Goal: Navigation & Orientation: Find specific page/section

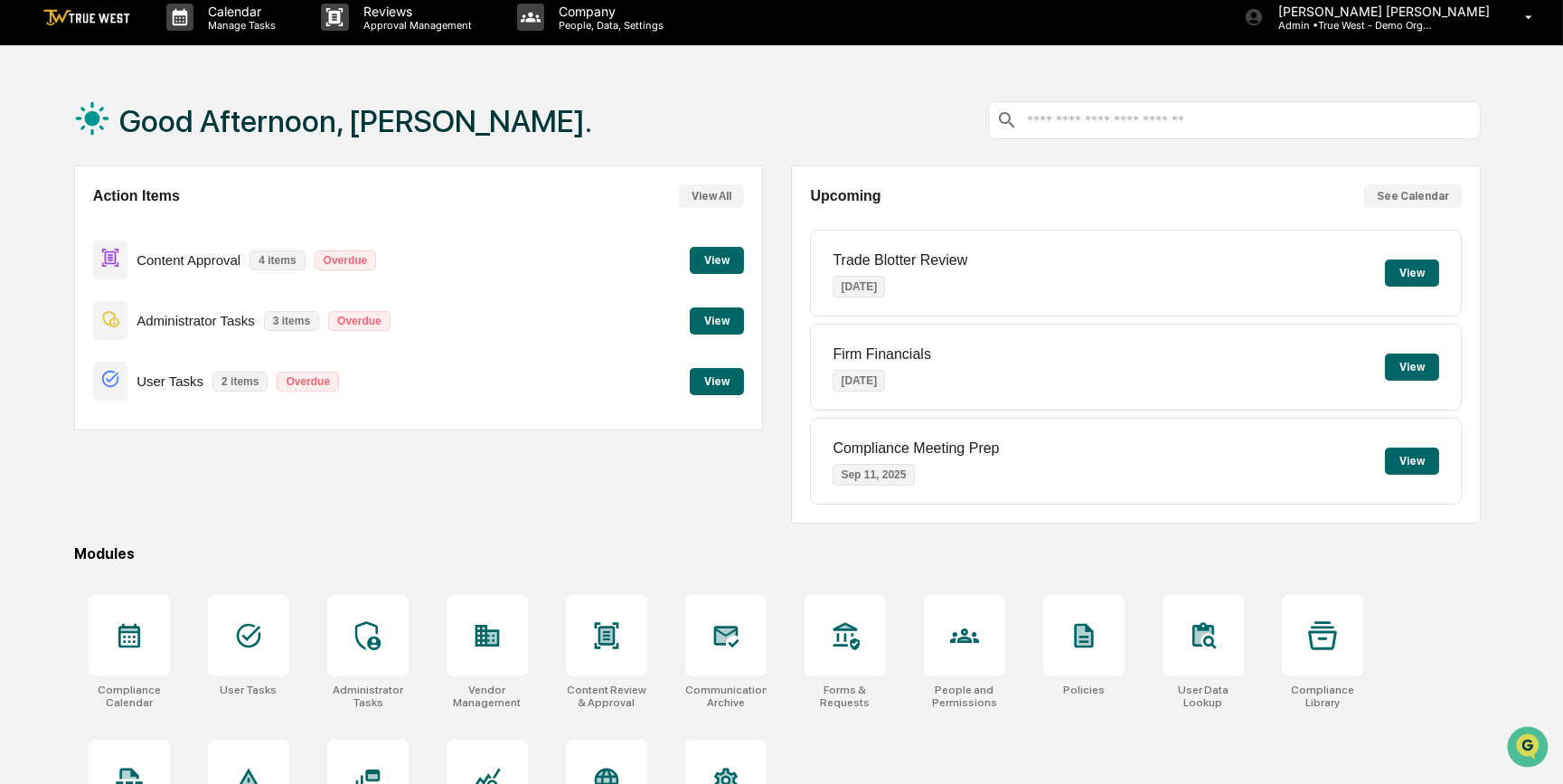
scroll to position [93, 0]
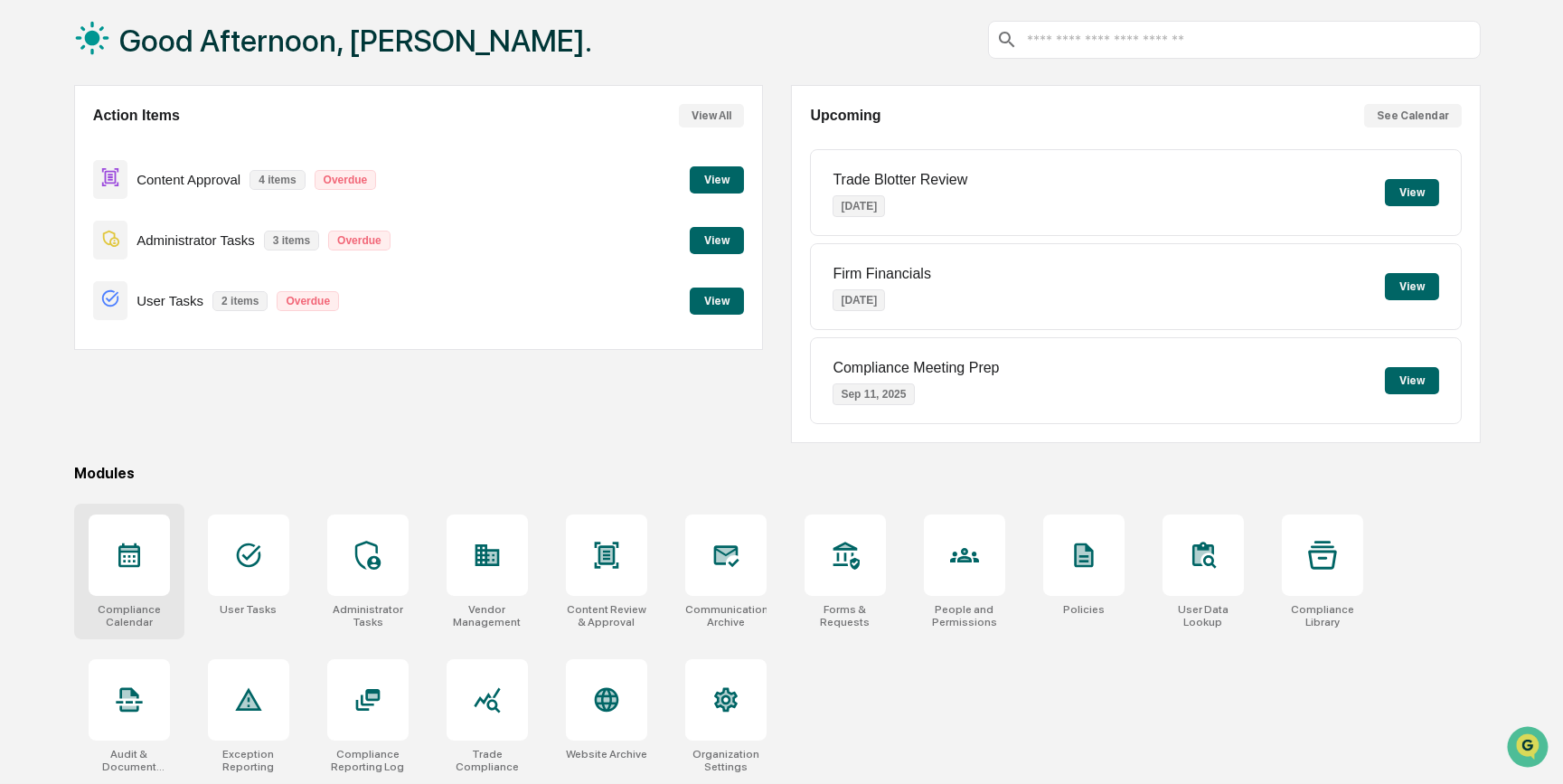
click at [108, 552] on div at bounding box center [130, 555] width 81 height 81
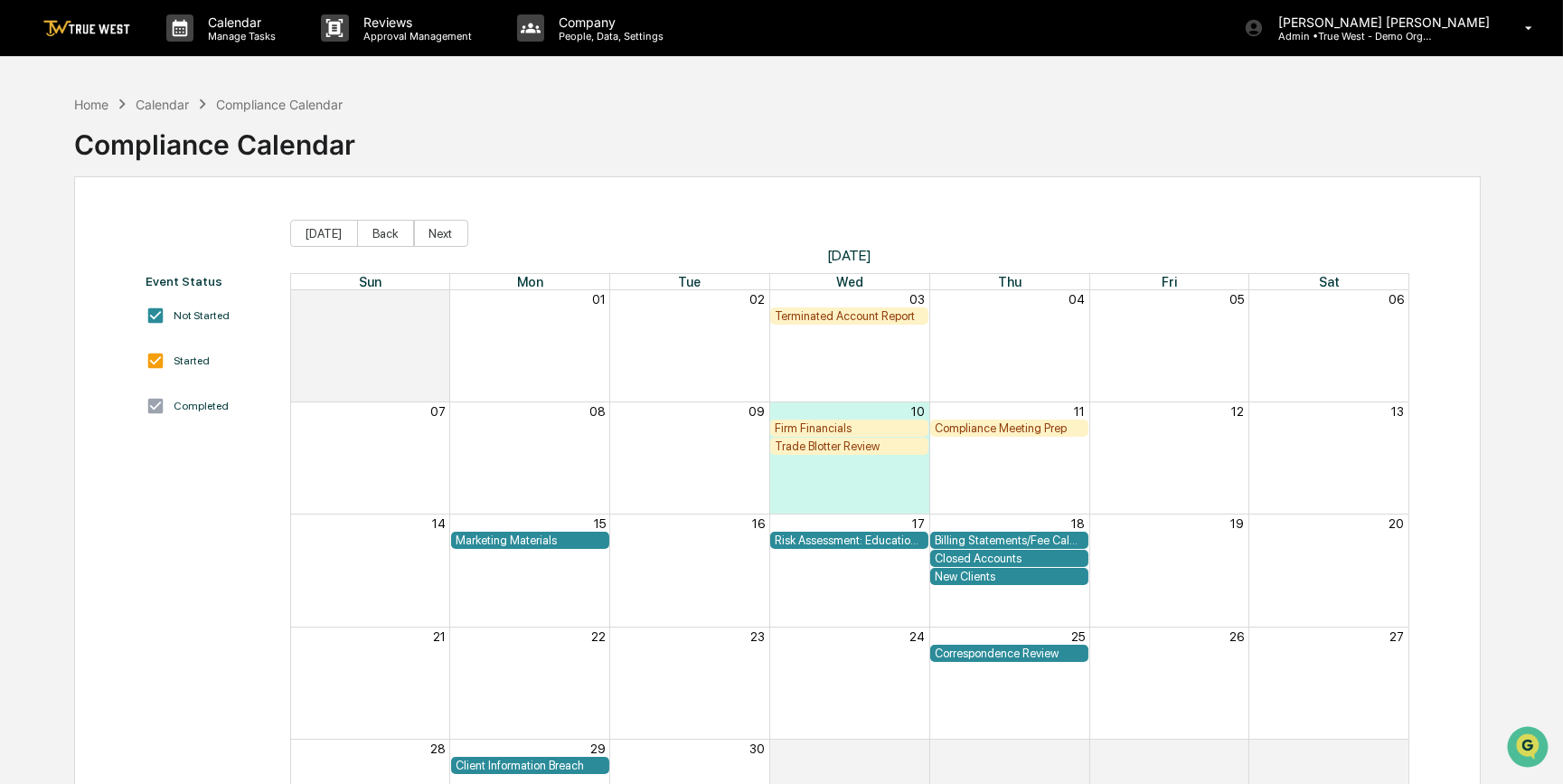
click at [987, 428] on div "Compliance Meeting Prep" at bounding box center [1009, 428] width 149 height 14
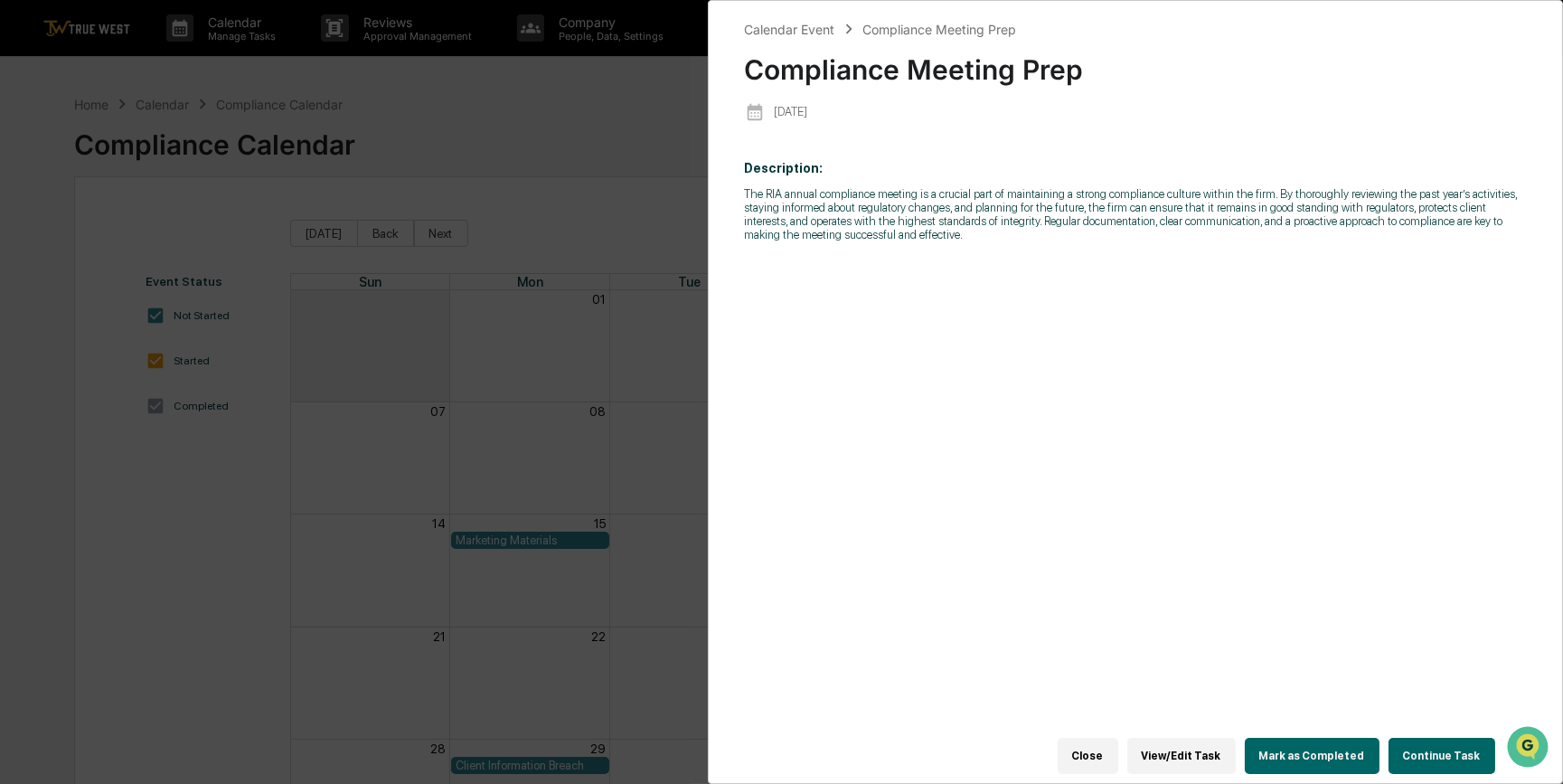
click at [1430, 742] on button "Continue Task" at bounding box center [1442, 755] width 107 height 36
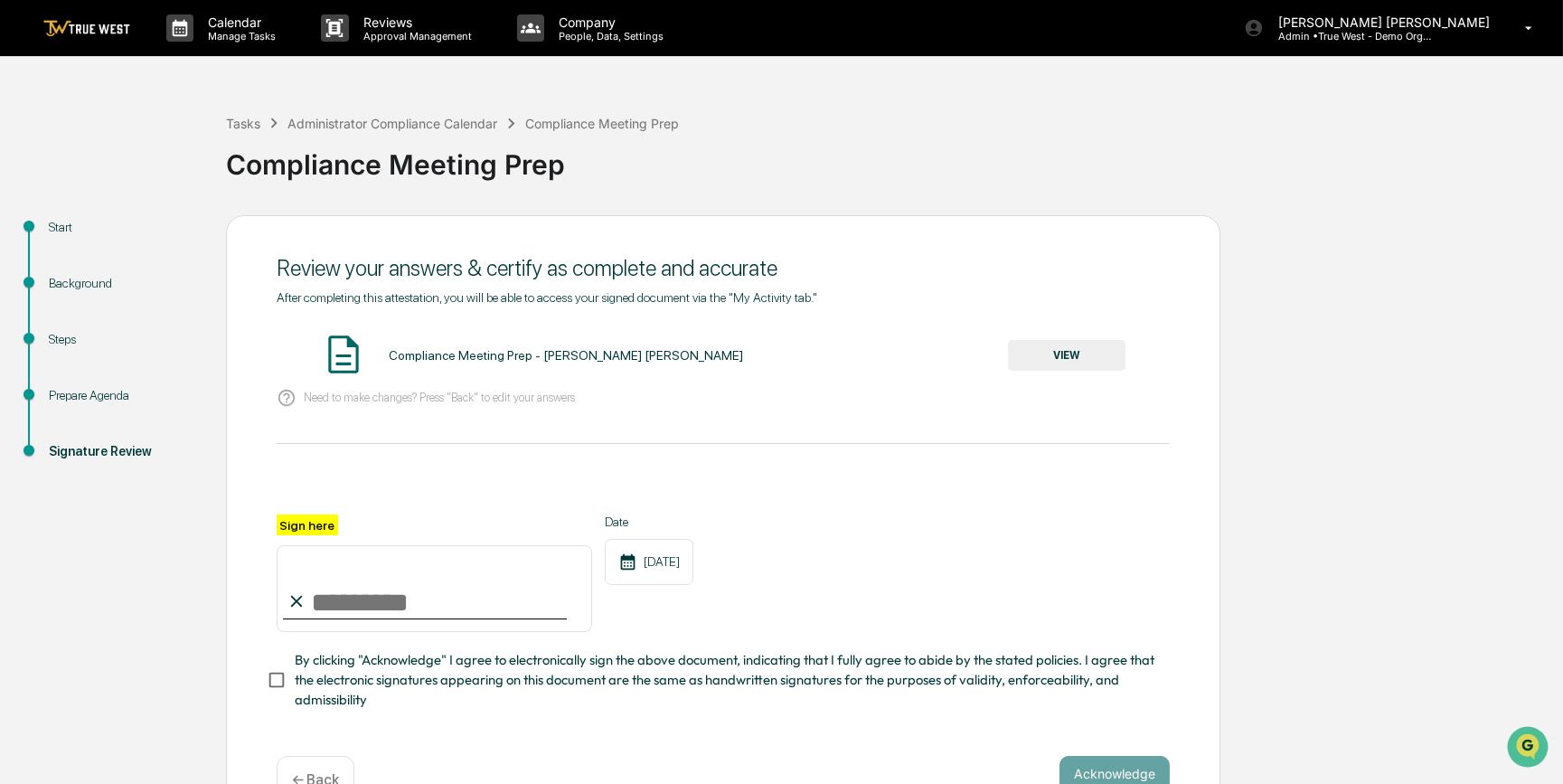
click at [93, 289] on div "Background" at bounding box center [122, 284] width 148 height 19
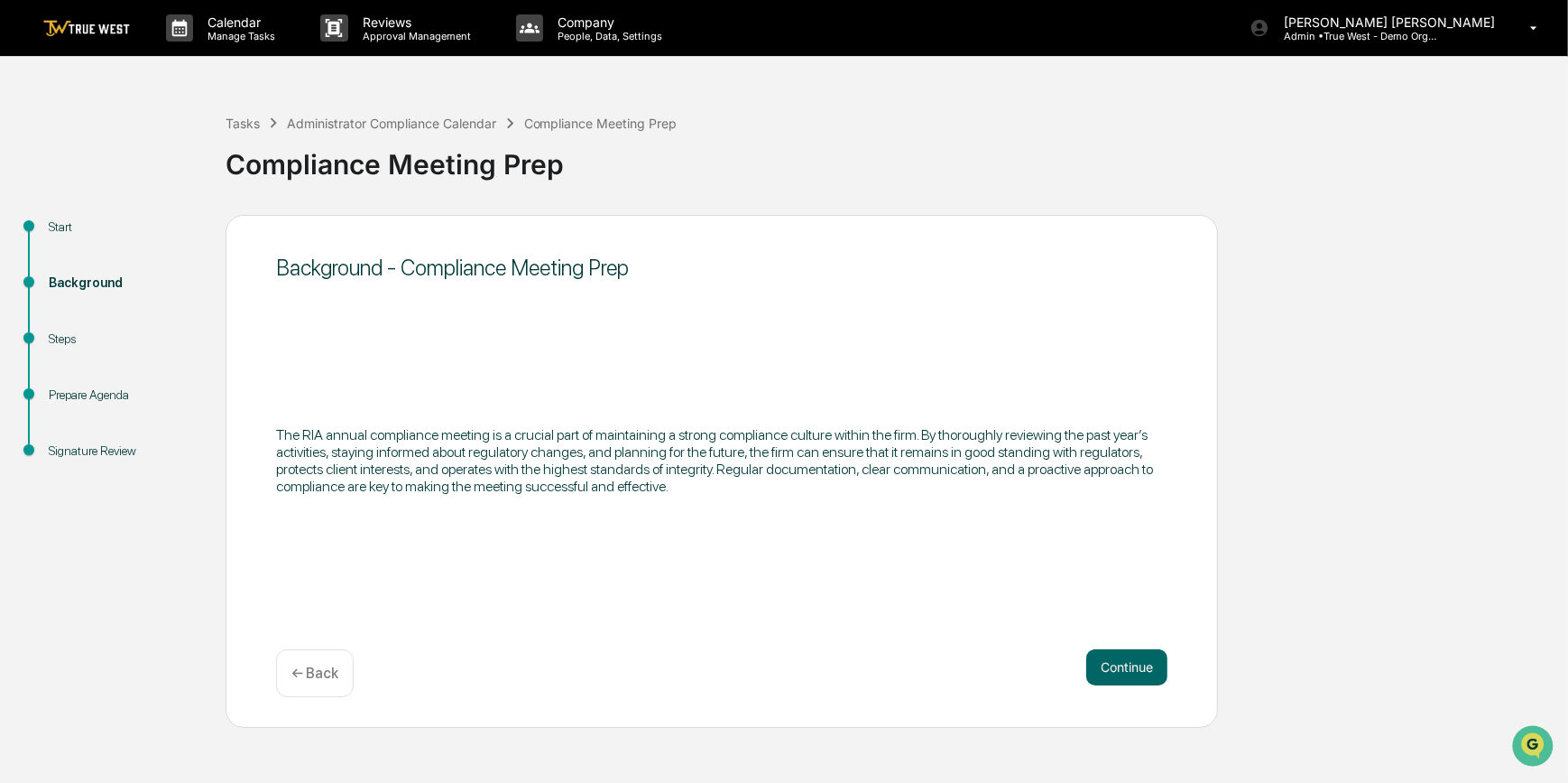
click at [64, 340] on div "Steps" at bounding box center [122, 339] width 148 height 19
click at [1135, 661] on button "Continue" at bounding box center [1126, 666] width 81 height 36
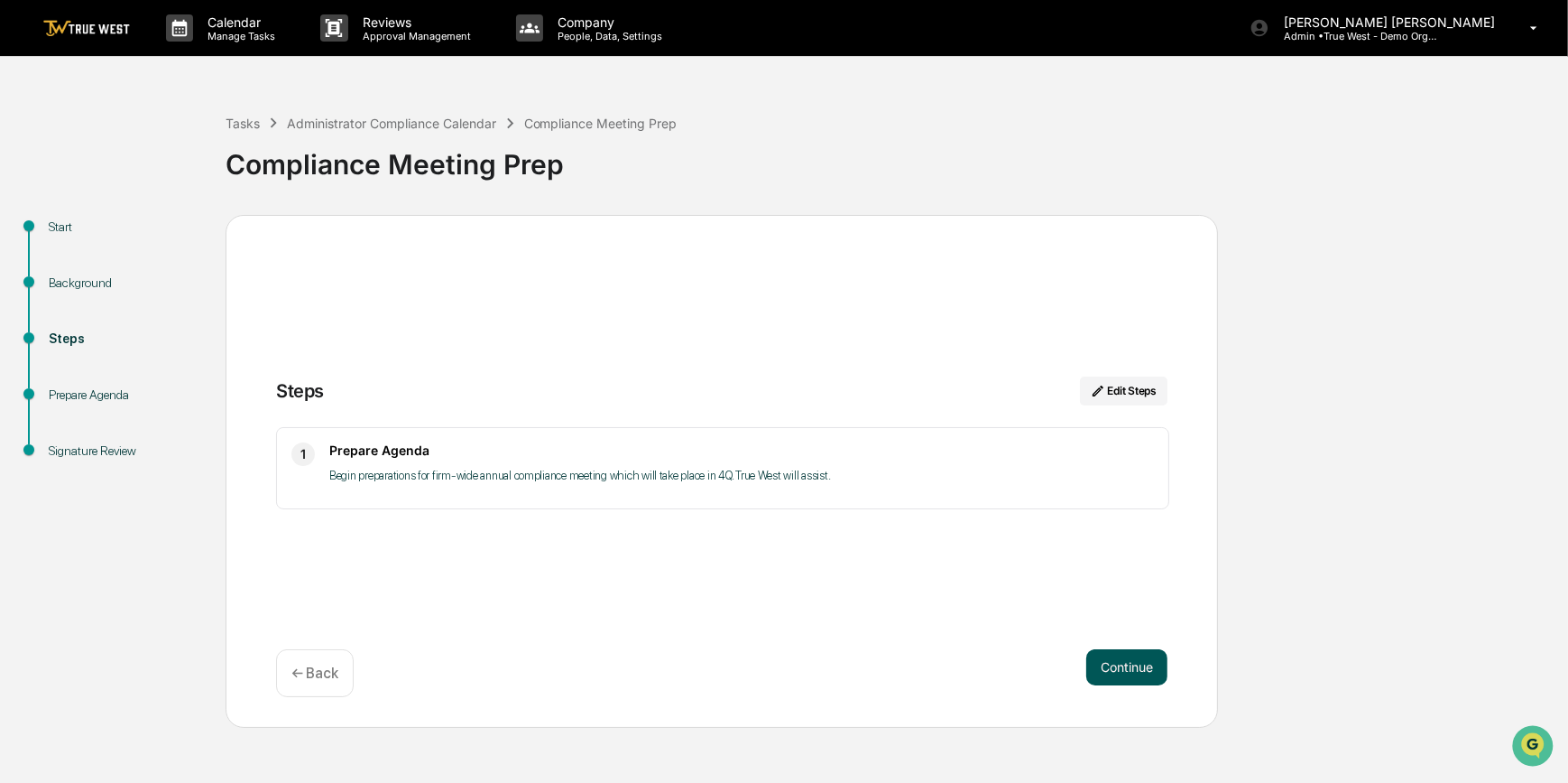
click at [1126, 669] on button "Continue" at bounding box center [1126, 666] width 81 height 36
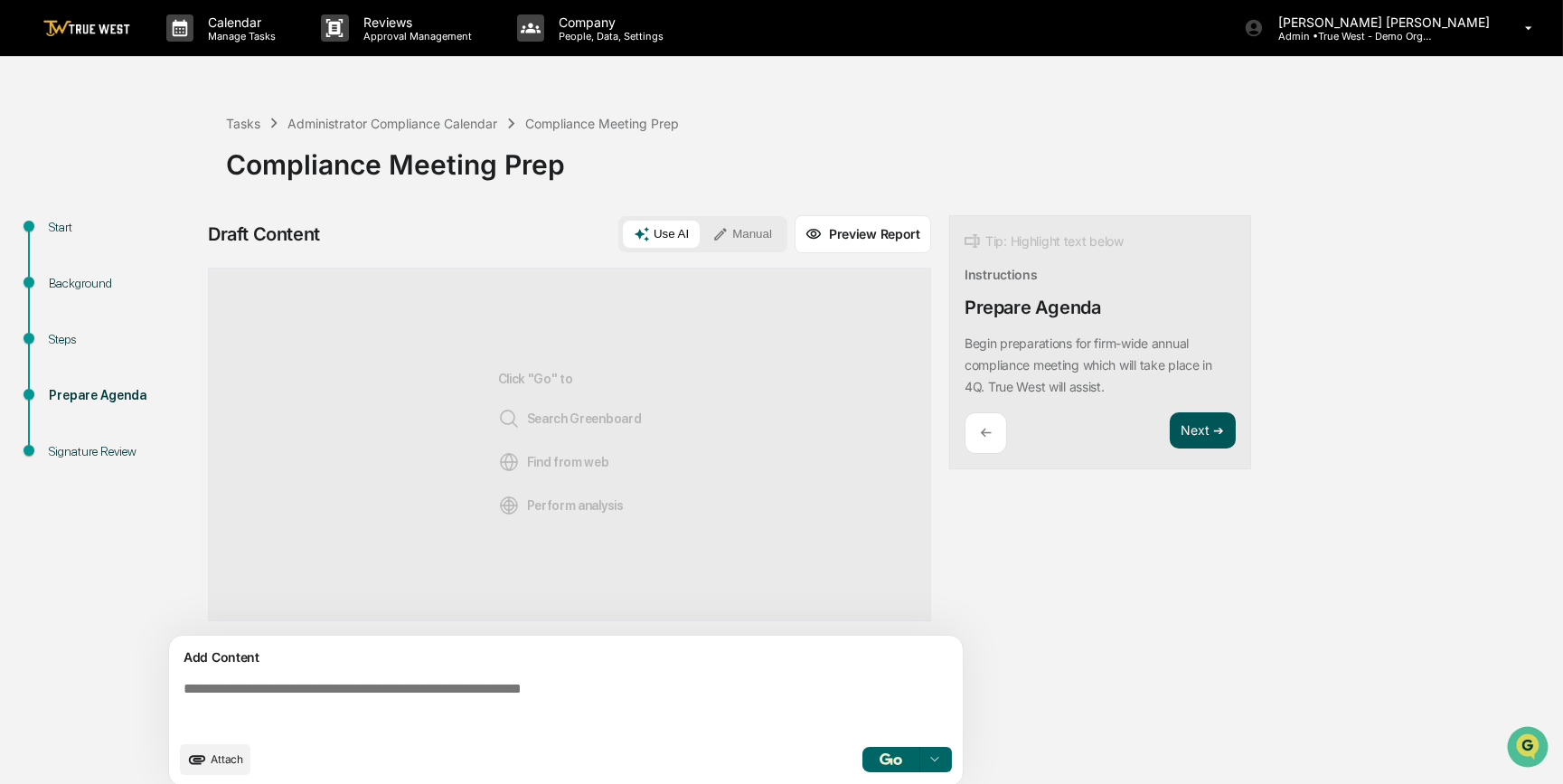
click at [1184, 426] on button "Next ➔" at bounding box center [1203, 431] width 66 height 37
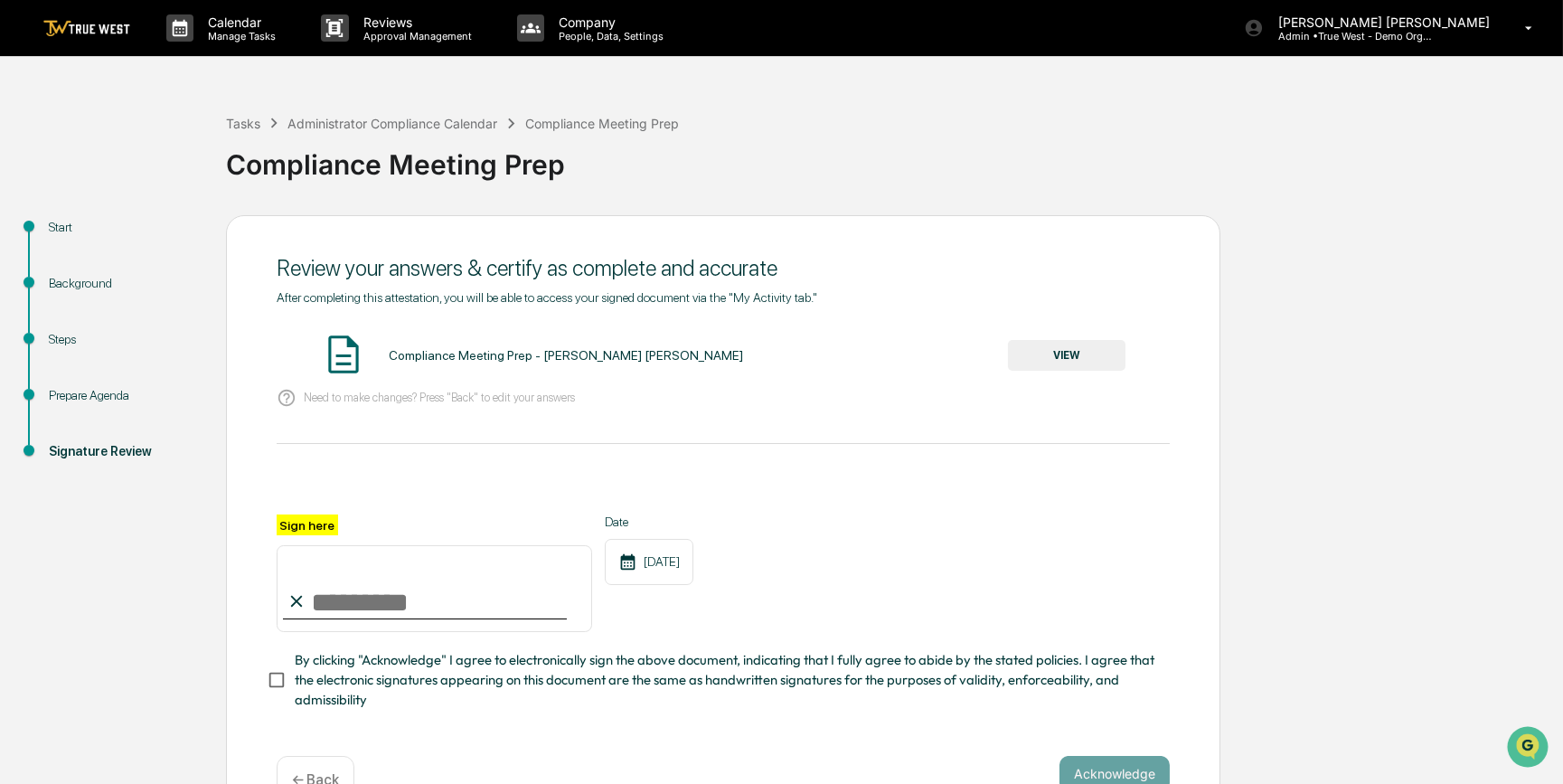
click at [114, 26] on img at bounding box center [87, 29] width 87 height 17
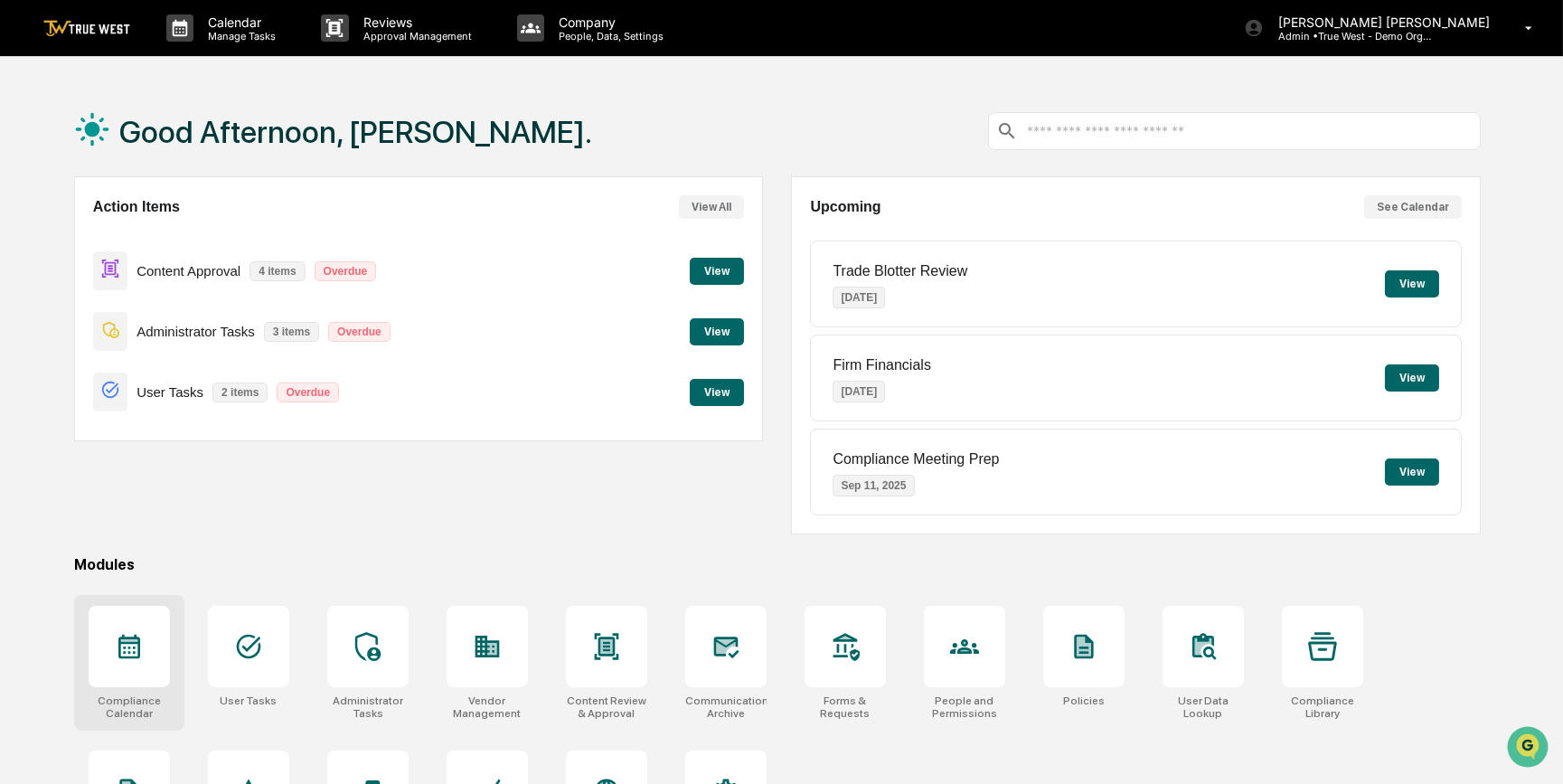
click at [127, 640] on icon at bounding box center [129, 646] width 21 height 24
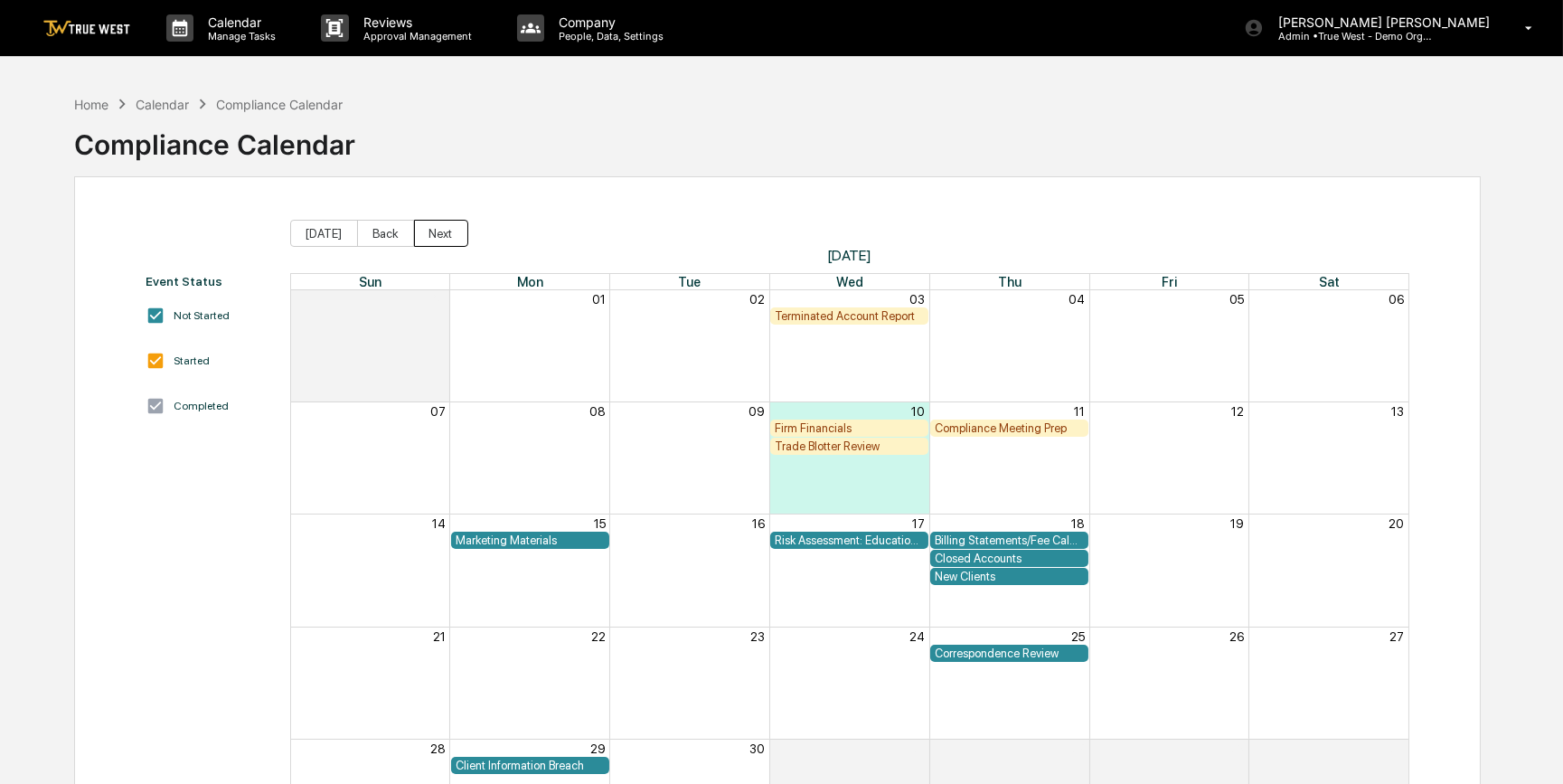
click at [420, 235] on button "Next" at bounding box center [442, 233] width 54 height 27
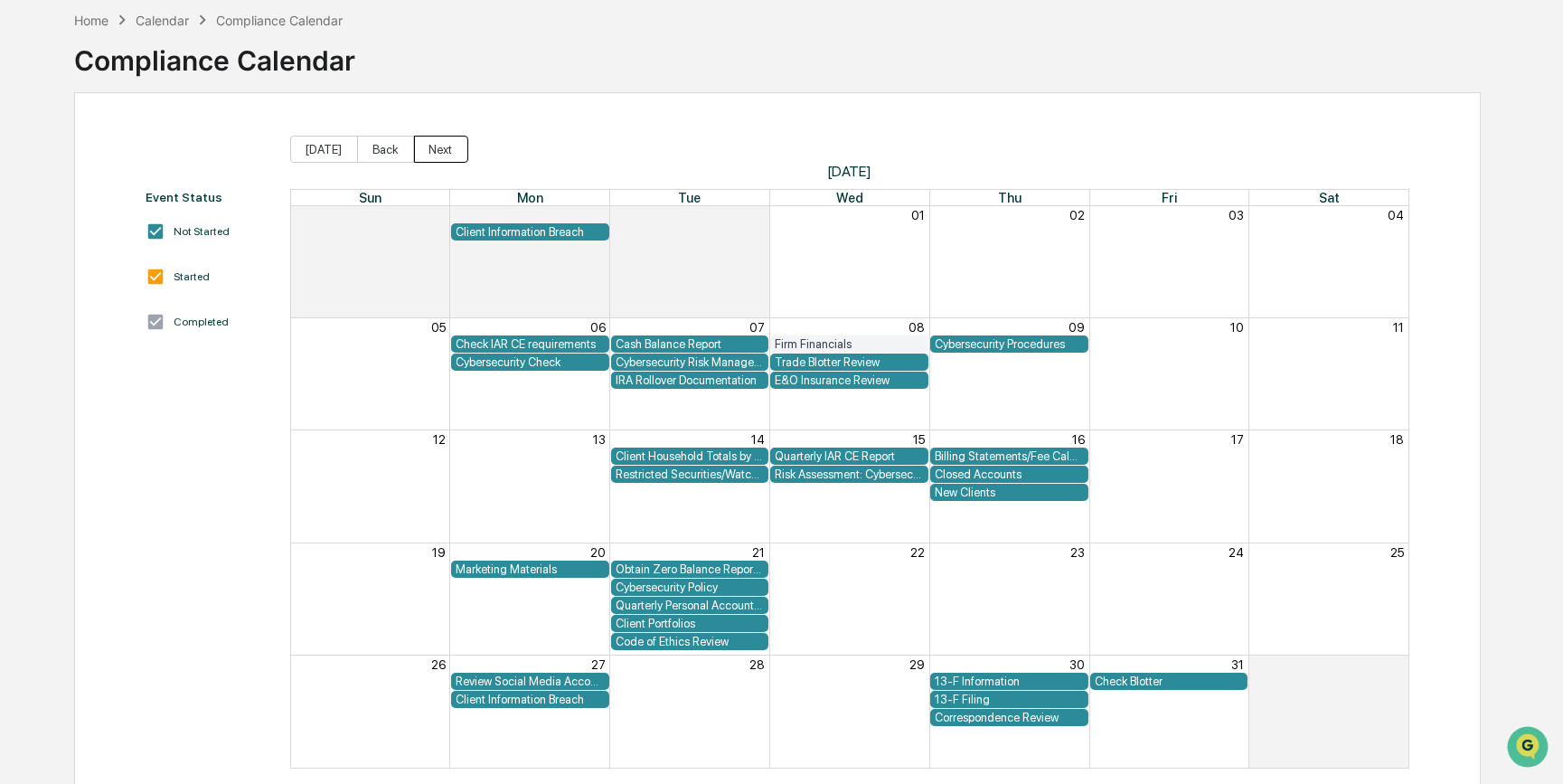
scroll to position [110, 0]
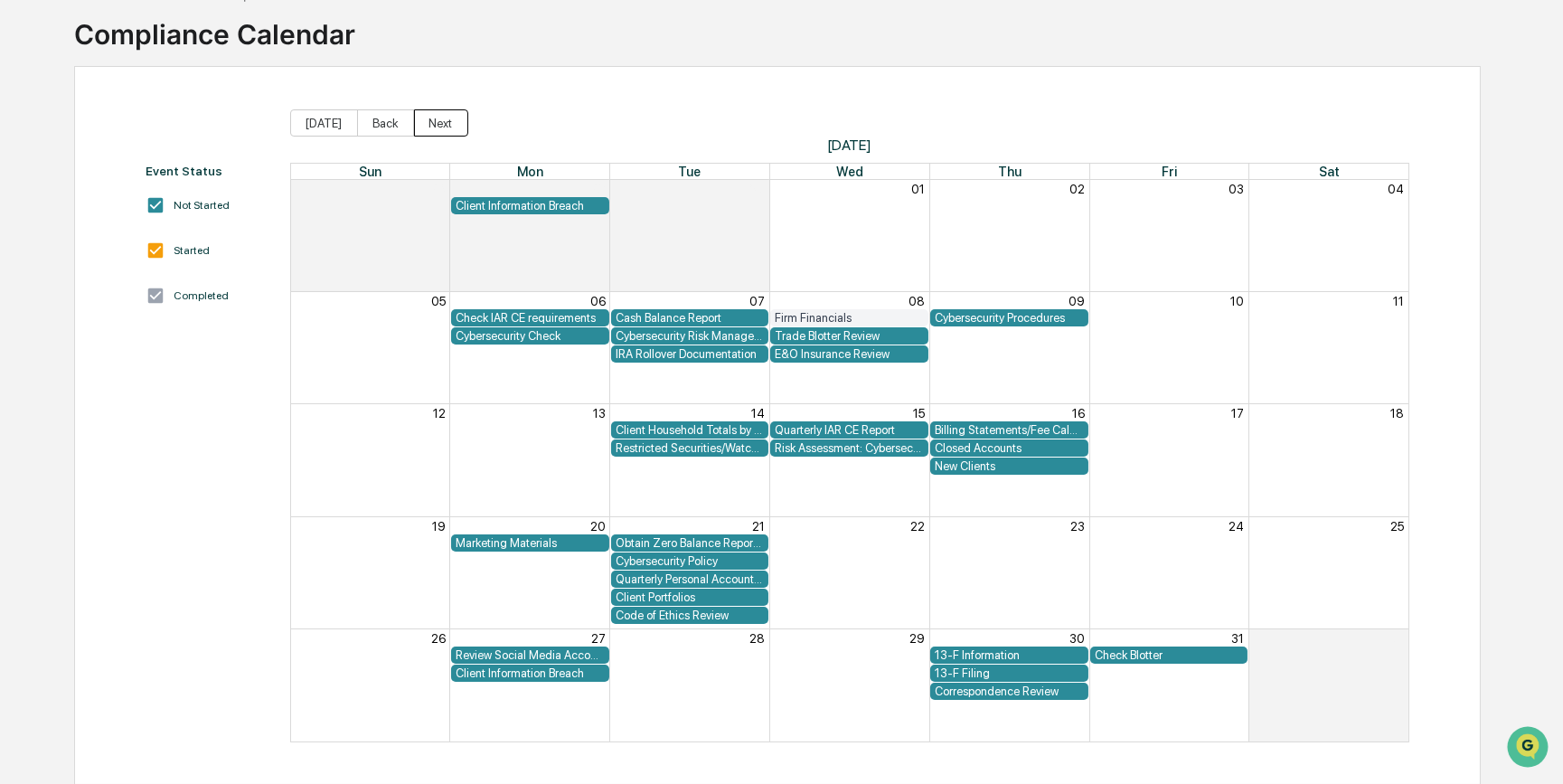
click at [432, 126] on button "Next" at bounding box center [442, 123] width 54 height 27
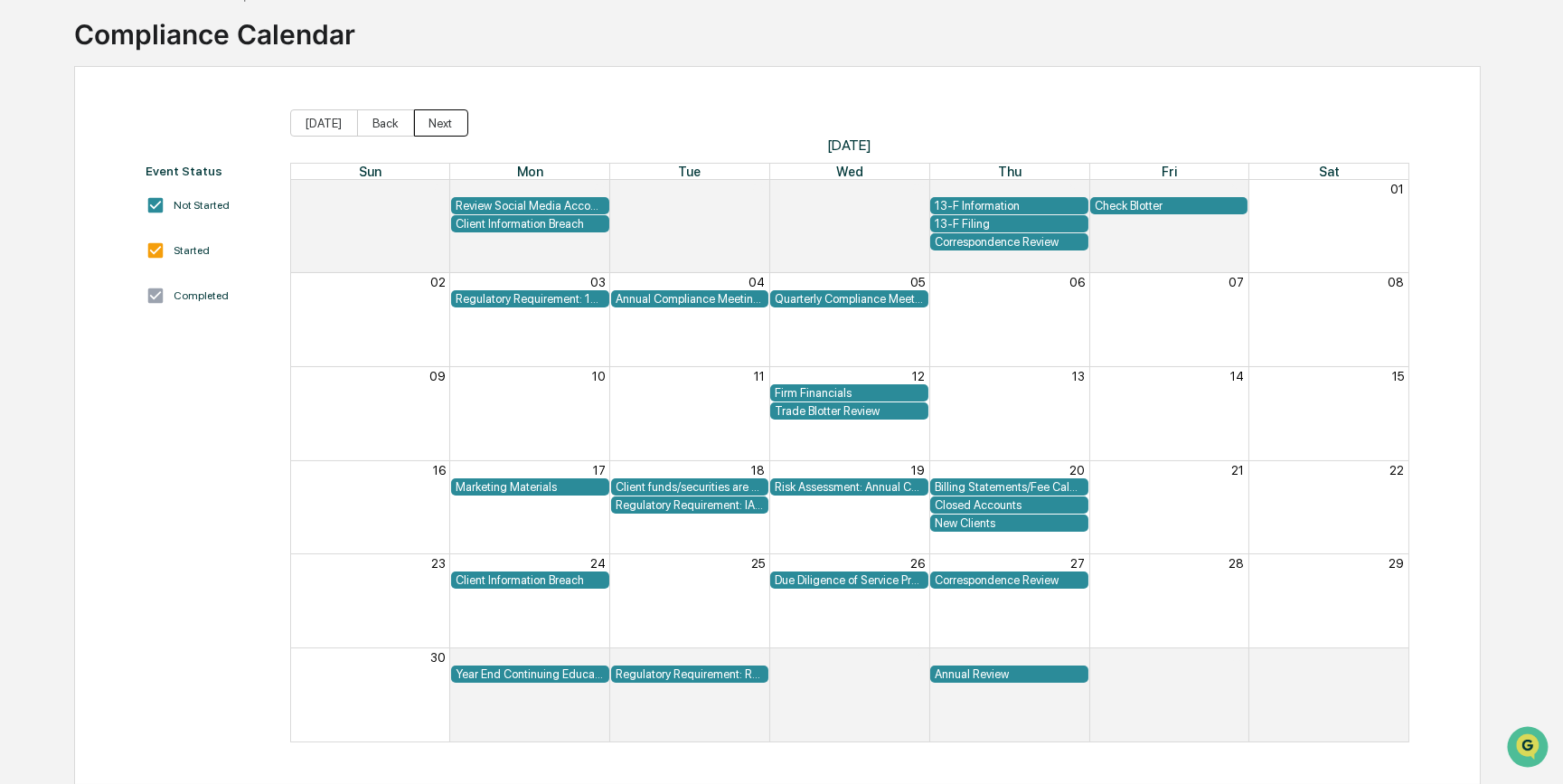
click at [432, 126] on button "Next" at bounding box center [442, 123] width 54 height 27
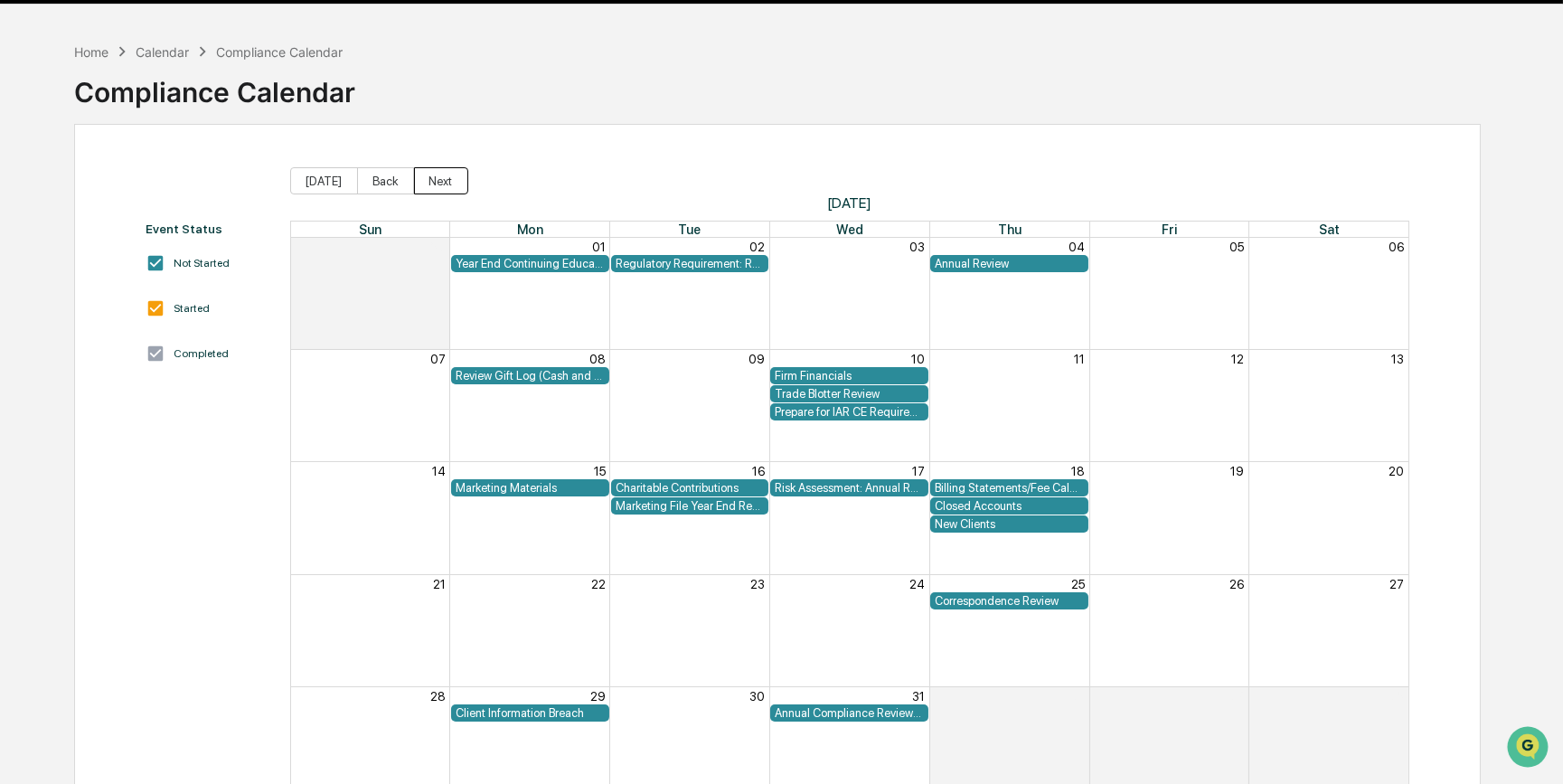
scroll to position [0, 0]
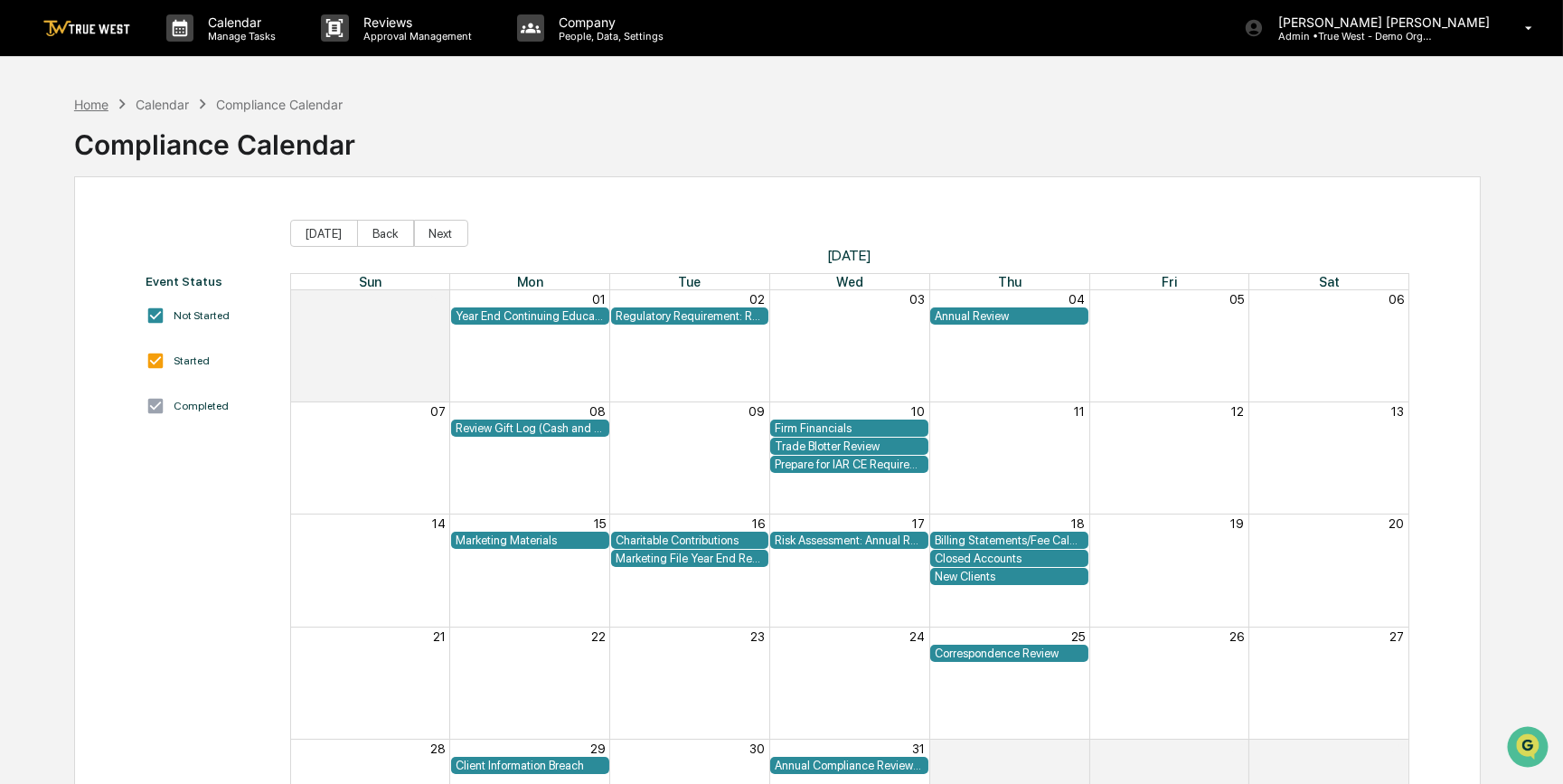
click at [90, 99] on div "Home" at bounding box center [91, 105] width 34 height 15
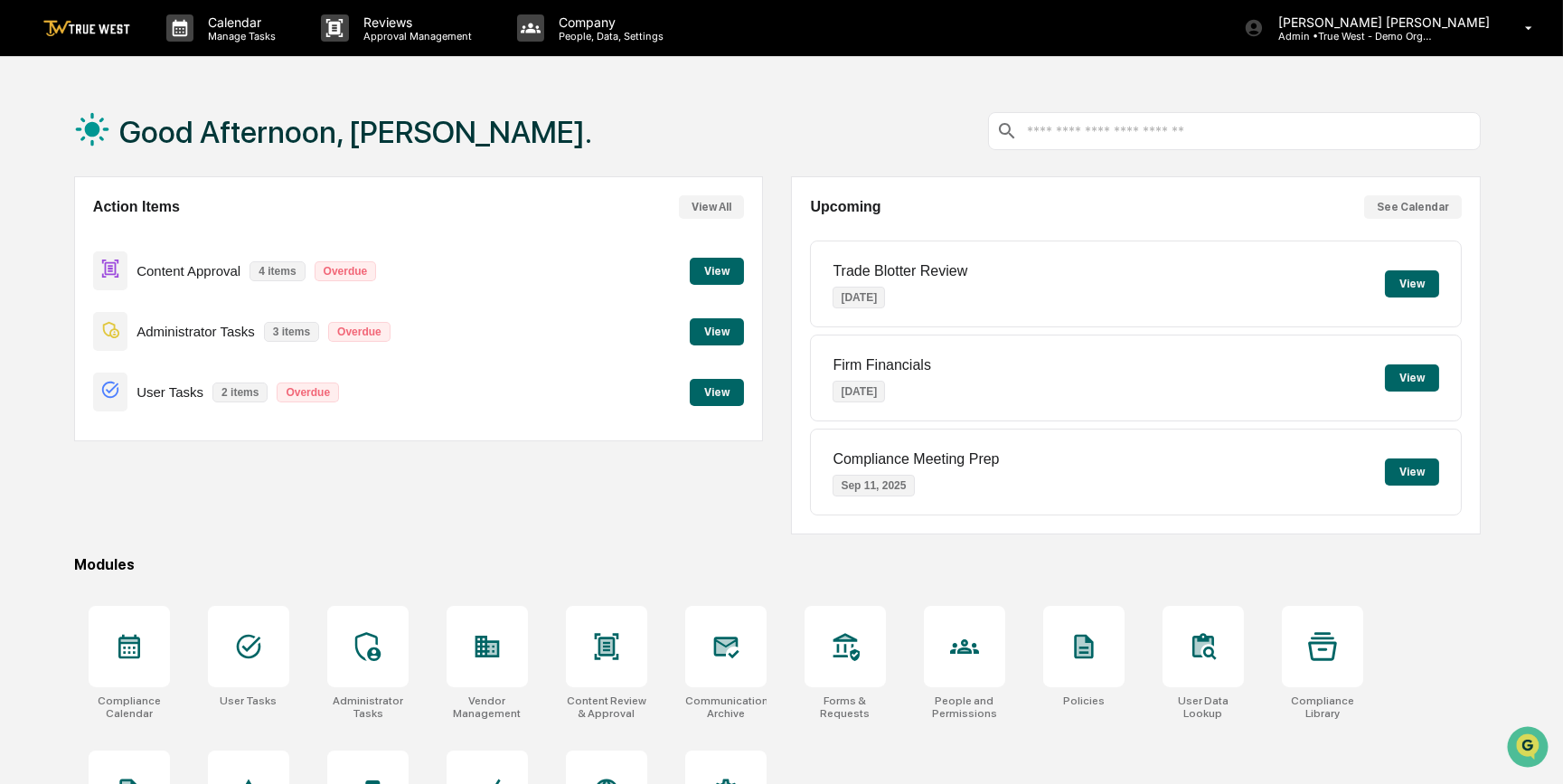
scroll to position [93, 0]
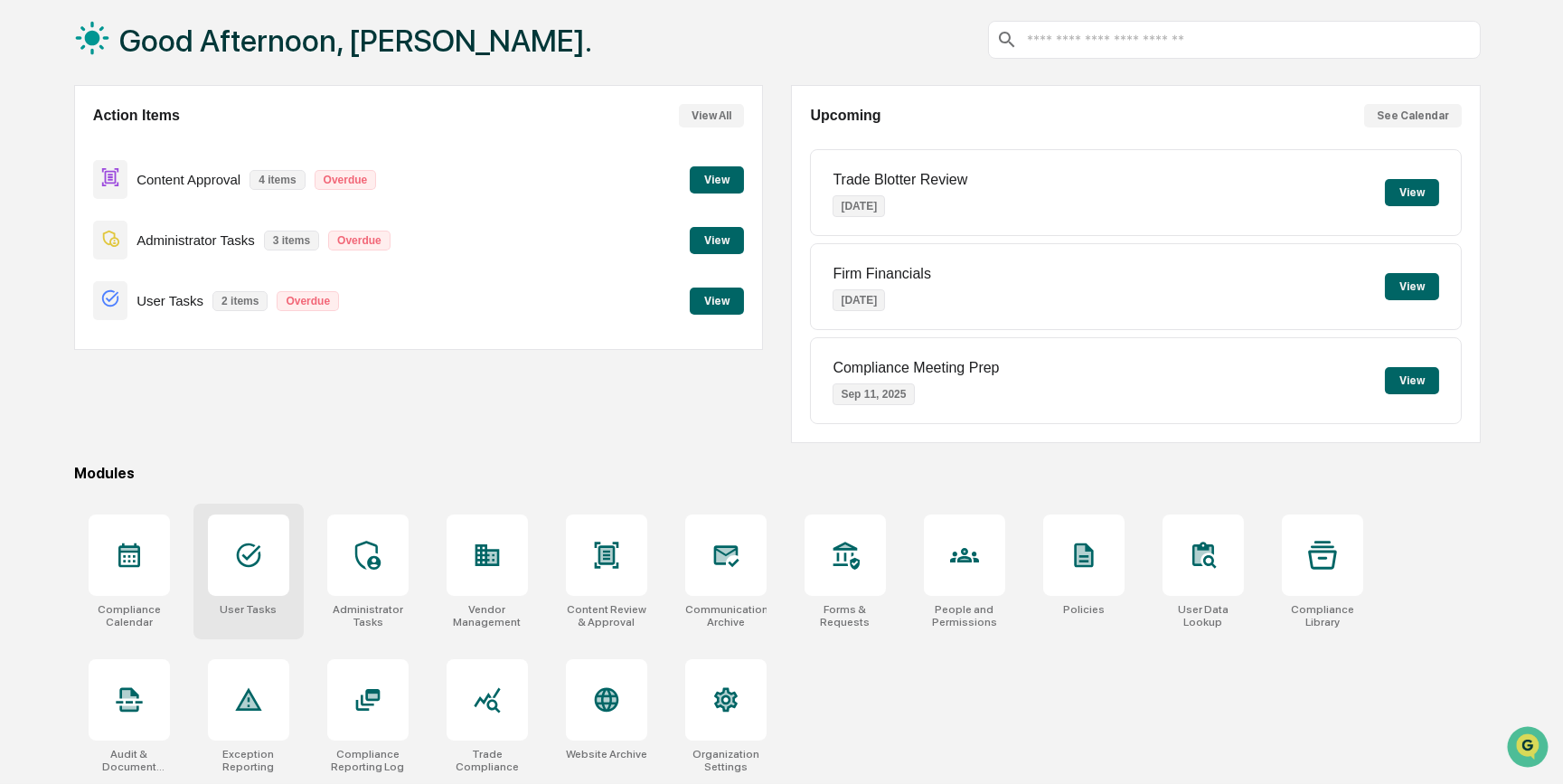
click at [253, 552] on icon at bounding box center [249, 555] width 24 height 24
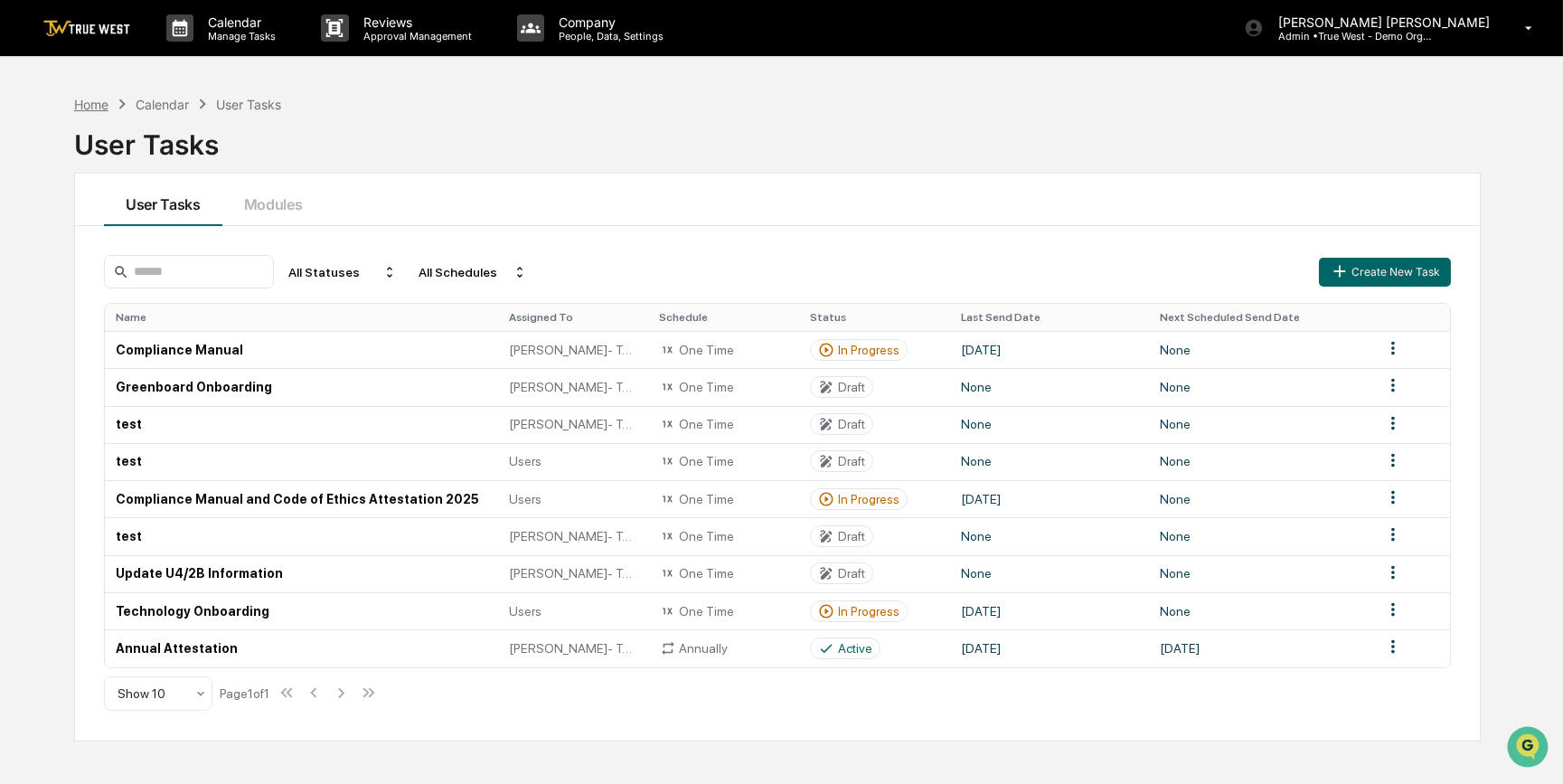
click at [80, 103] on div "Home" at bounding box center [91, 105] width 34 height 15
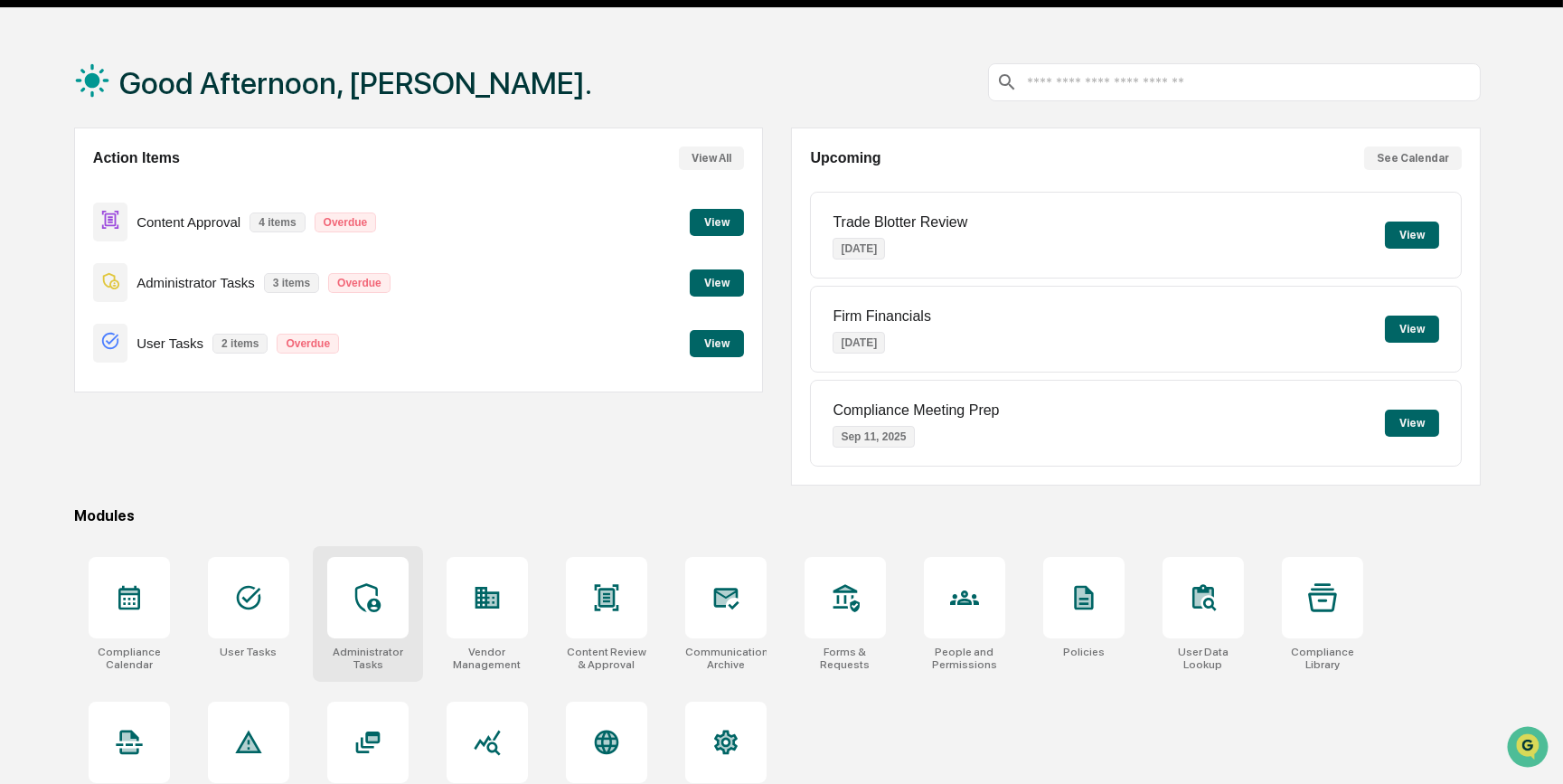
scroll to position [93, 0]
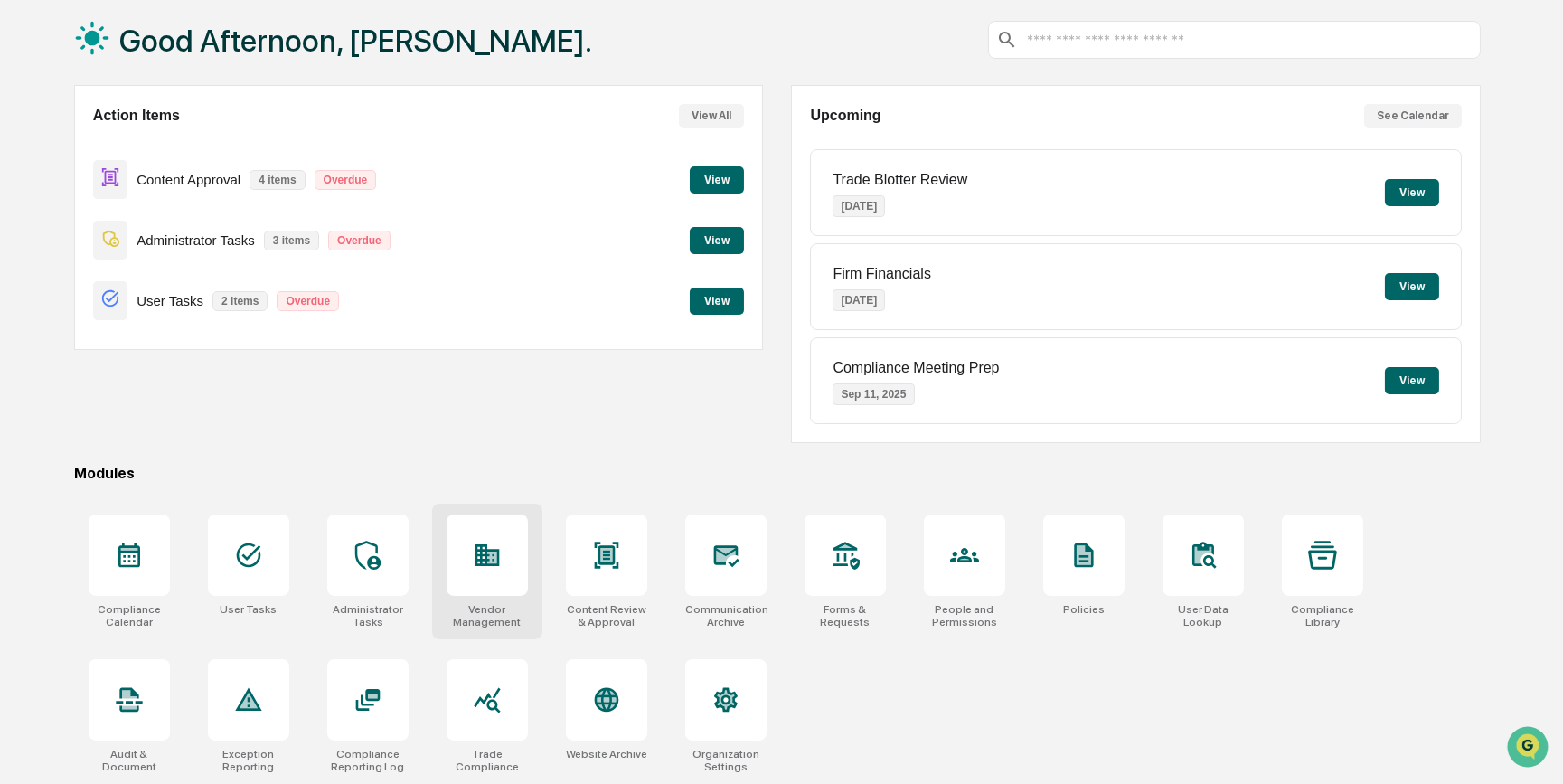
click at [498, 540] on icon at bounding box center [487, 555] width 29 height 29
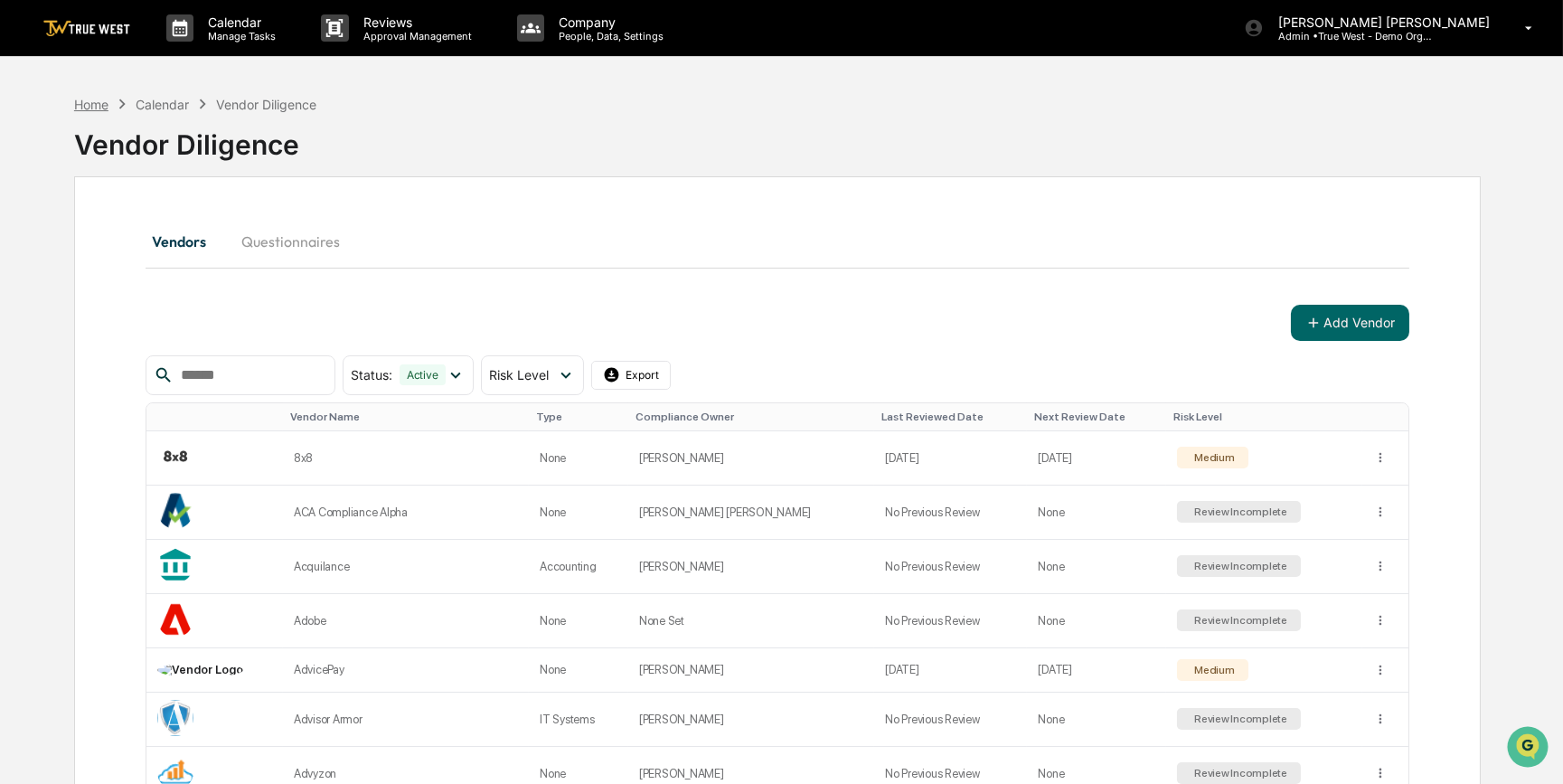
click at [87, 103] on div "Home" at bounding box center [91, 105] width 34 height 15
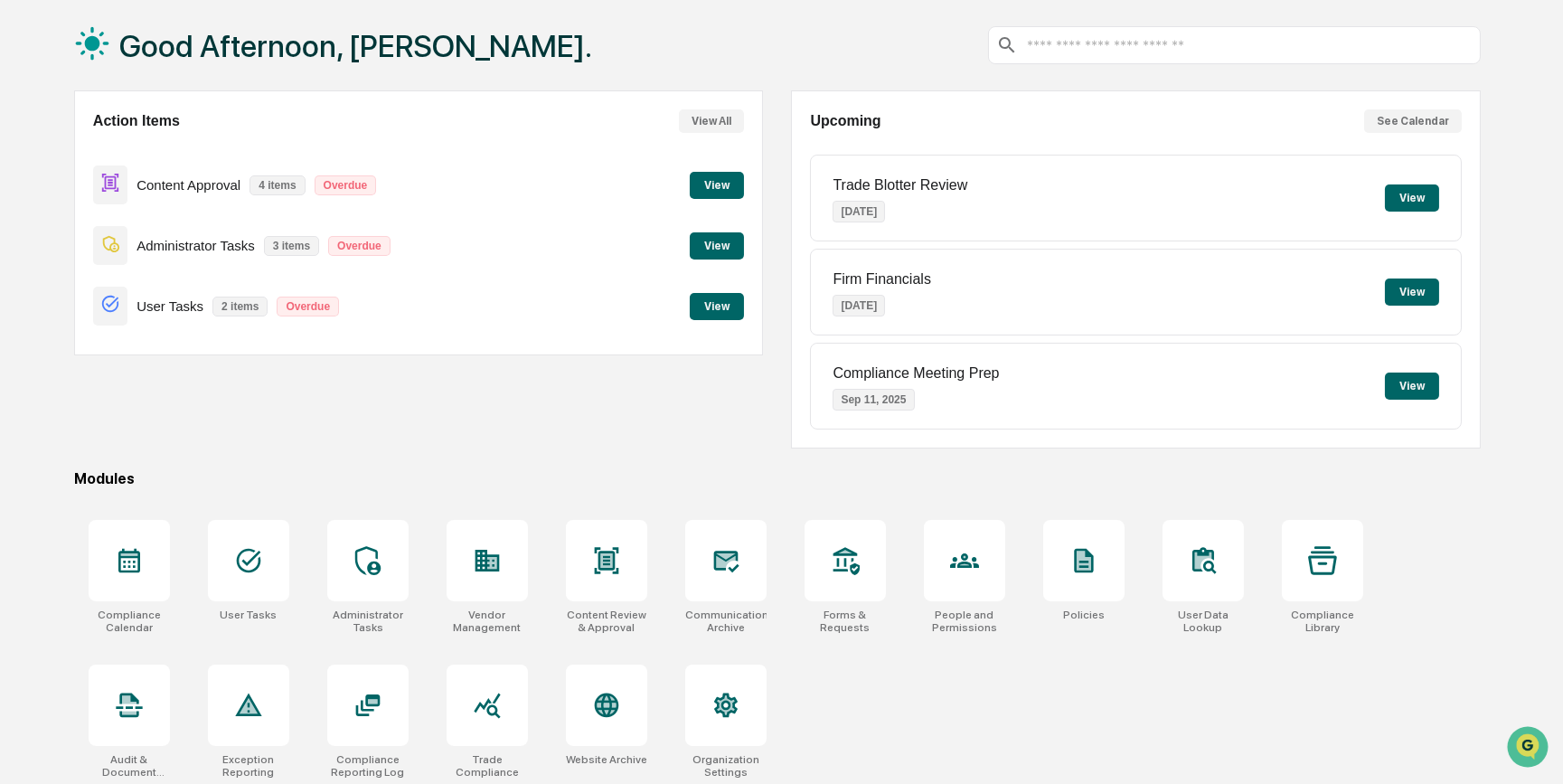
scroll to position [93, 0]
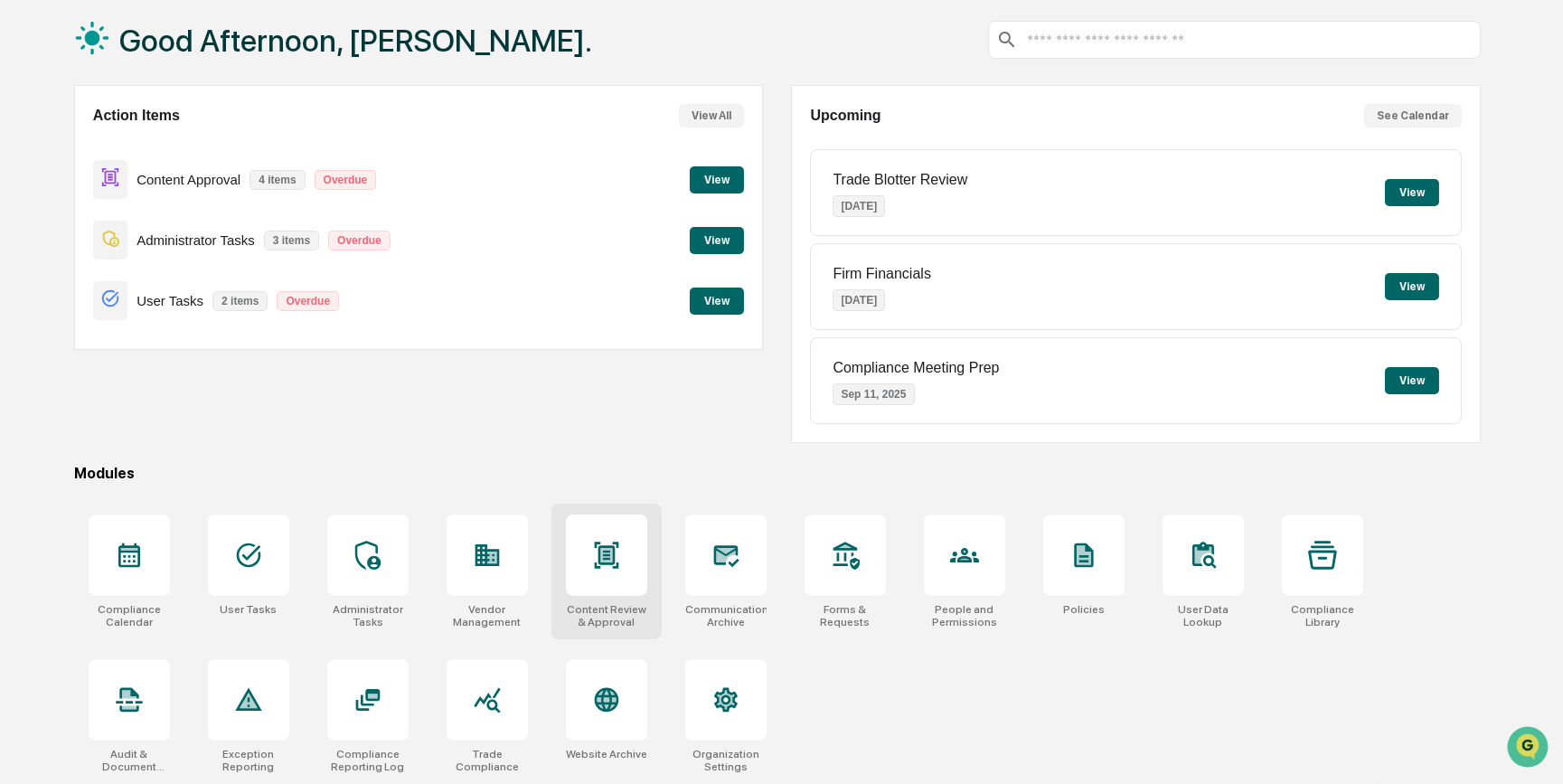
click at [615, 566] on icon at bounding box center [607, 555] width 29 height 29
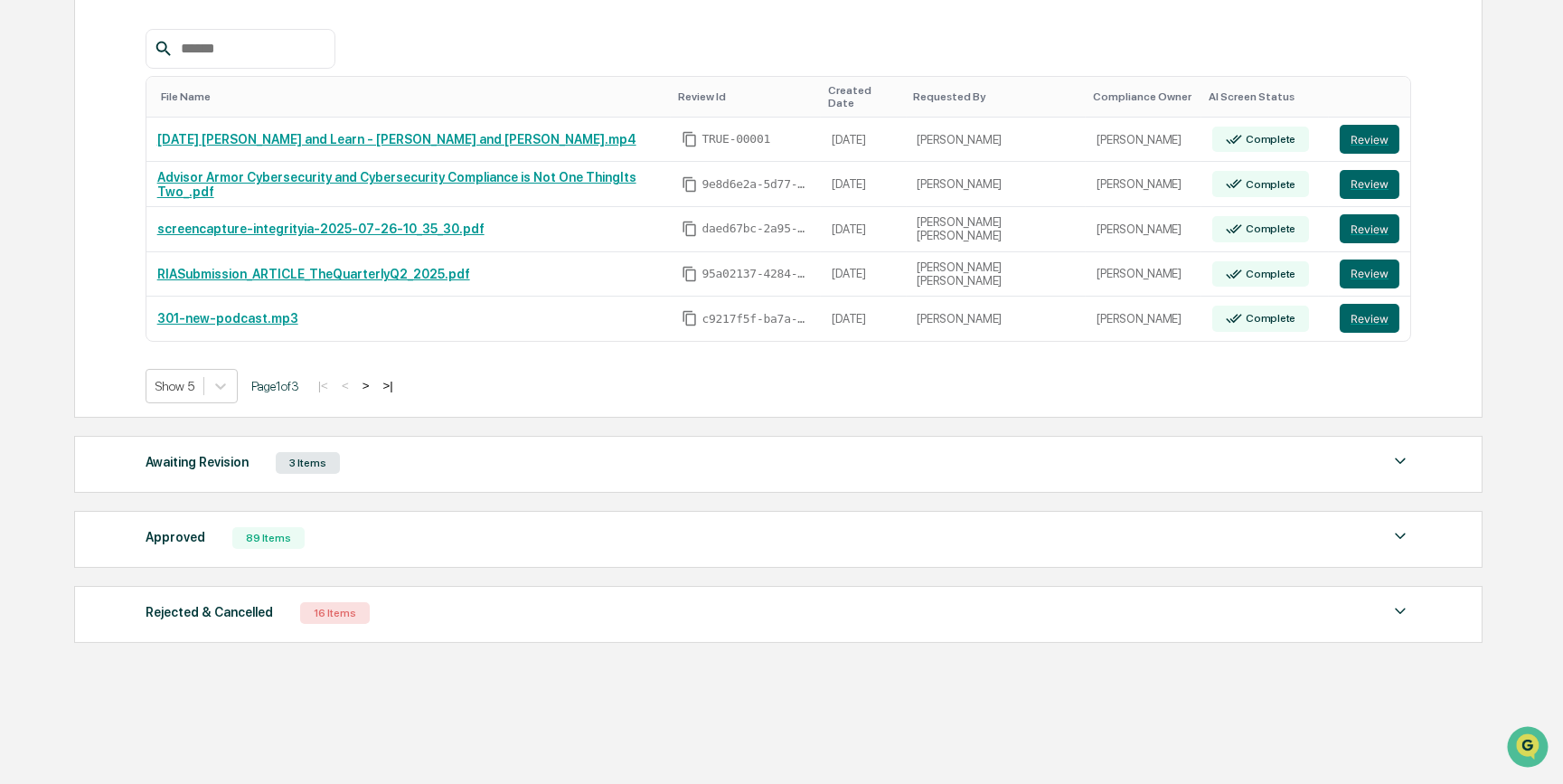
scroll to position [317, 0]
click at [293, 453] on div "3 Items" at bounding box center [308, 462] width 64 height 21
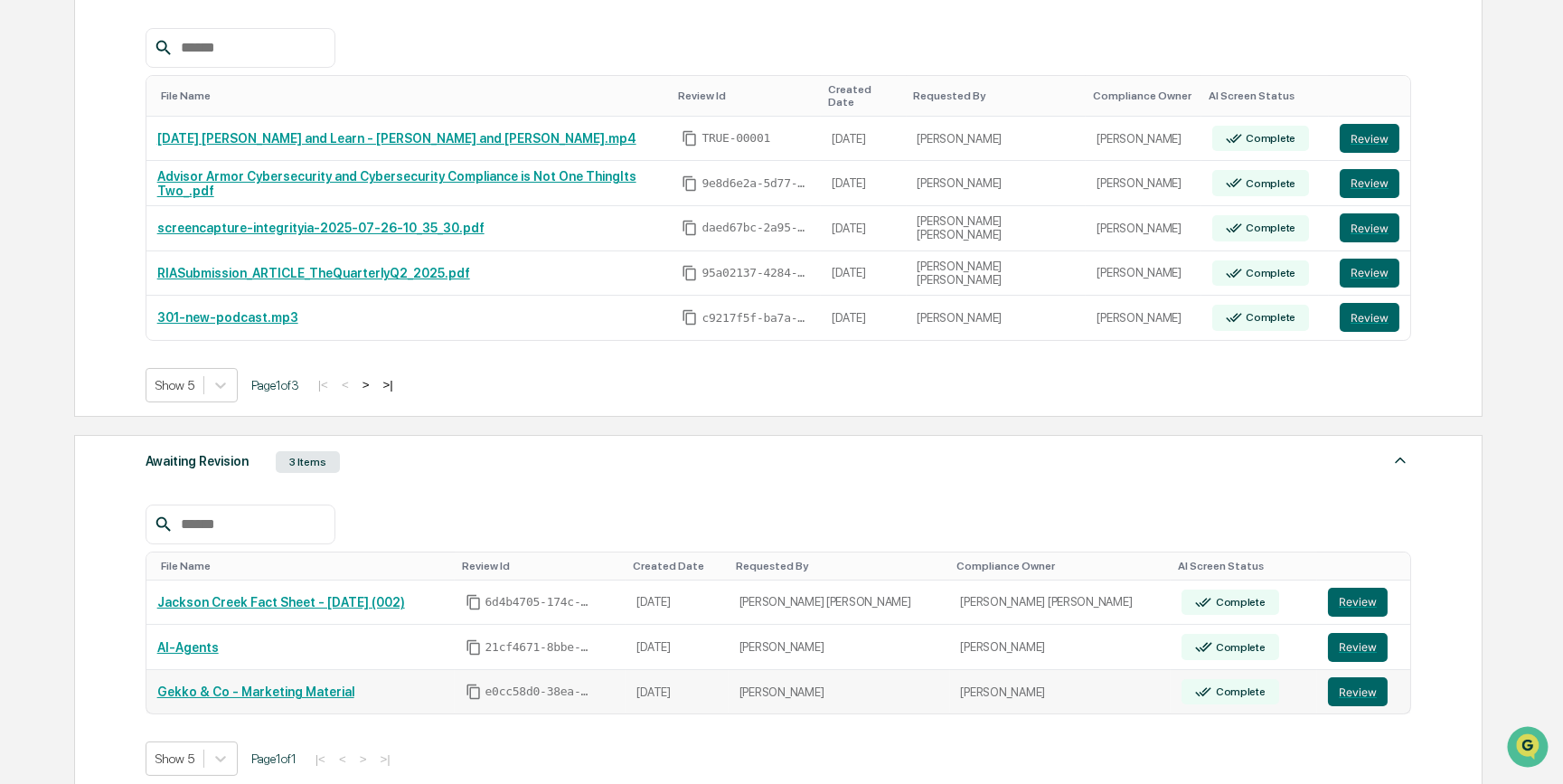
click at [224, 684] on link "Gekko & Co - Marketing Material" at bounding box center [256, 691] width 198 height 15
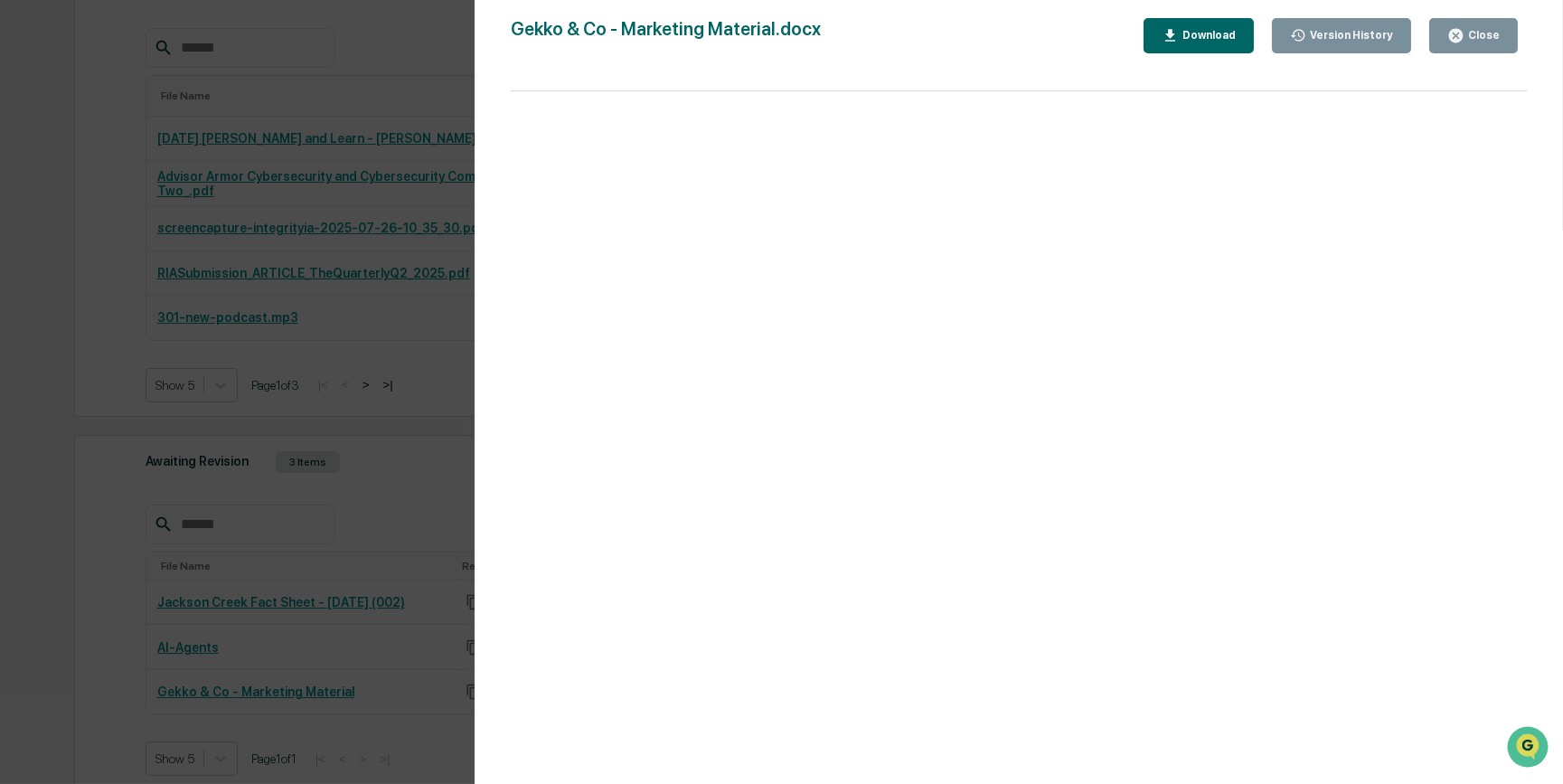
click at [1477, 34] on div "Close" at bounding box center [1483, 35] width 35 height 13
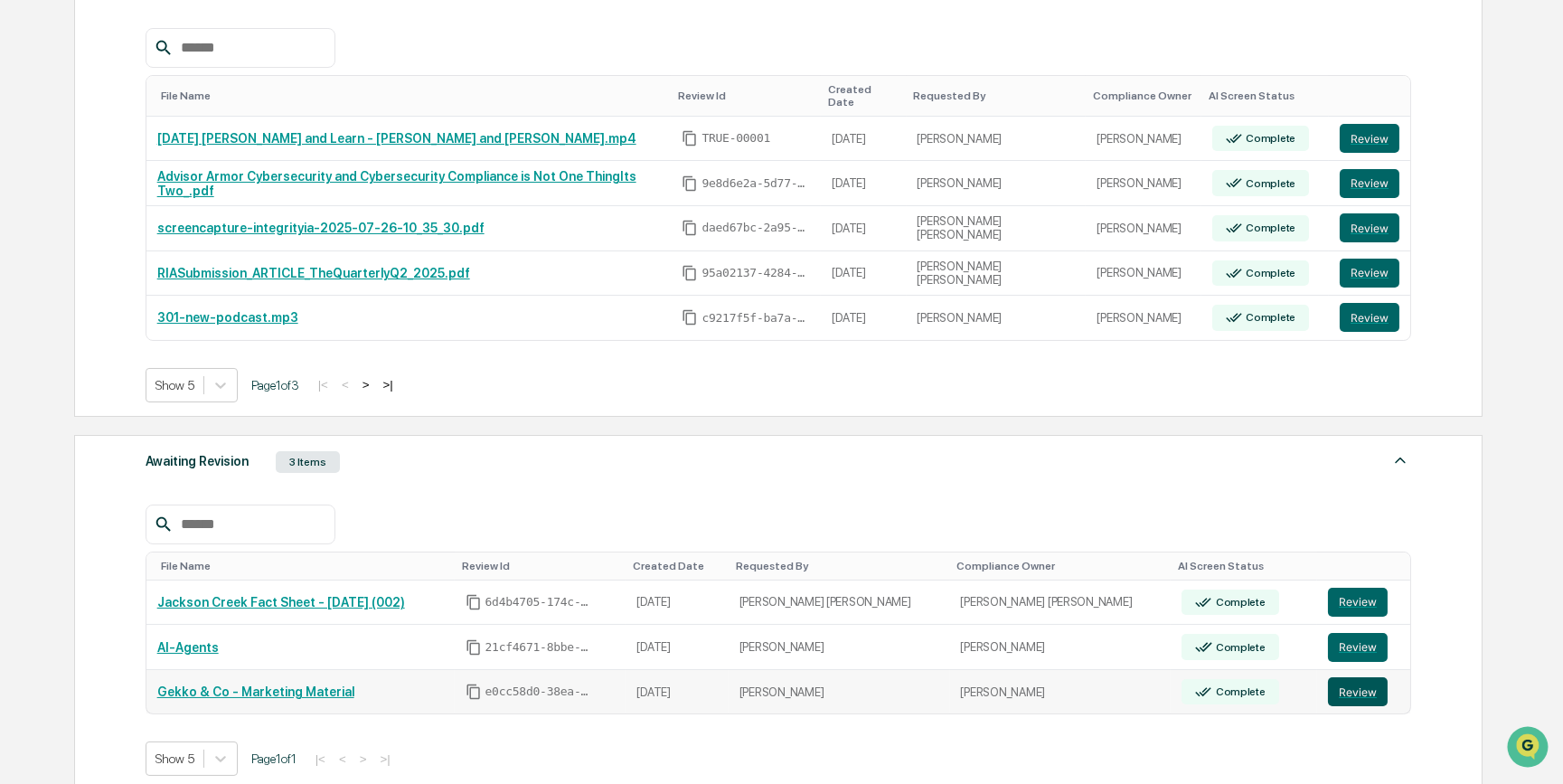
click at [1347, 688] on button "Review" at bounding box center [1359, 691] width 60 height 29
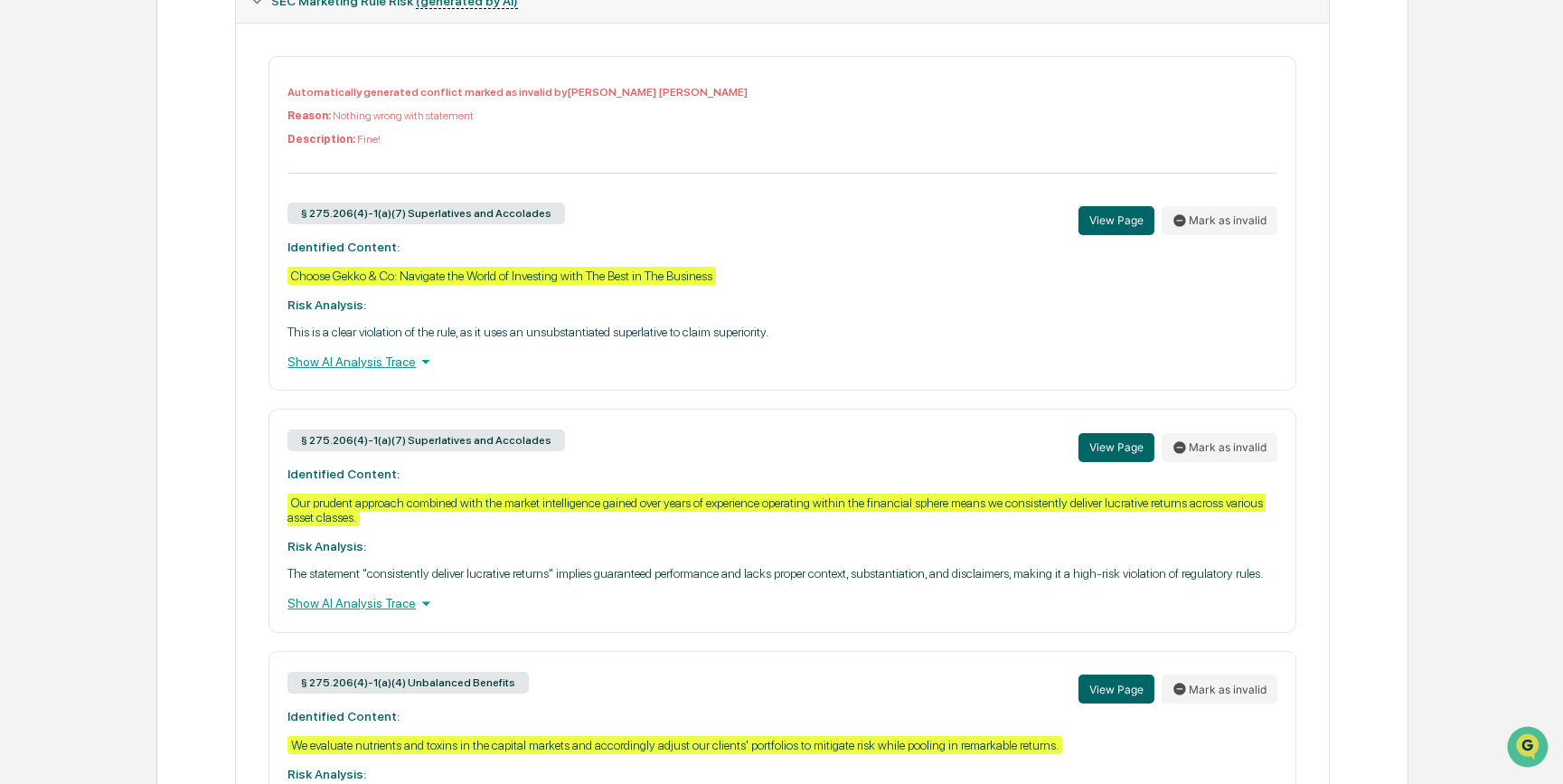
scroll to position [657, 0]
click at [388, 371] on div "Show AI Analysis Trace" at bounding box center [782, 360] width 989 height 20
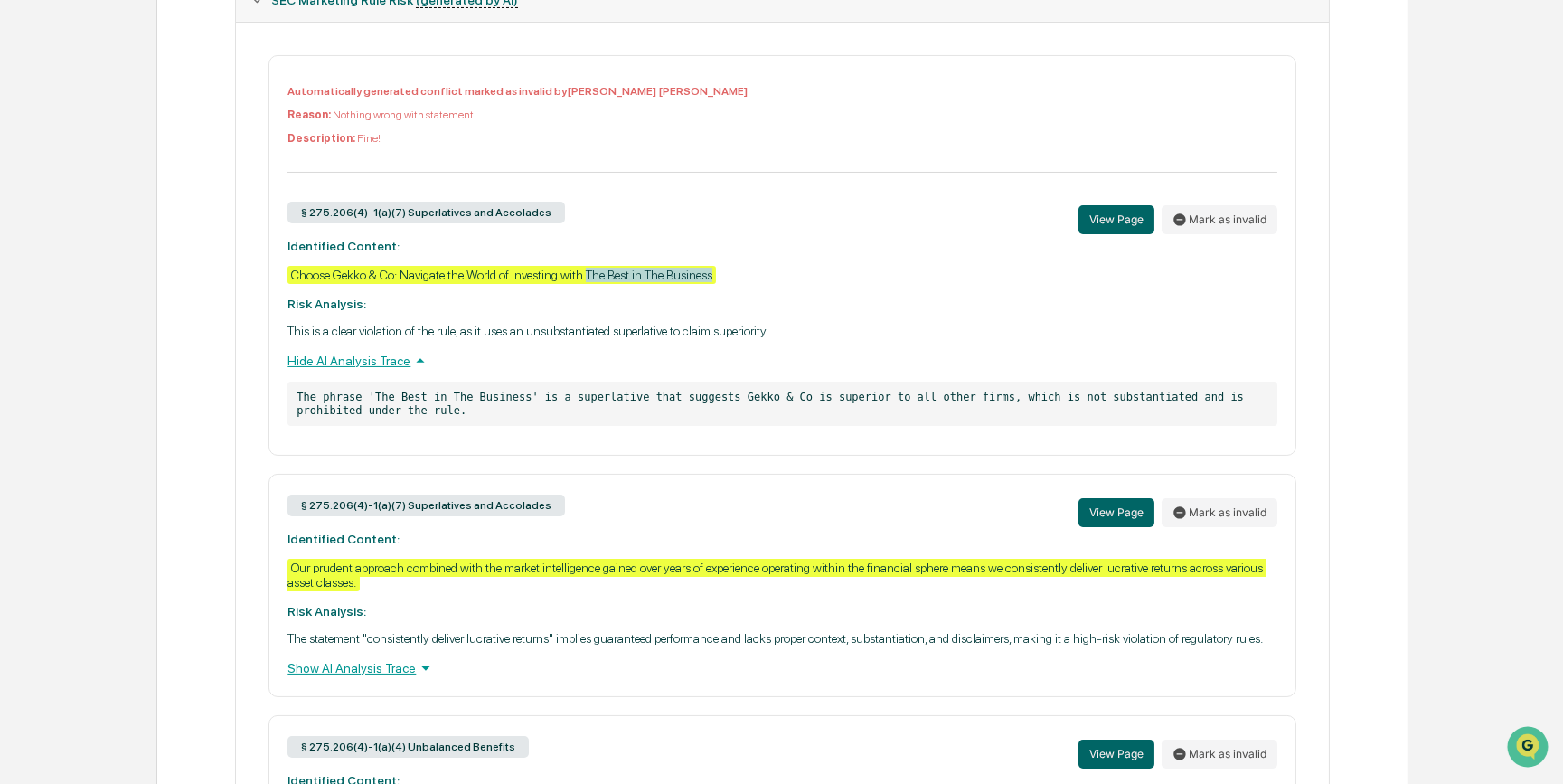
drag, startPoint x: 588, startPoint y: 285, endPoint x: 721, endPoint y: 289, distance: 133.1
click at [721, 289] on div "Automatically generated conflict marked as invalid by Nancy Harry Reason: Nothi…" at bounding box center [782, 256] width 1027 height 401
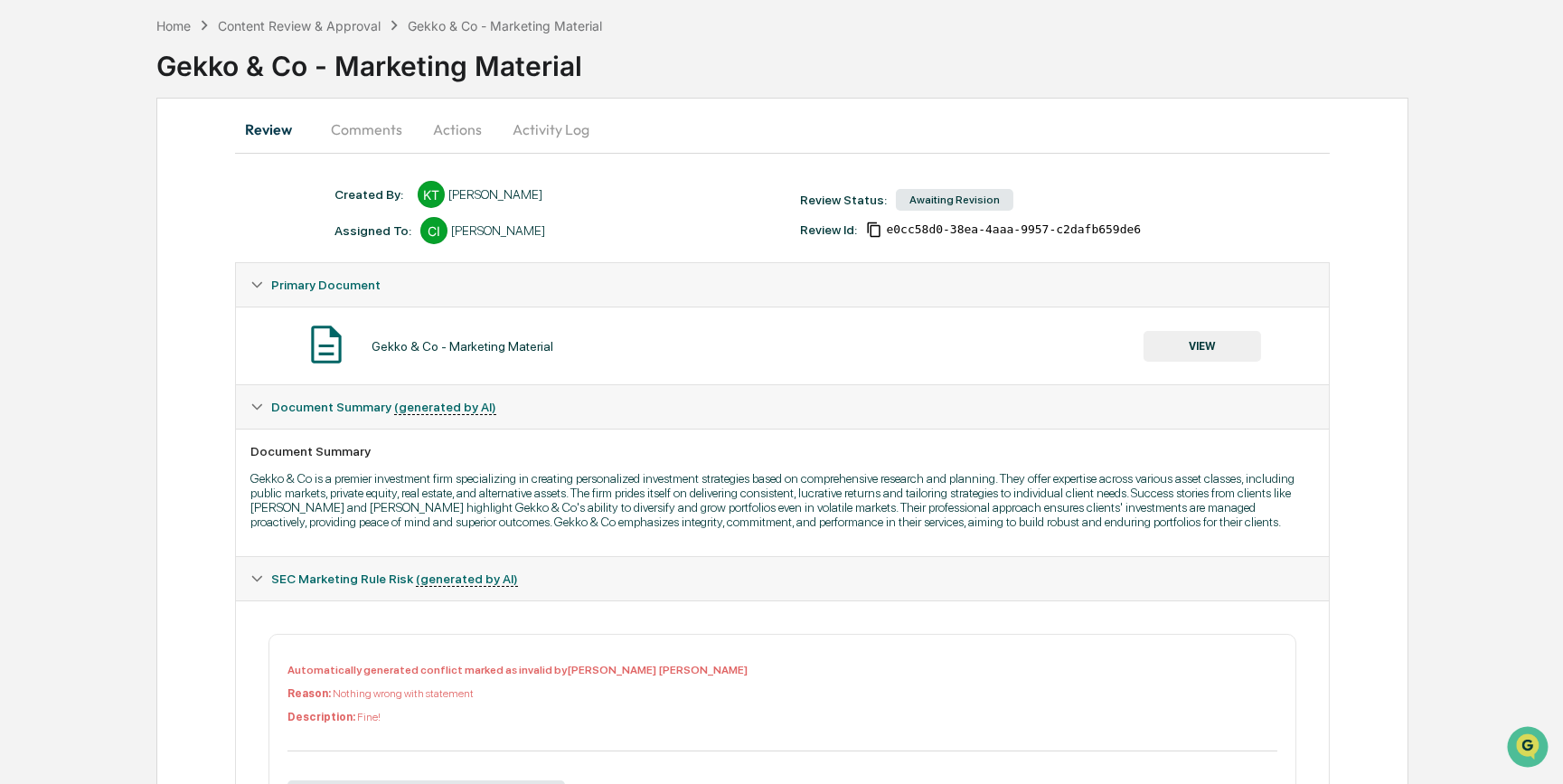
scroll to position [0, 0]
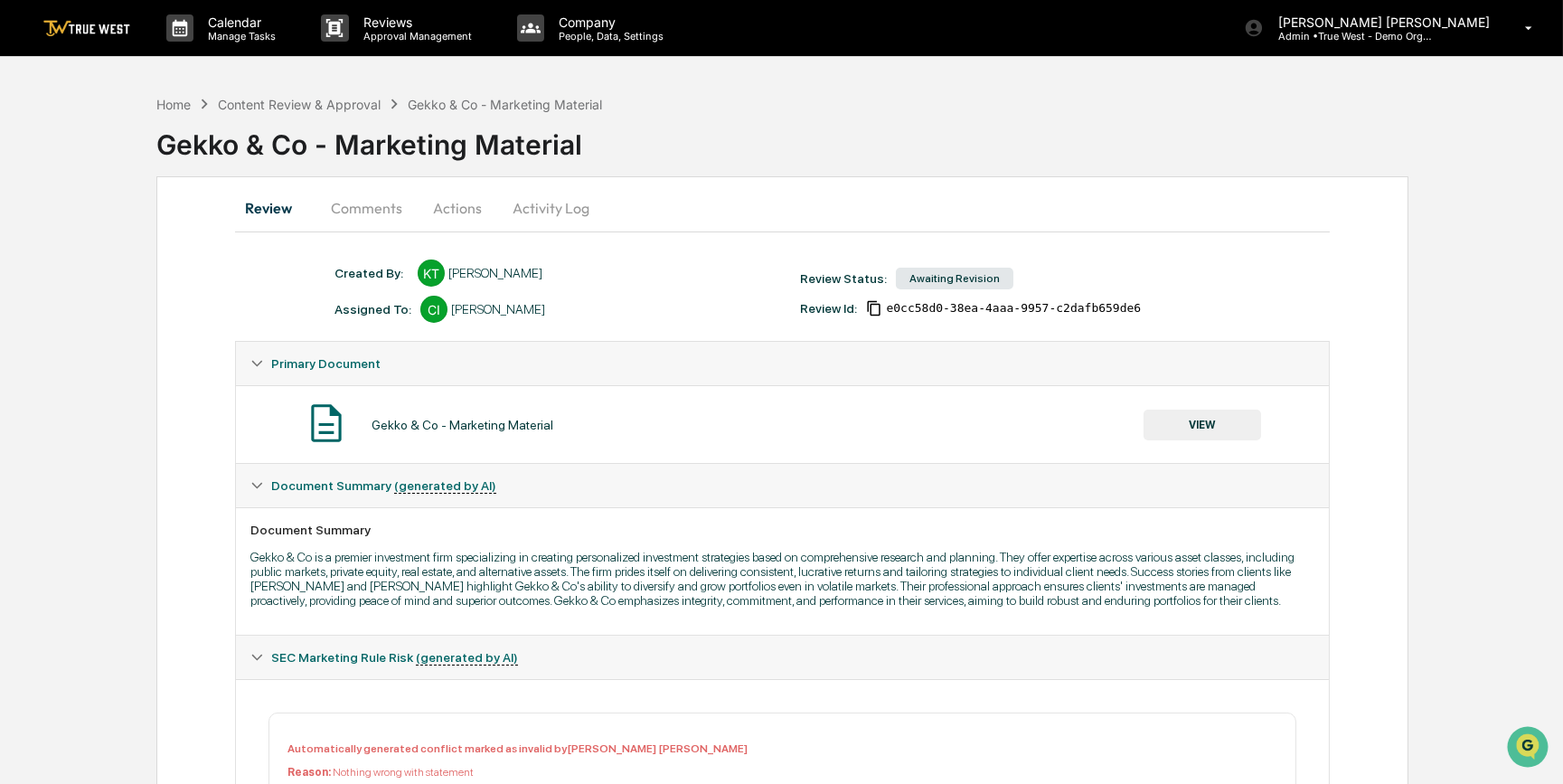
drag, startPoint x: 478, startPoint y: 214, endPoint x: 461, endPoint y: 208, distance: 18.0
click at [475, 213] on button "Actions" at bounding box center [457, 207] width 81 height 44
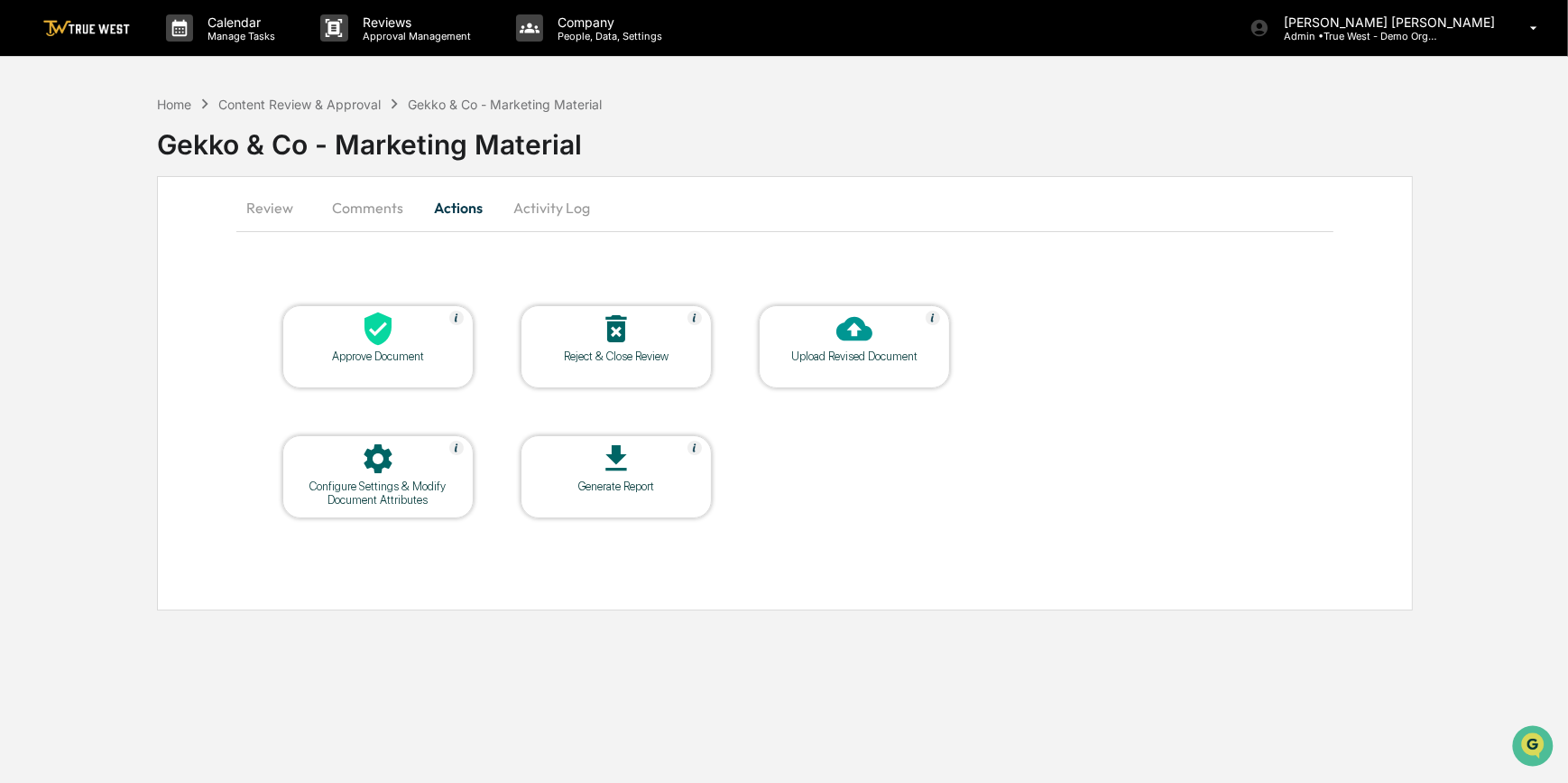
click at [575, 210] on button "Activity Log" at bounding box center [551, 207] width 105 height 44
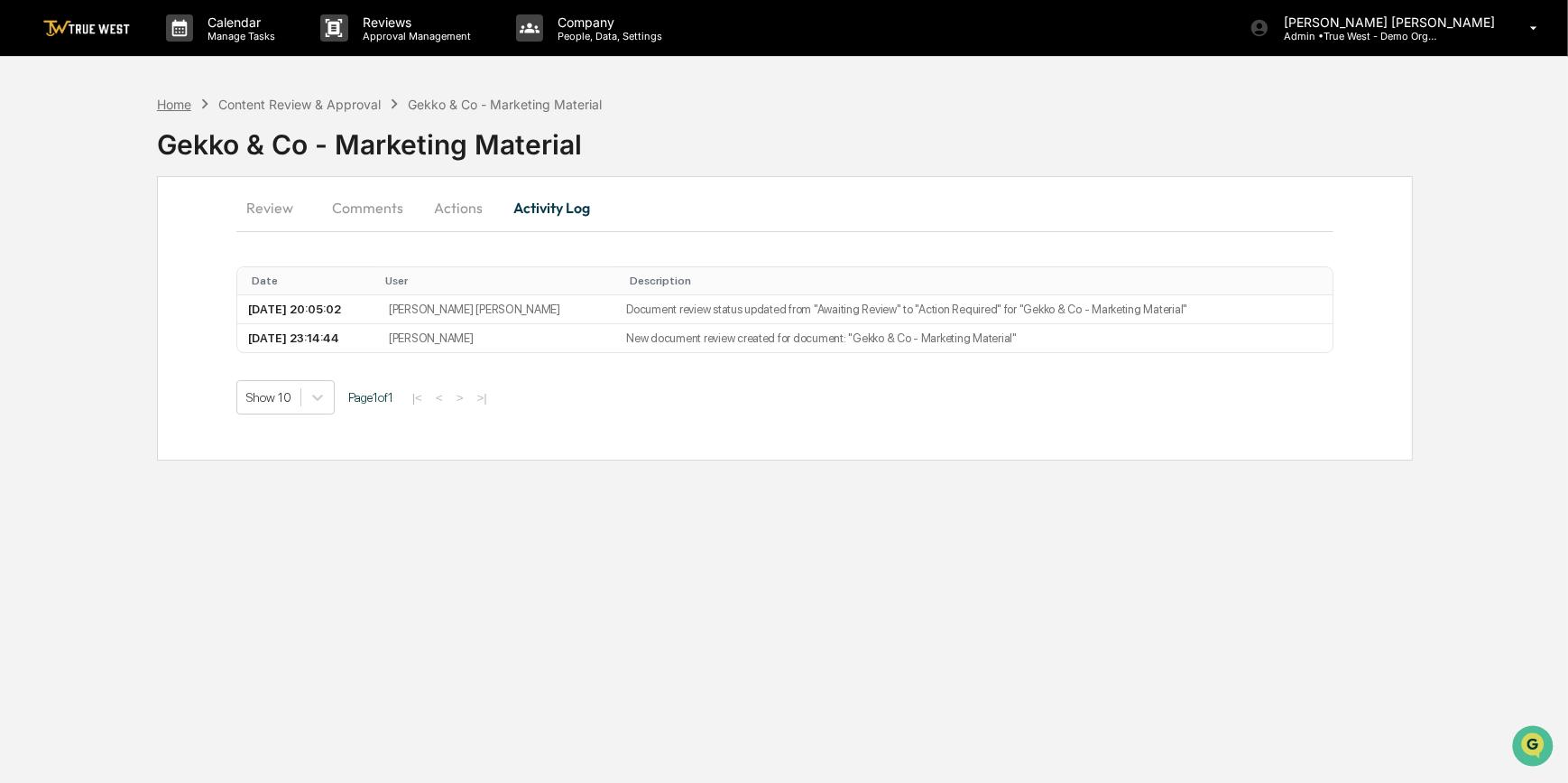
click at [176, 100] on div "Home" at bounding box center [173, 104] width 34 height 15
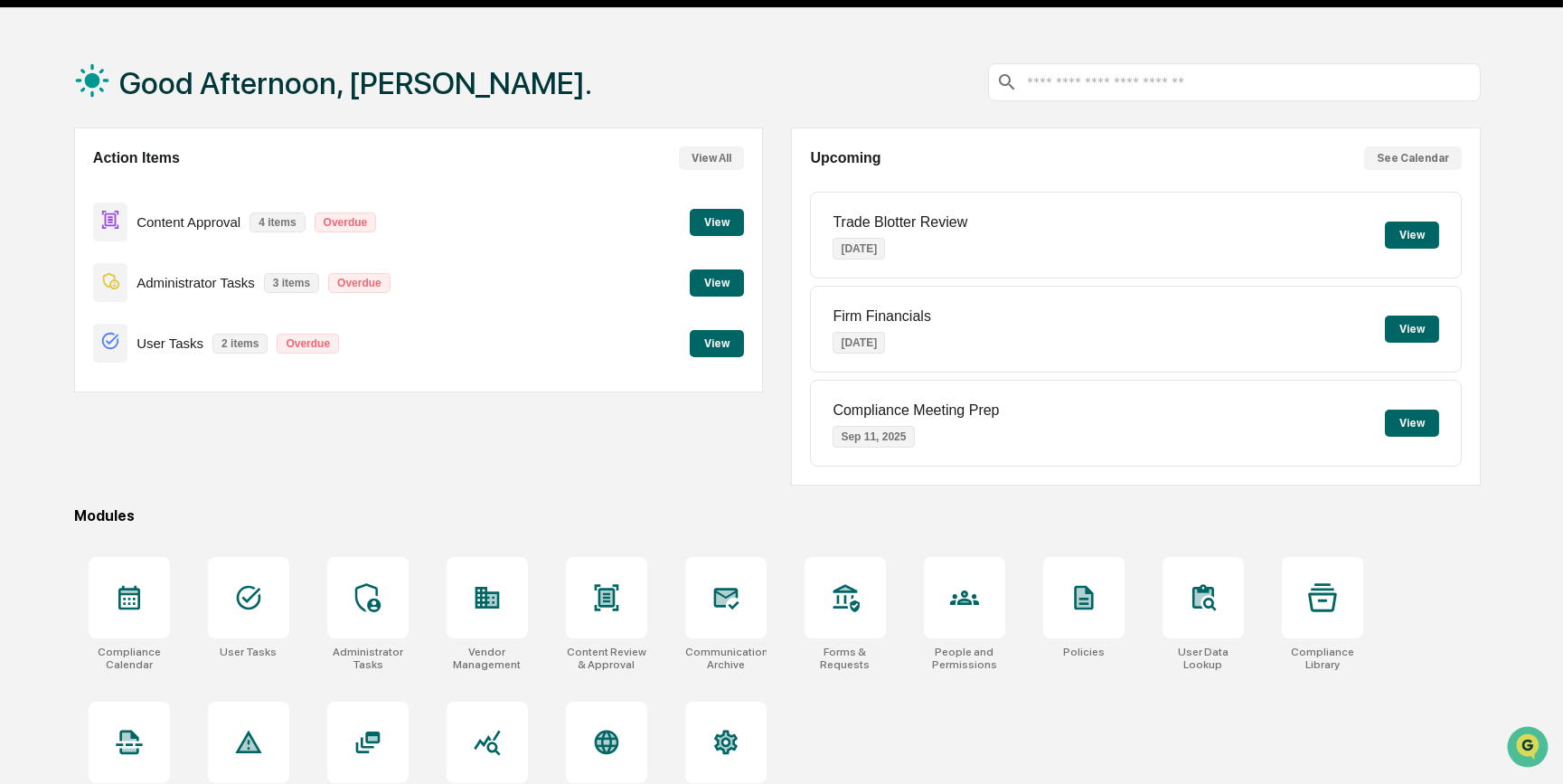
scroll to position [93, 0]
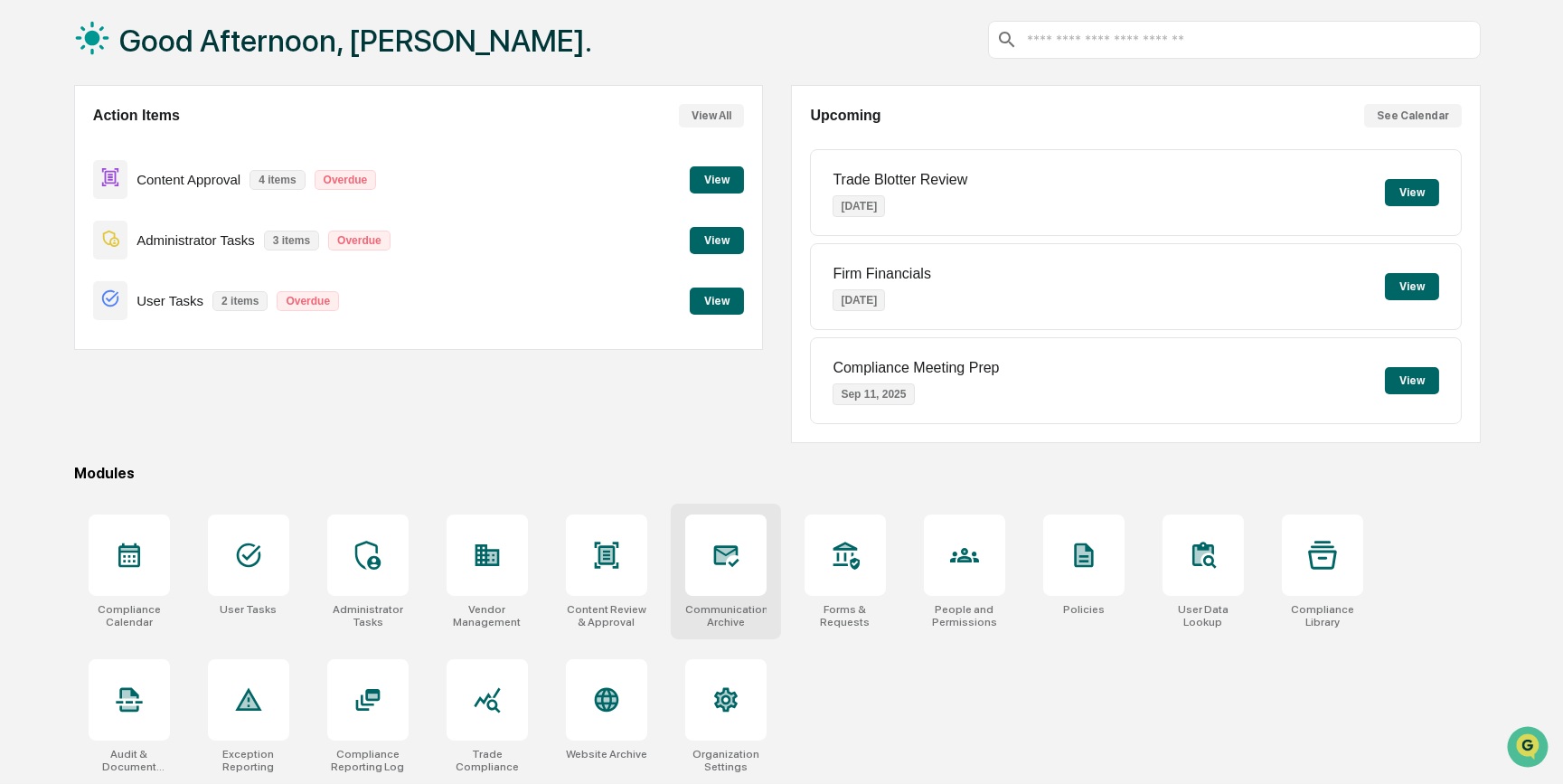
click at [755, 560] on div at bounding box center [726, 555] width 81 height 81
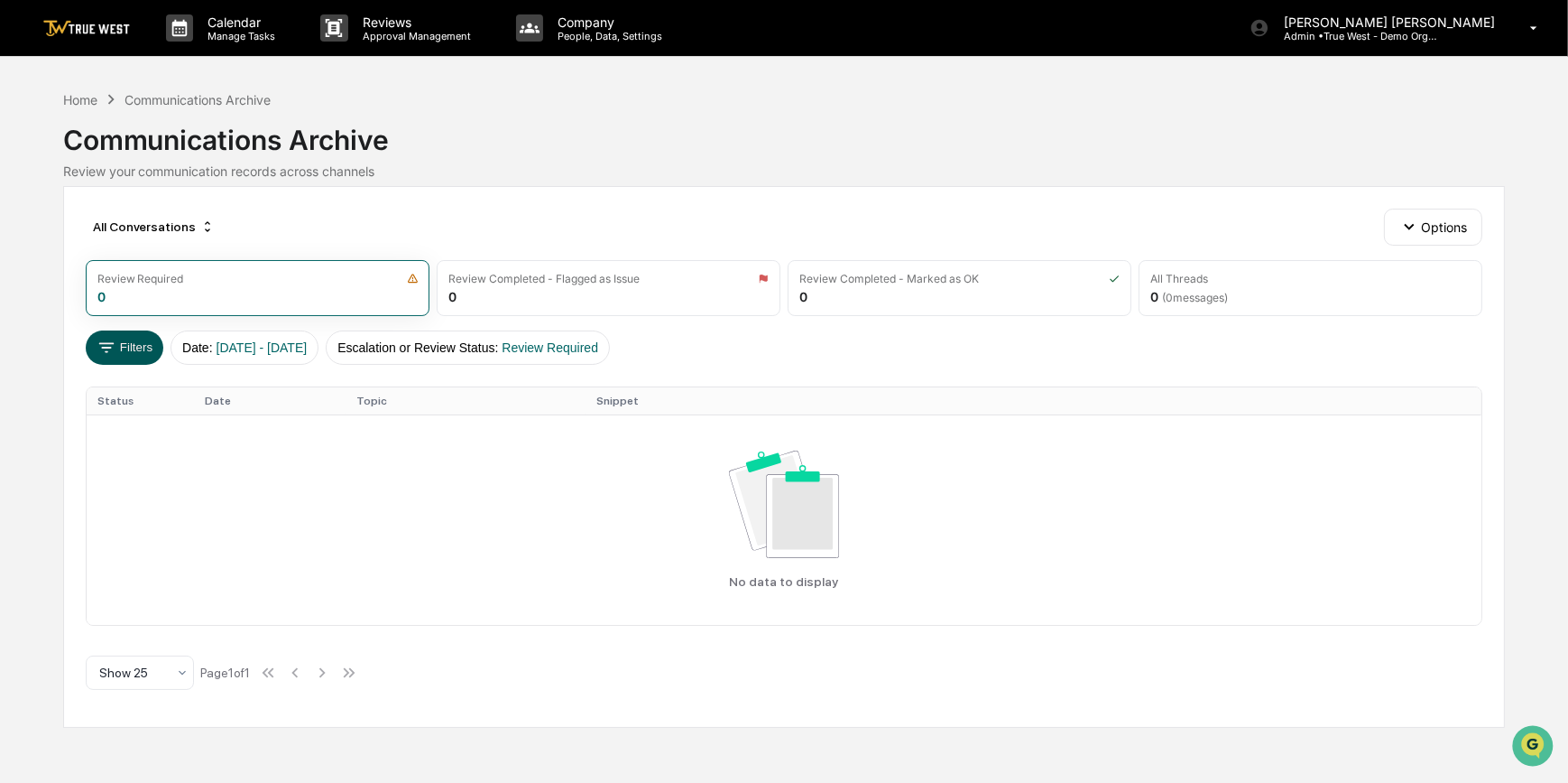
click at [128, 335] on button "Filters" at bounding box center [125, 347] width 78 height 34
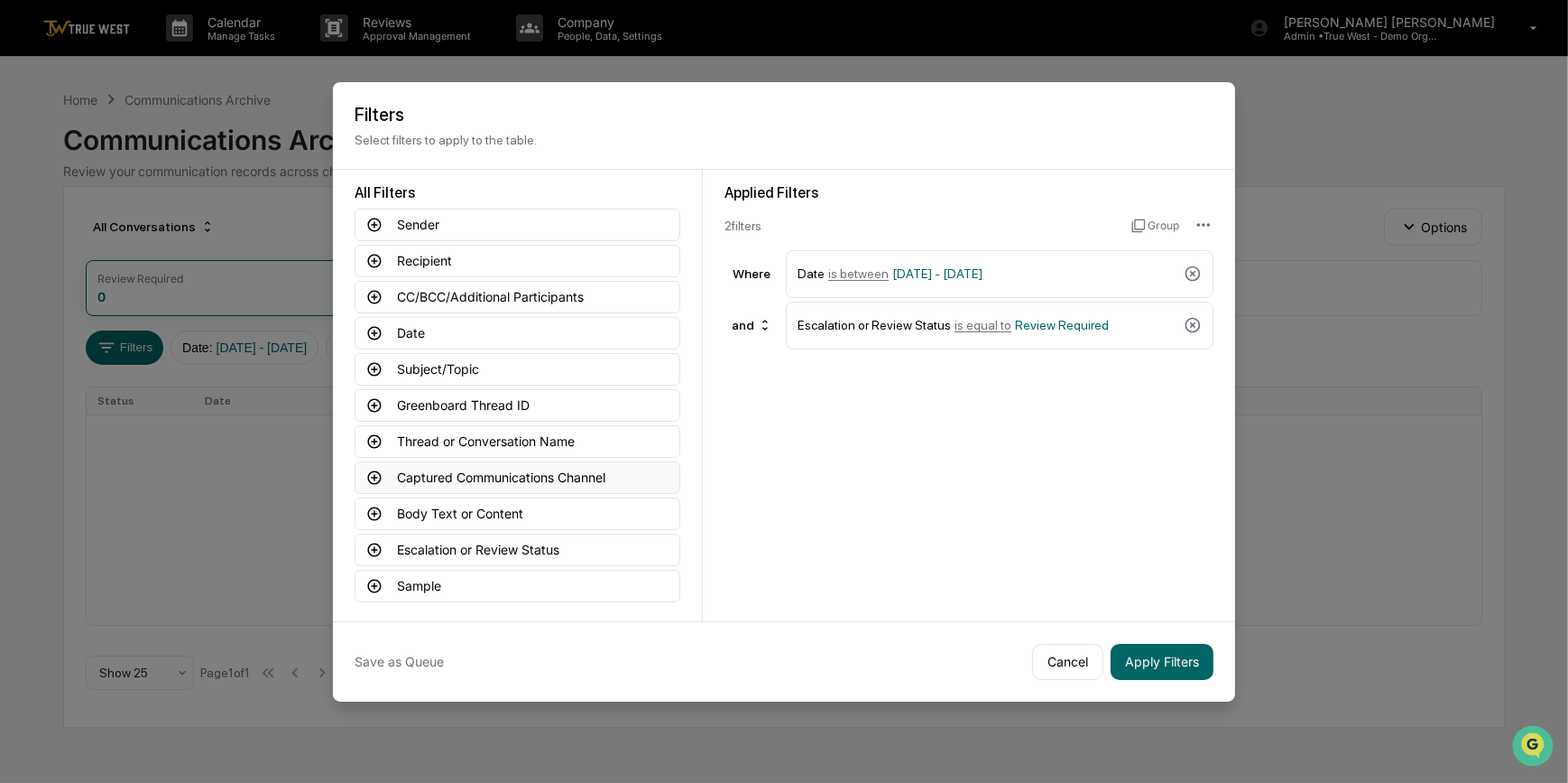
click at [412, 472] on button "Captured Communications Channel" at bounding box center [517, 478] width 326 height 33
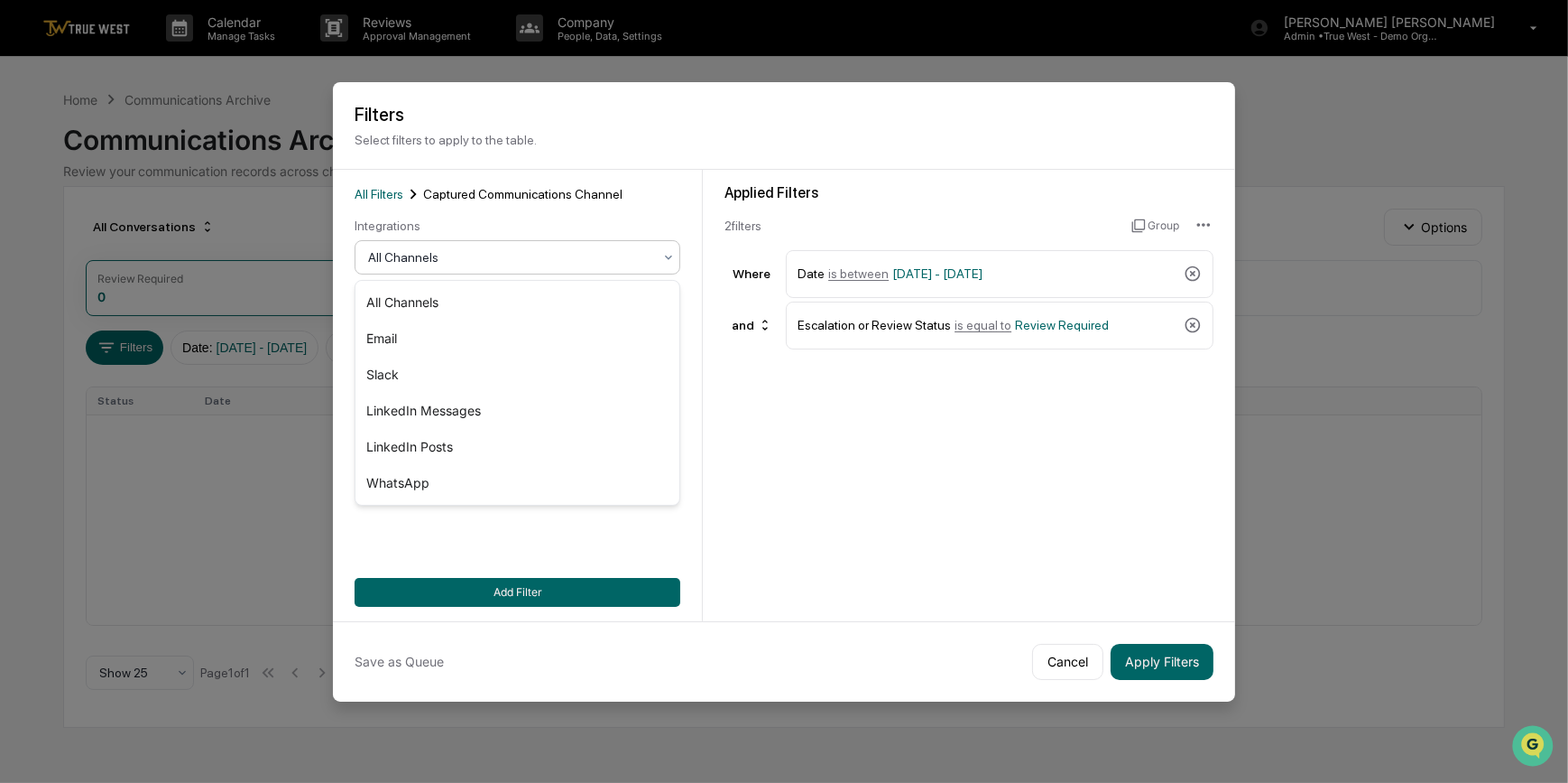
click at [499, 260] on div at bounding box center [510, 257] width 284 height 18
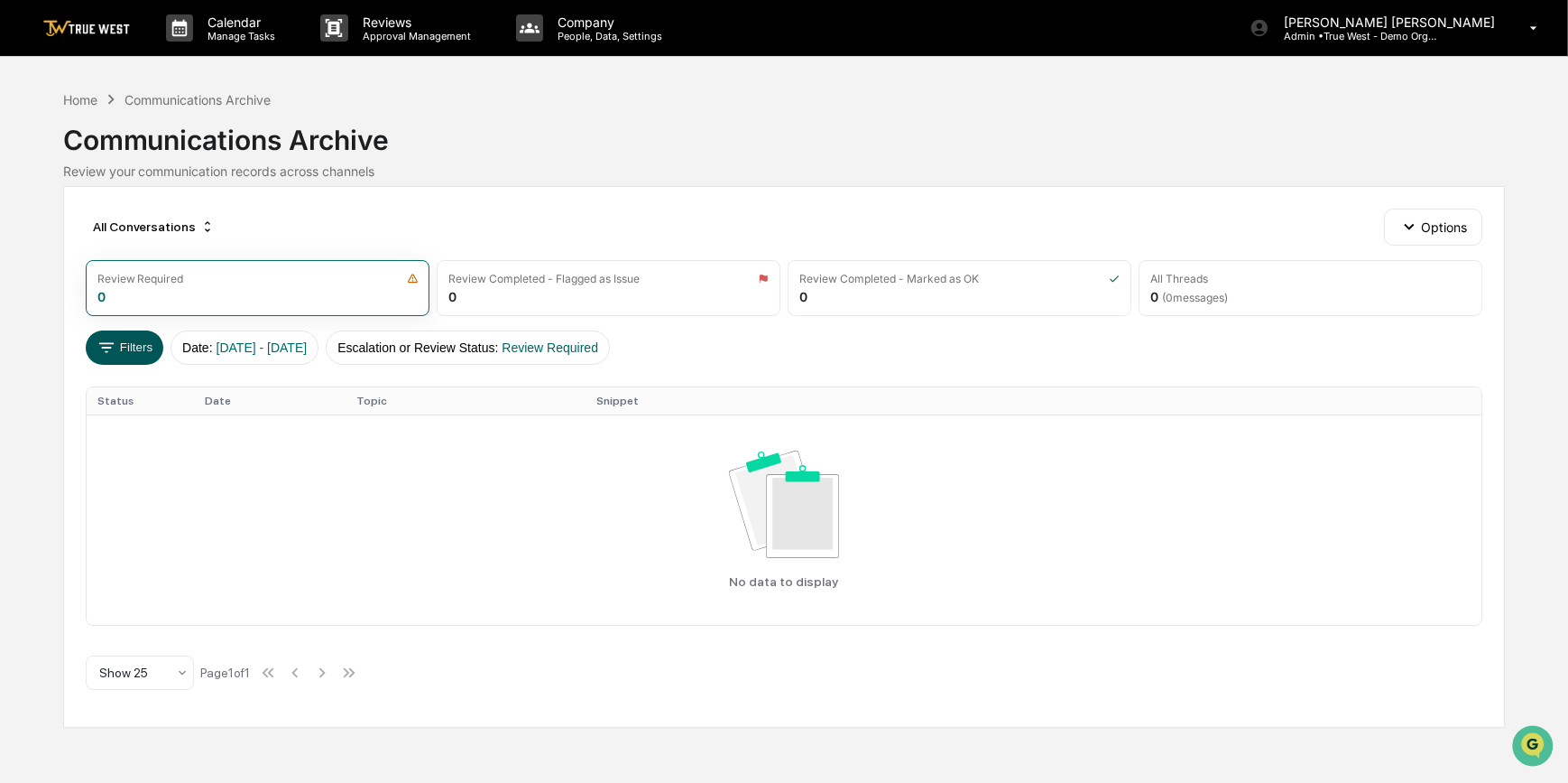
click at [136, 360] on button "Filters" at bounding box center [125, 347] width 78 height 34
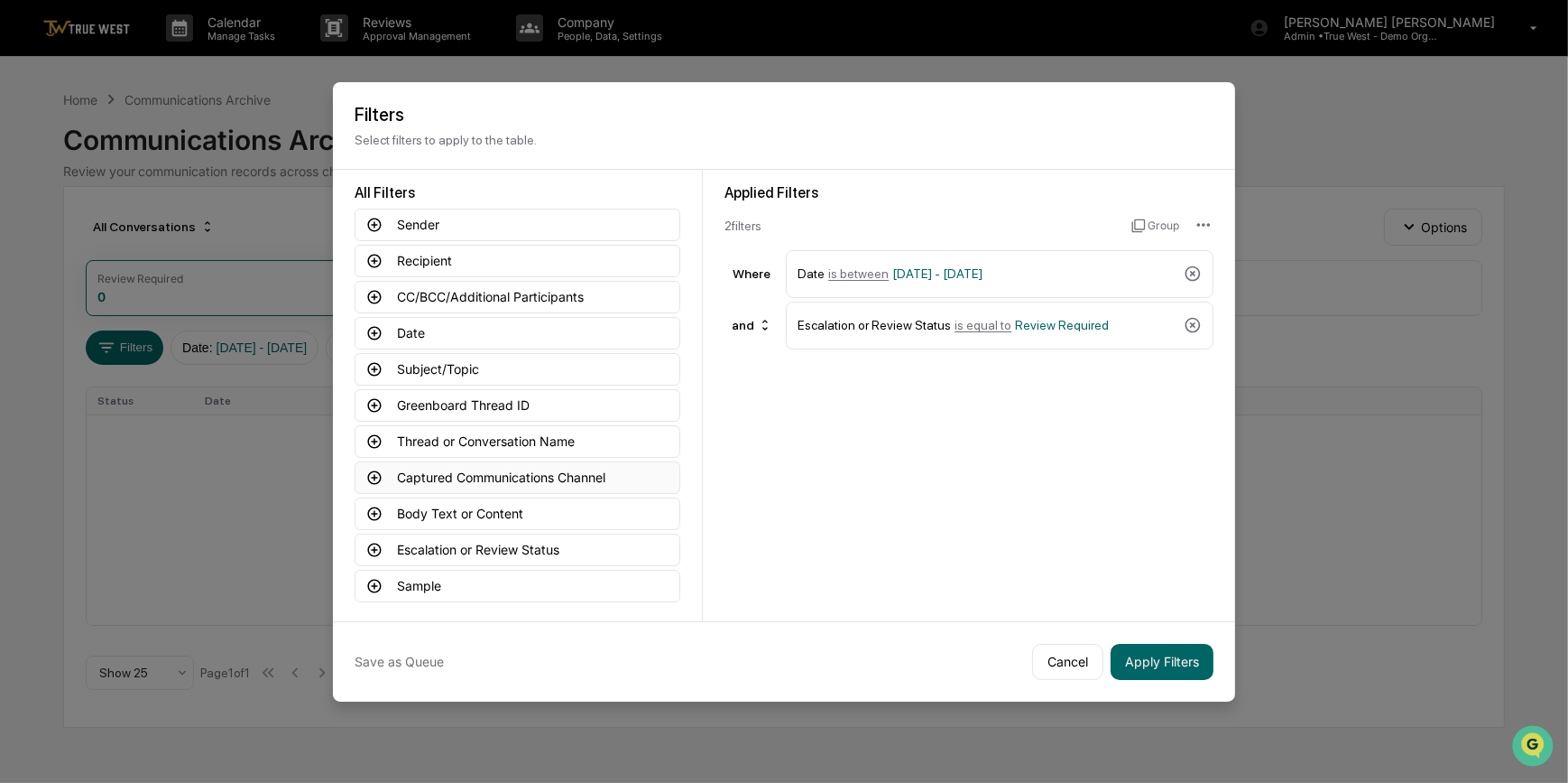
click at [464, 478] on button "Captured Communications Channel" at bounding box center [517, 478] width 326 height 33
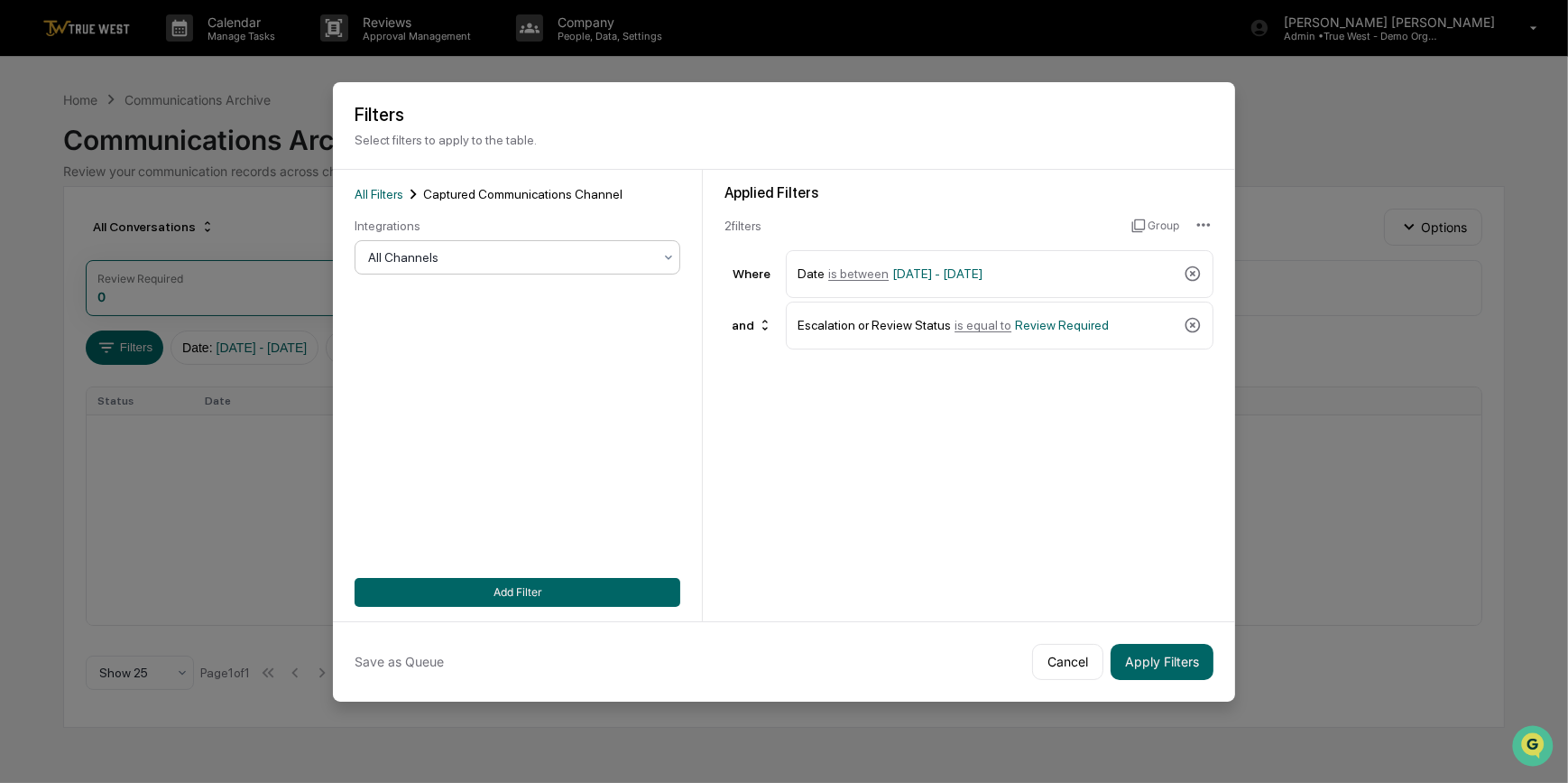
click at [492, 270] on div "All Channels" at bounding box center [510, 257] width 302 height 25
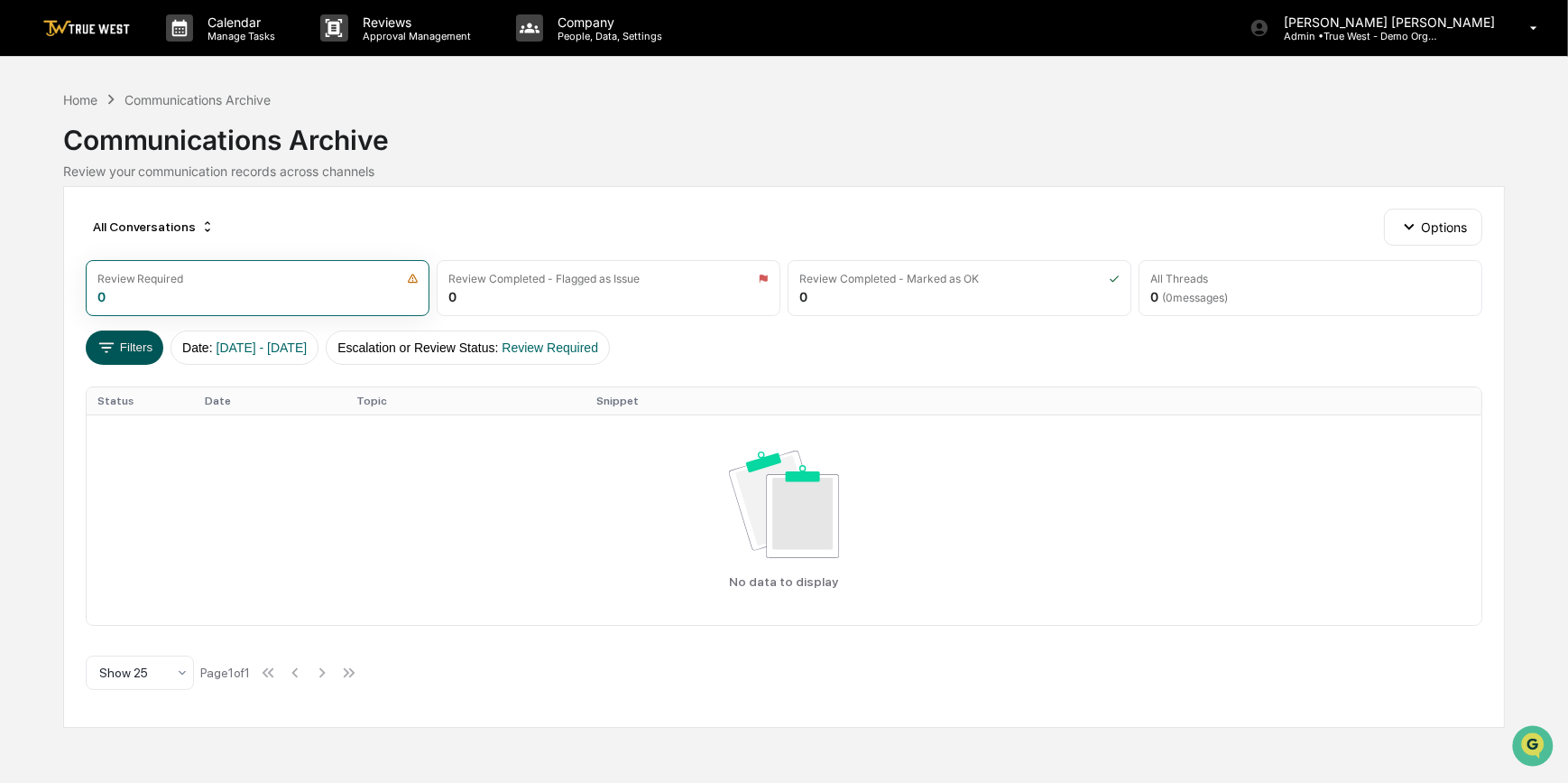
click at [132, 343] on button "Filters" at bounding box center [125, 347] width 78 height 34
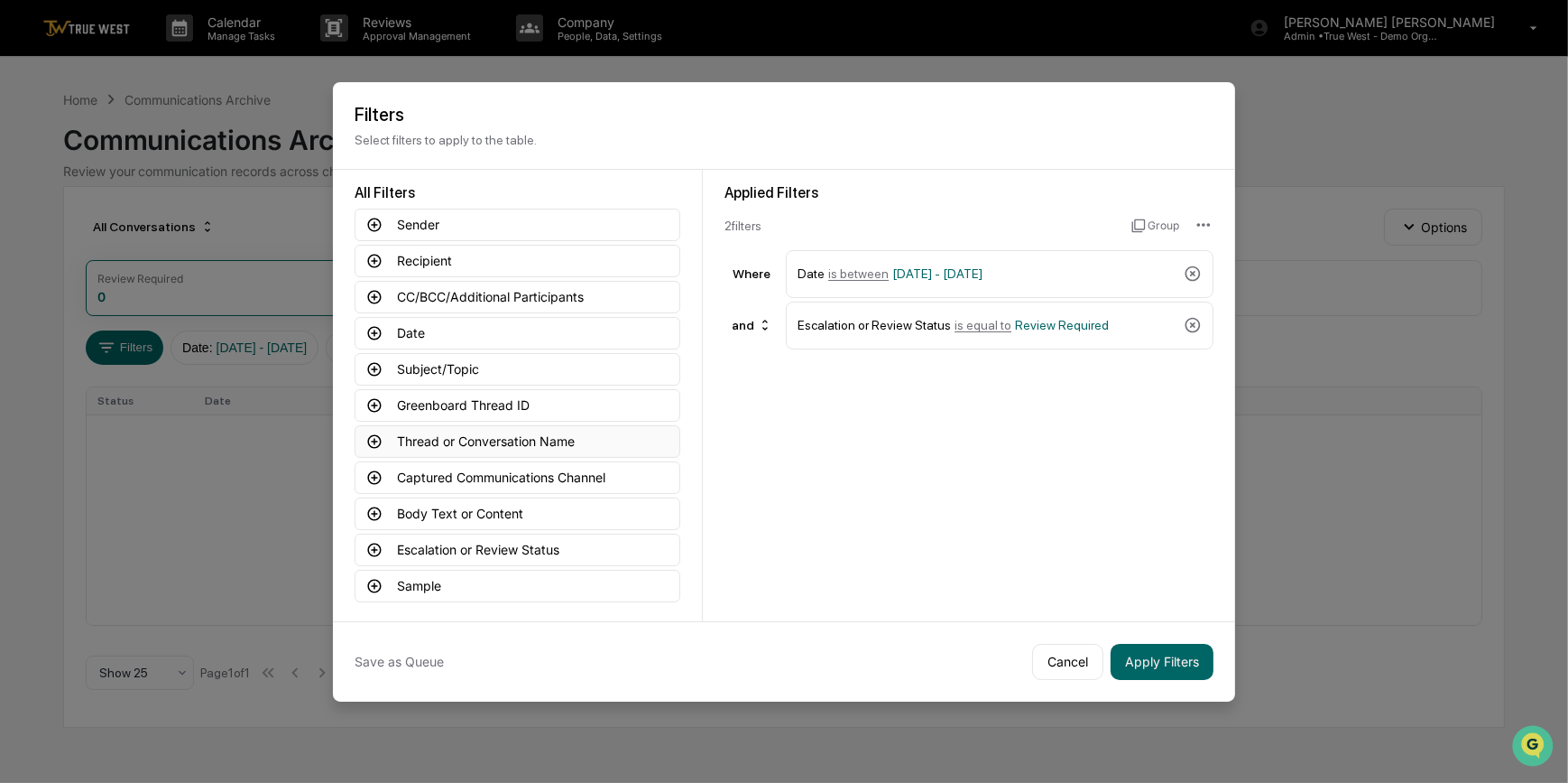
click at [502, 435] on button "Thread or Conversation Name" at bounding box center [517, 442] width 326 height 33
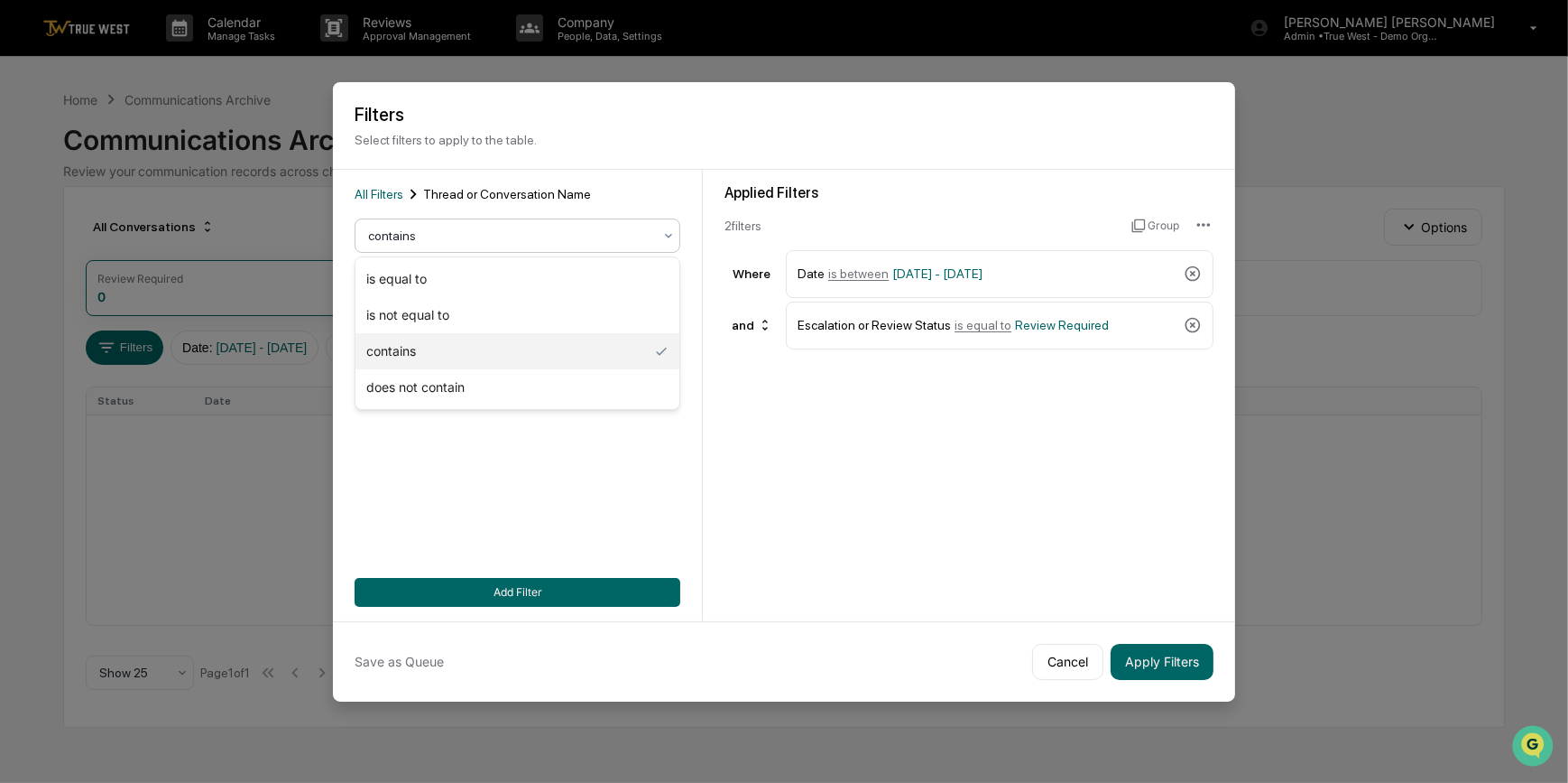
click at [470, 231] on div at bounding box center [510, 235] width 284 height 18
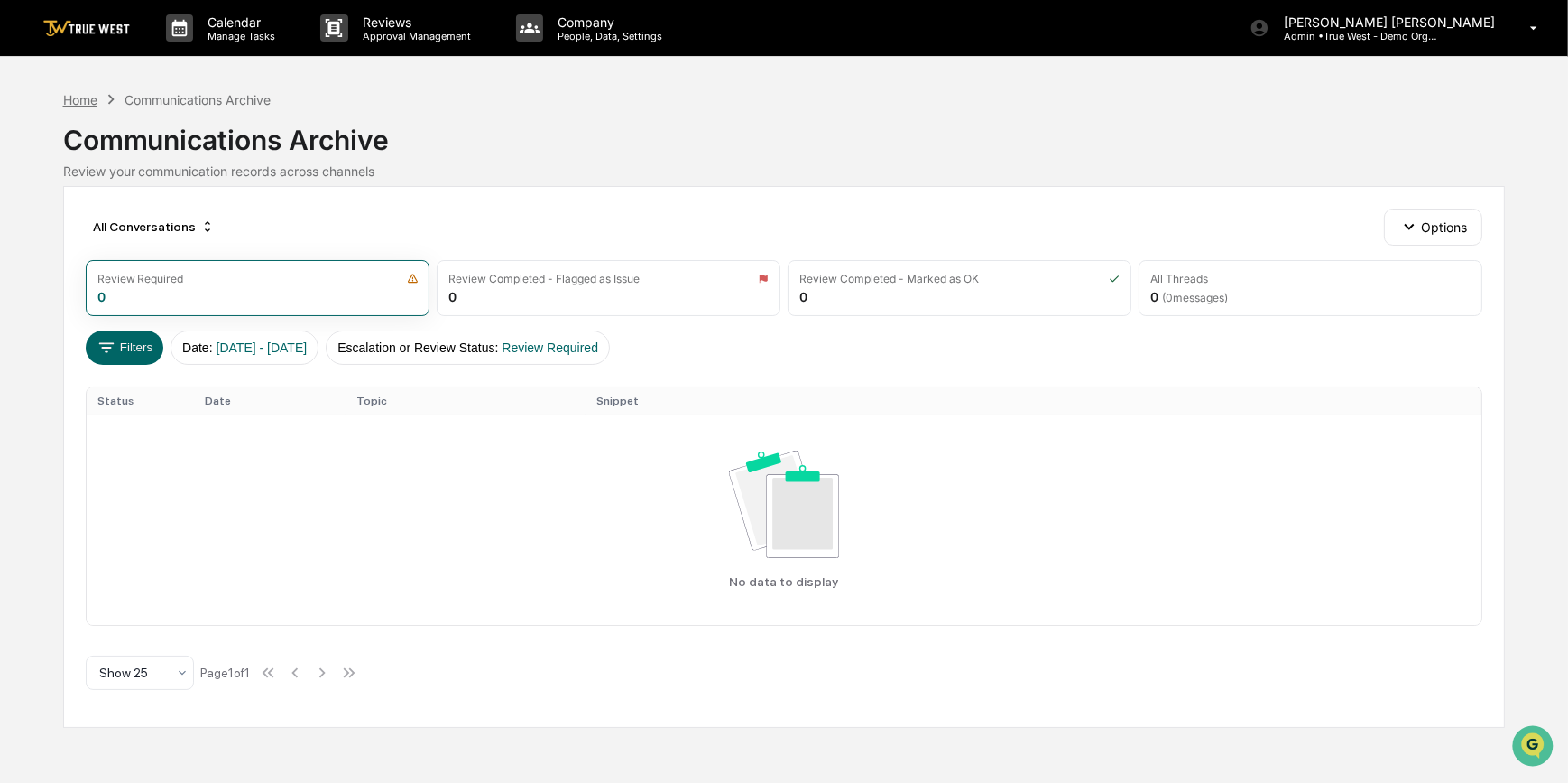
click at [71, 103] on div "Home" at bounding box center [79, 100] width 34 height 15
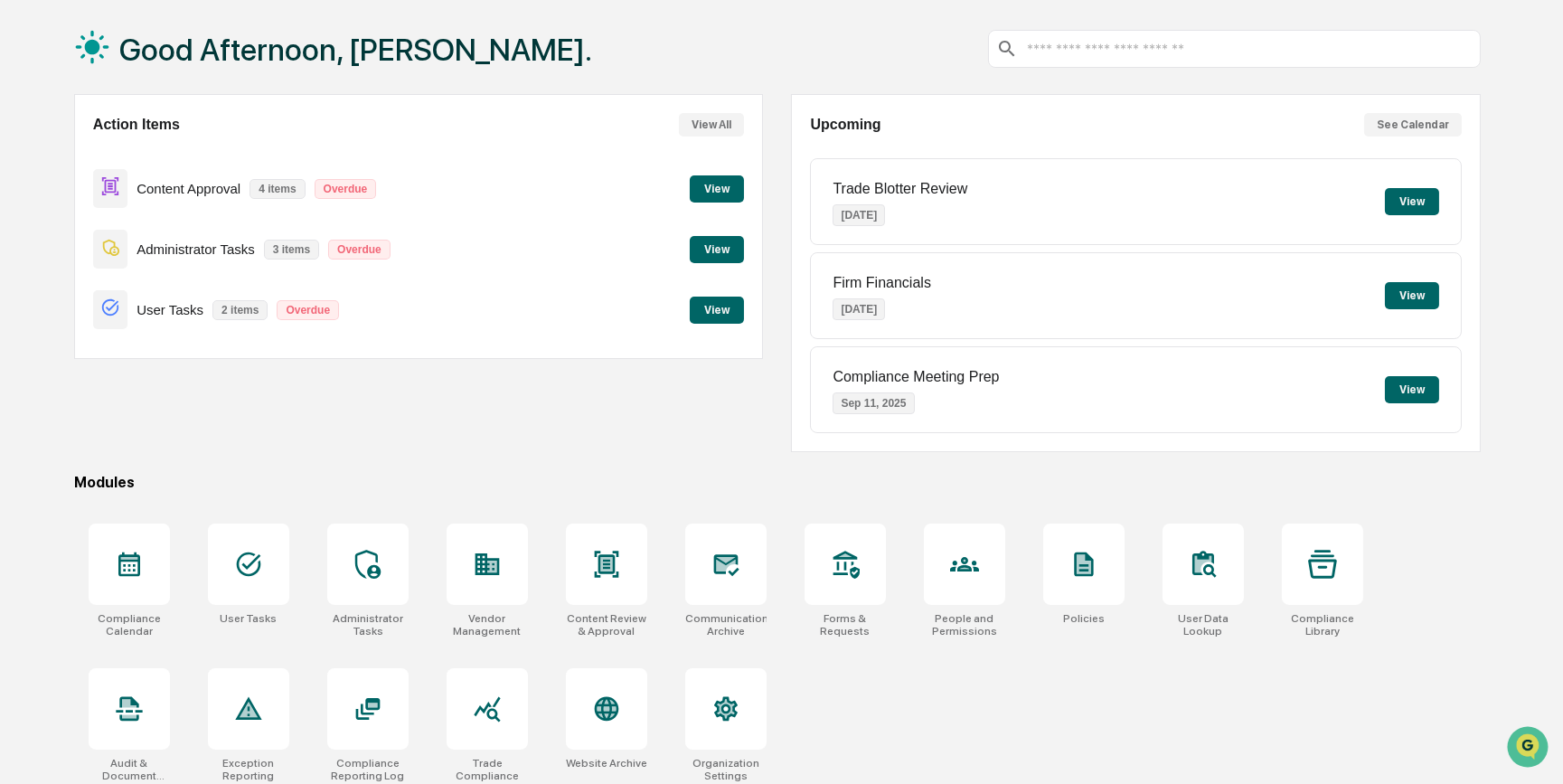
scroll to position [93, 0]
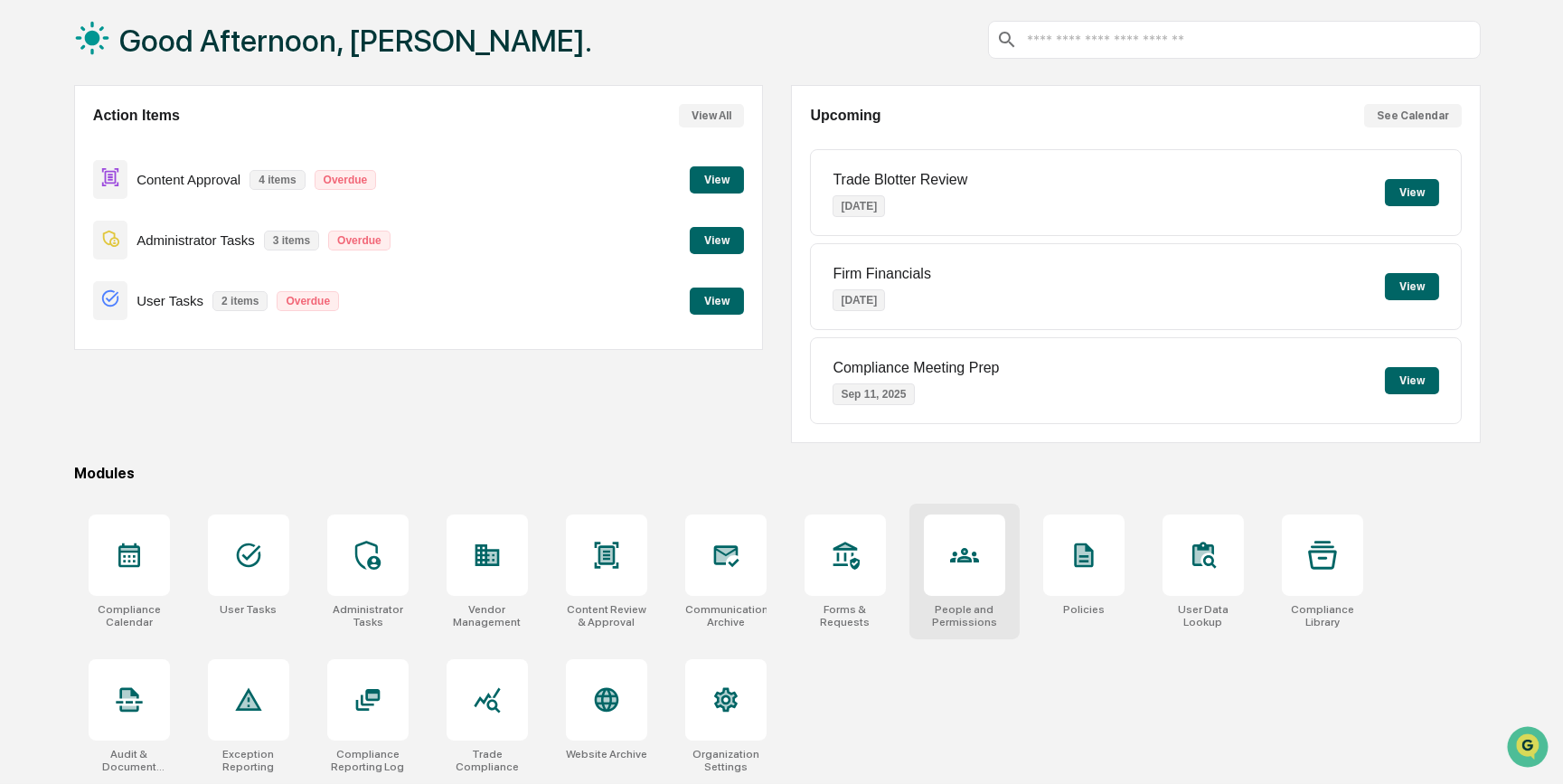
click at [974, 553] on icon at bounding box center [965, 555] width 29 height 15
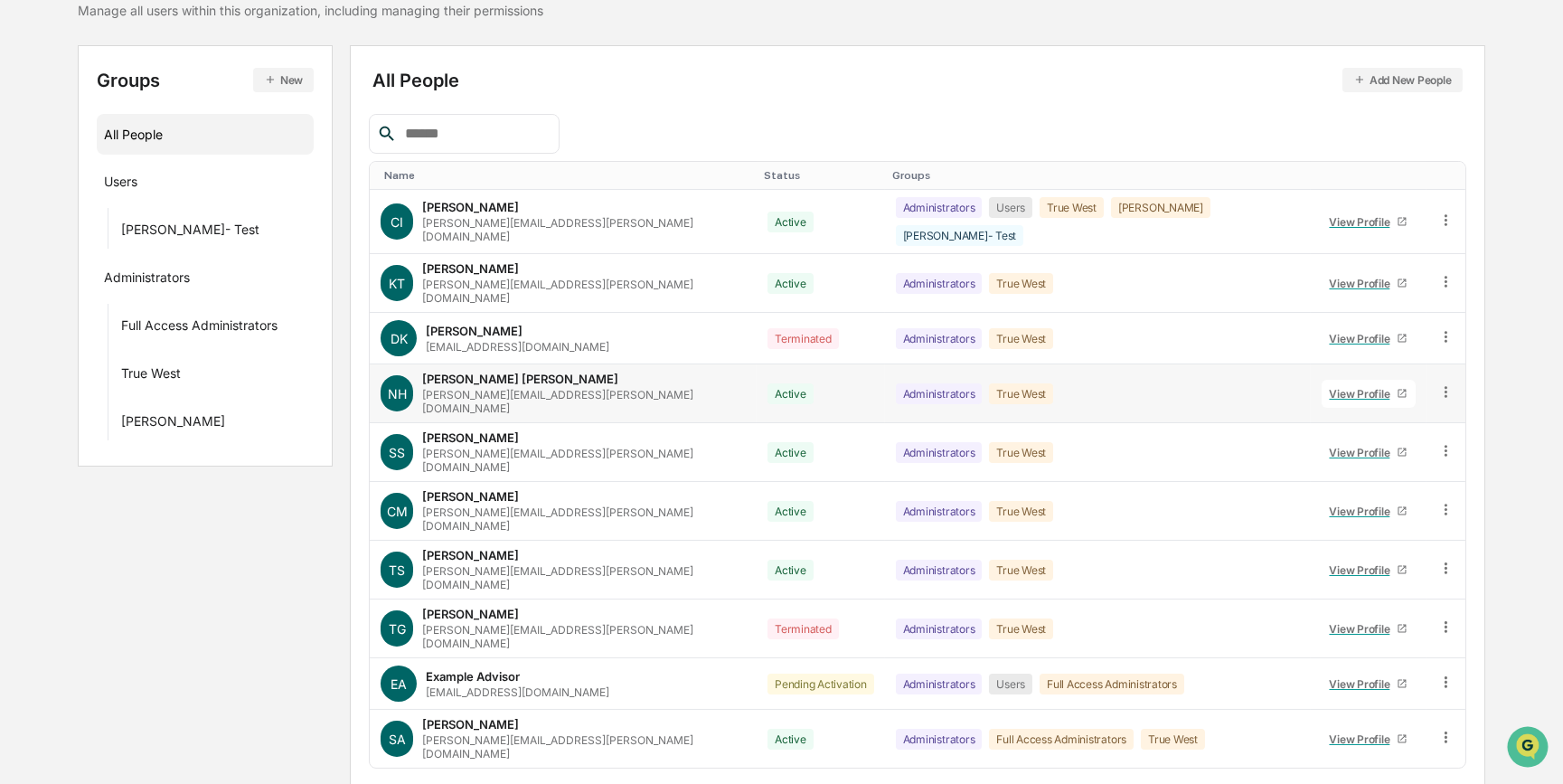
click at [1346, 387] on div "View Profile" at bounding box center [1364, 394] width 68 height 14
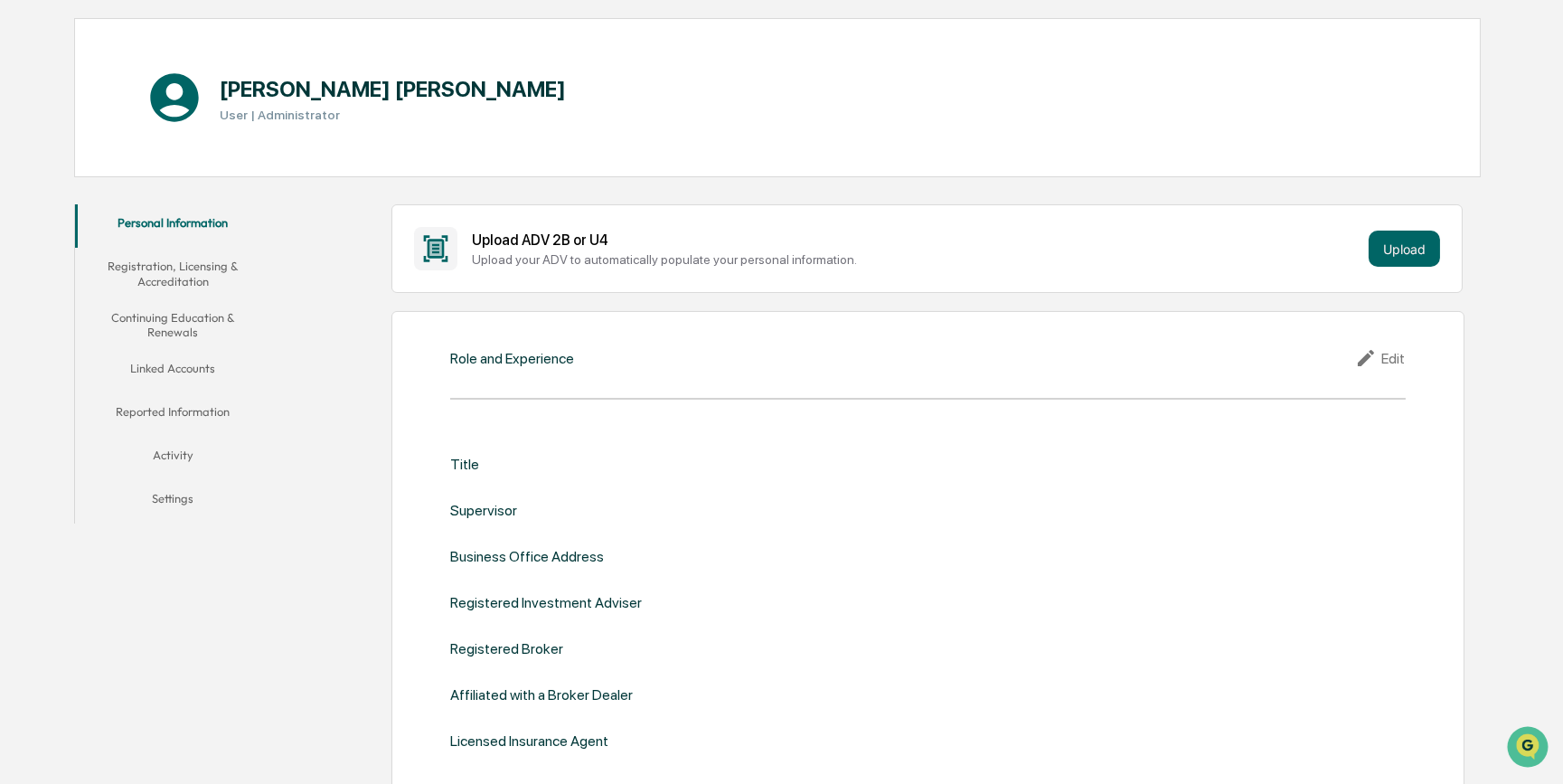
click at [131, 262] on button "Registration, Licensing & Accreditation" at bounding box center [172, 273] width 197 height 51
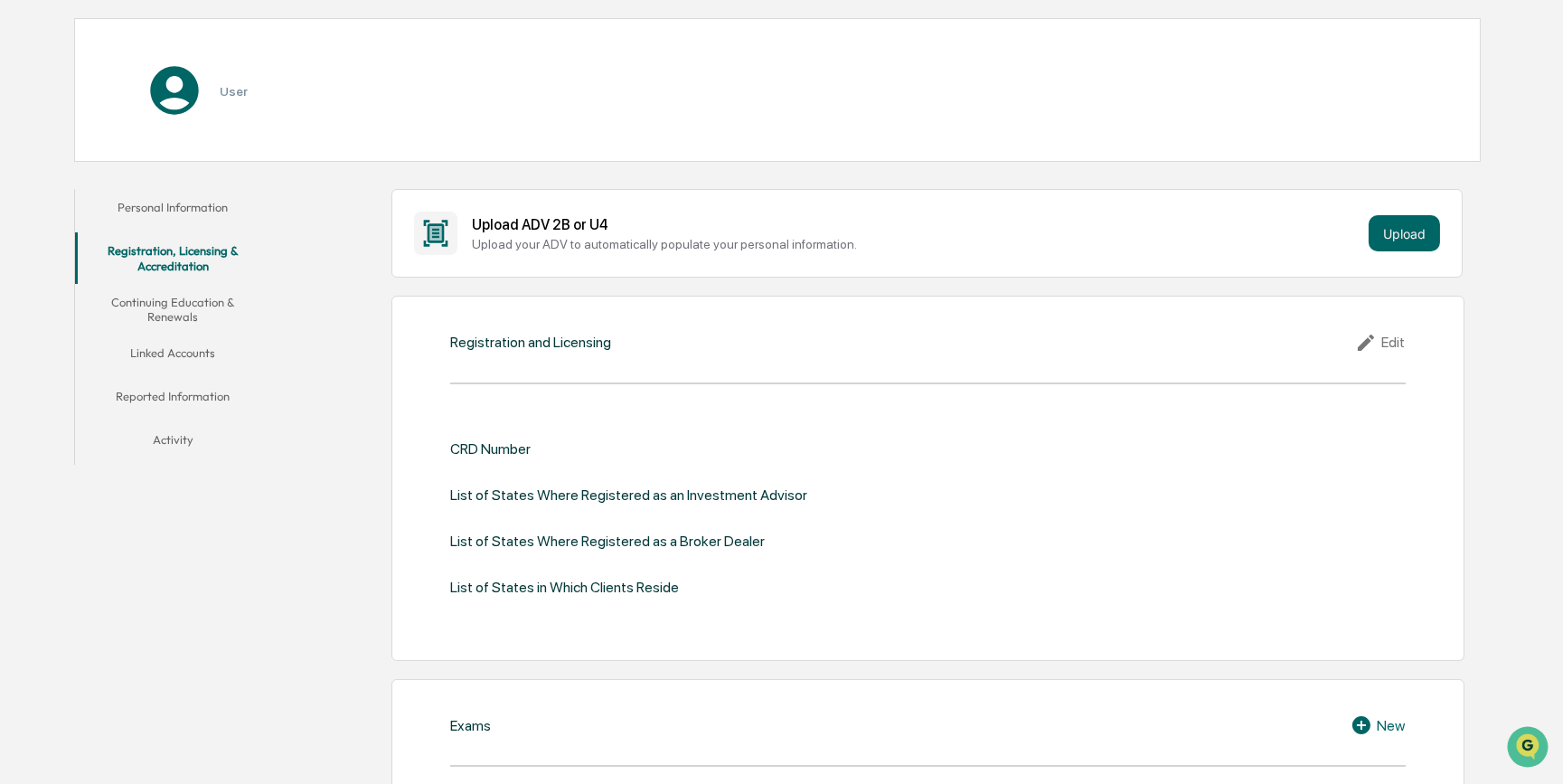
click at [177, 309] on button "Continuing Education & Renewals" at bounding box center [172, 309] width 197 height 51
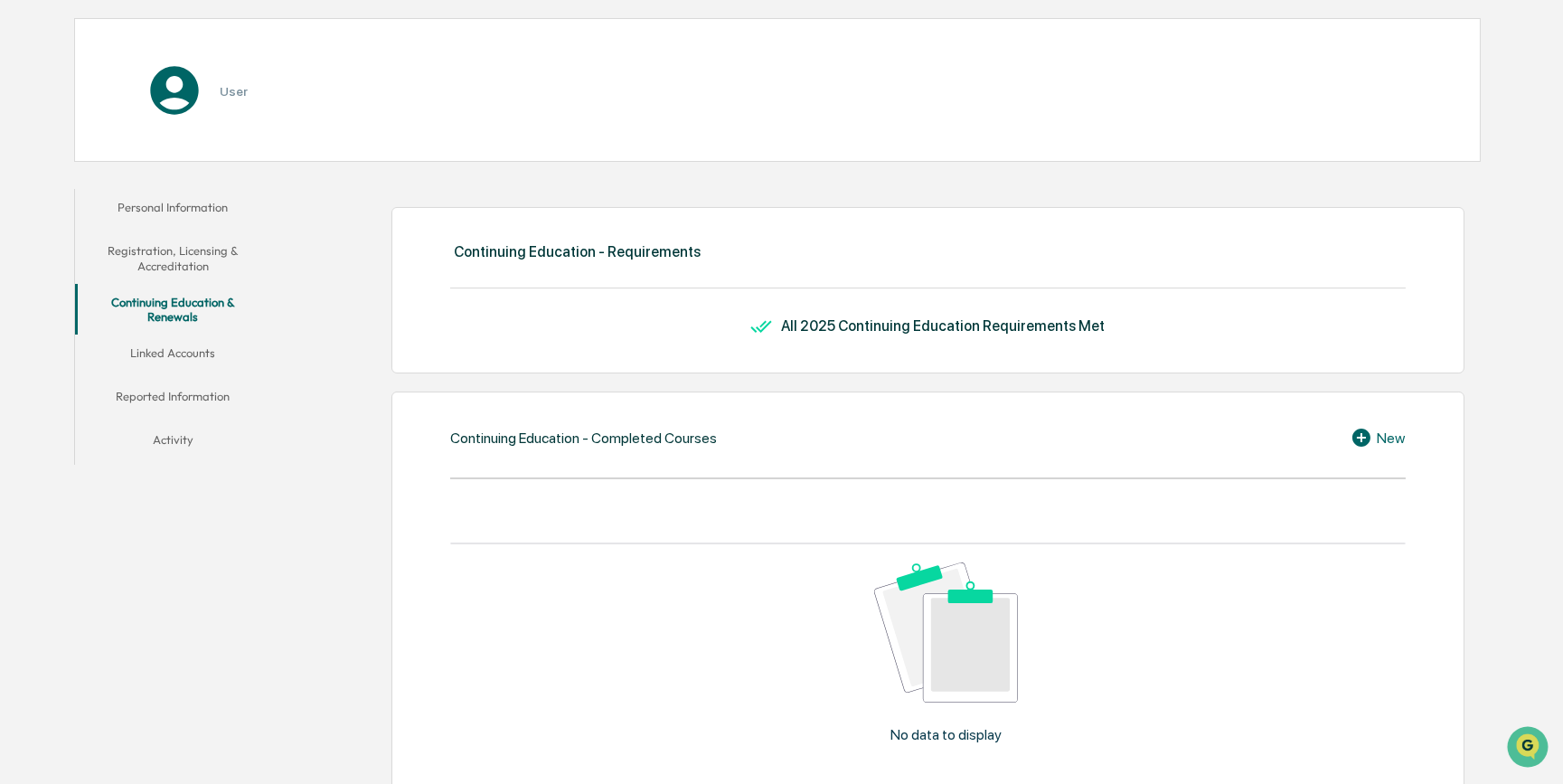
click at [180, 350] on button "Linked Accounts" at bounding box center [172, 355] width 197 height 44
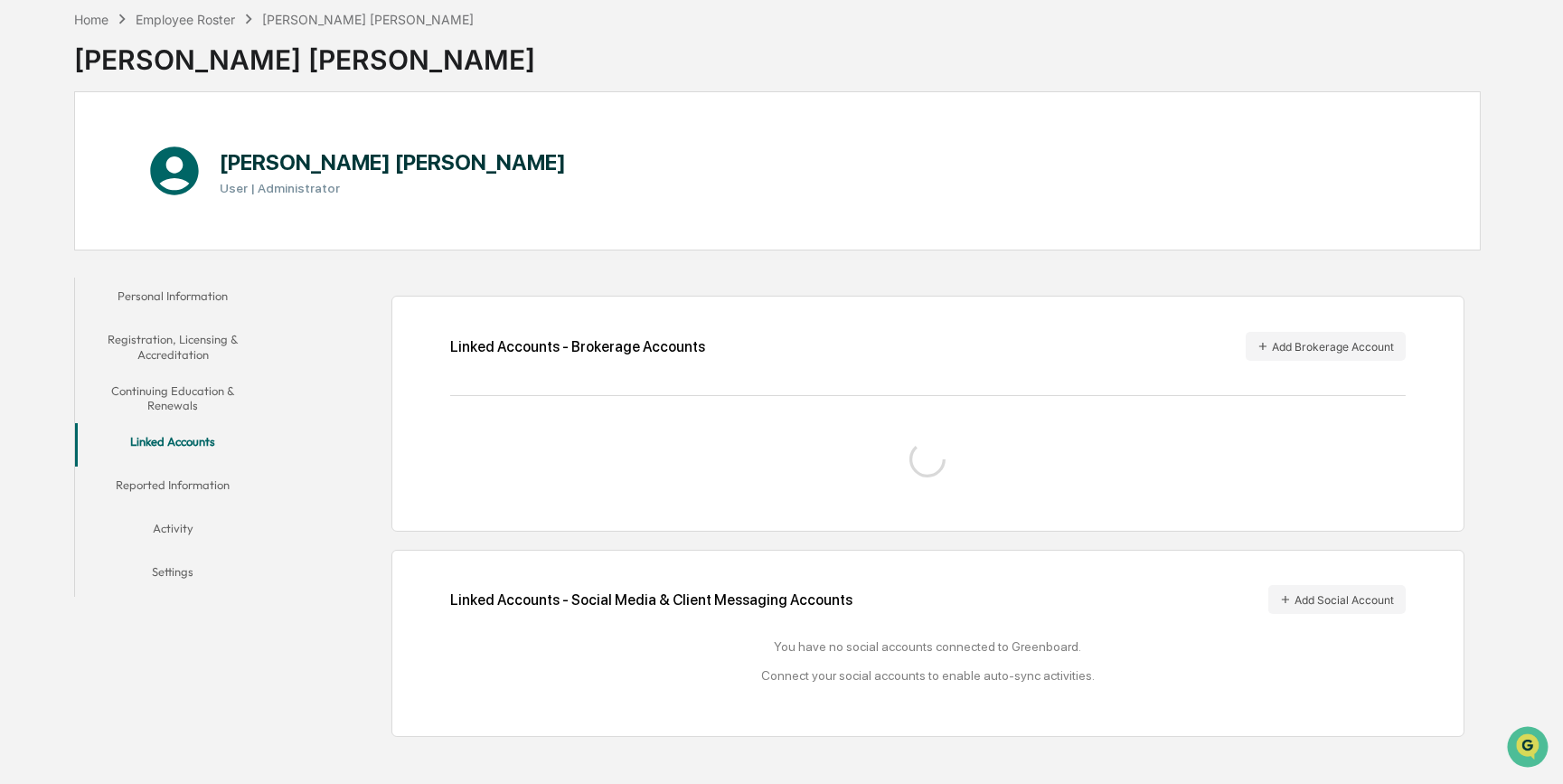
scroll to position [97, 0]
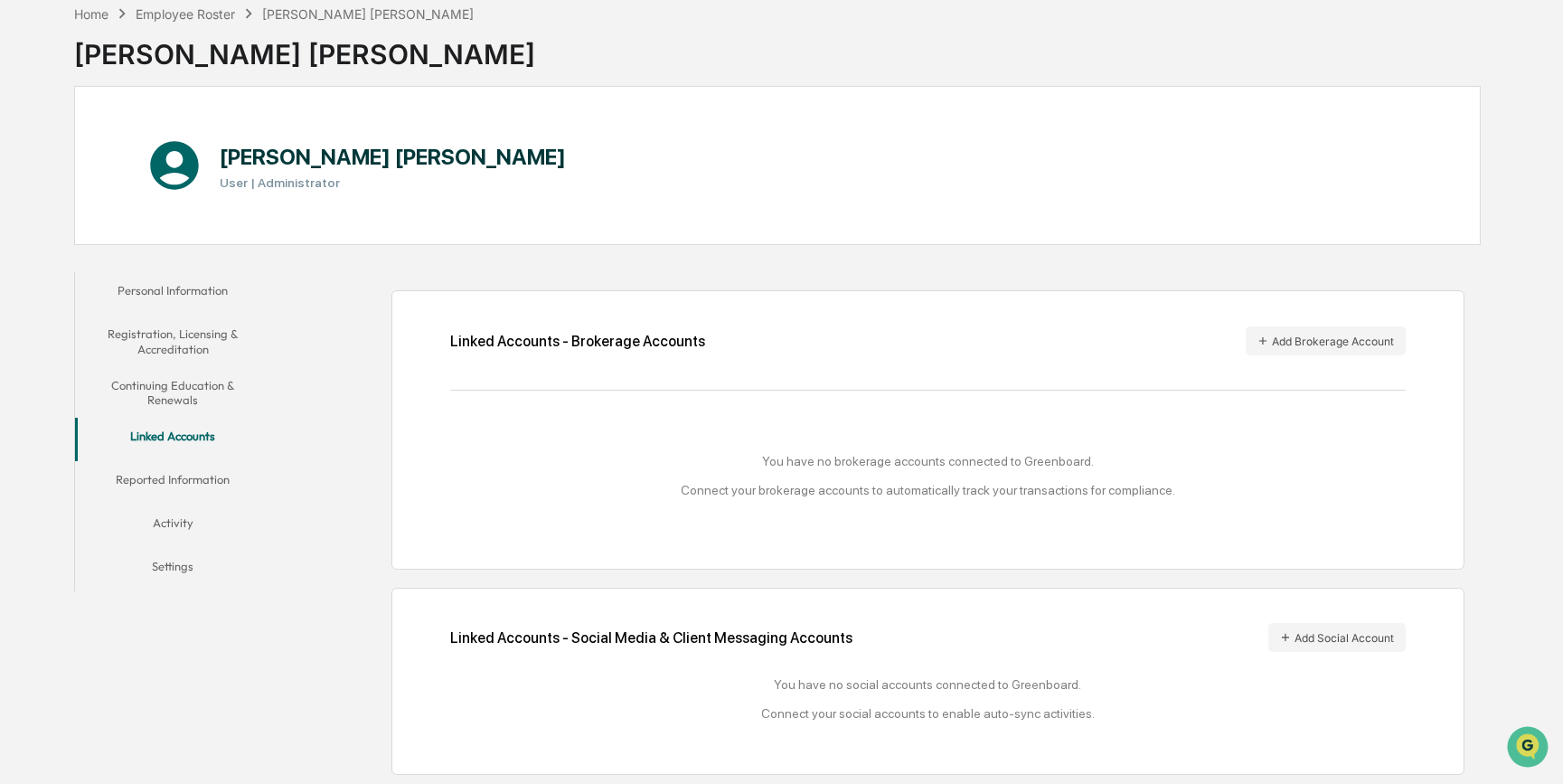
click at [178, 333] on button "Registration, Licensing & Accreditation" at bounding box center [172, 341] width 197 height 51
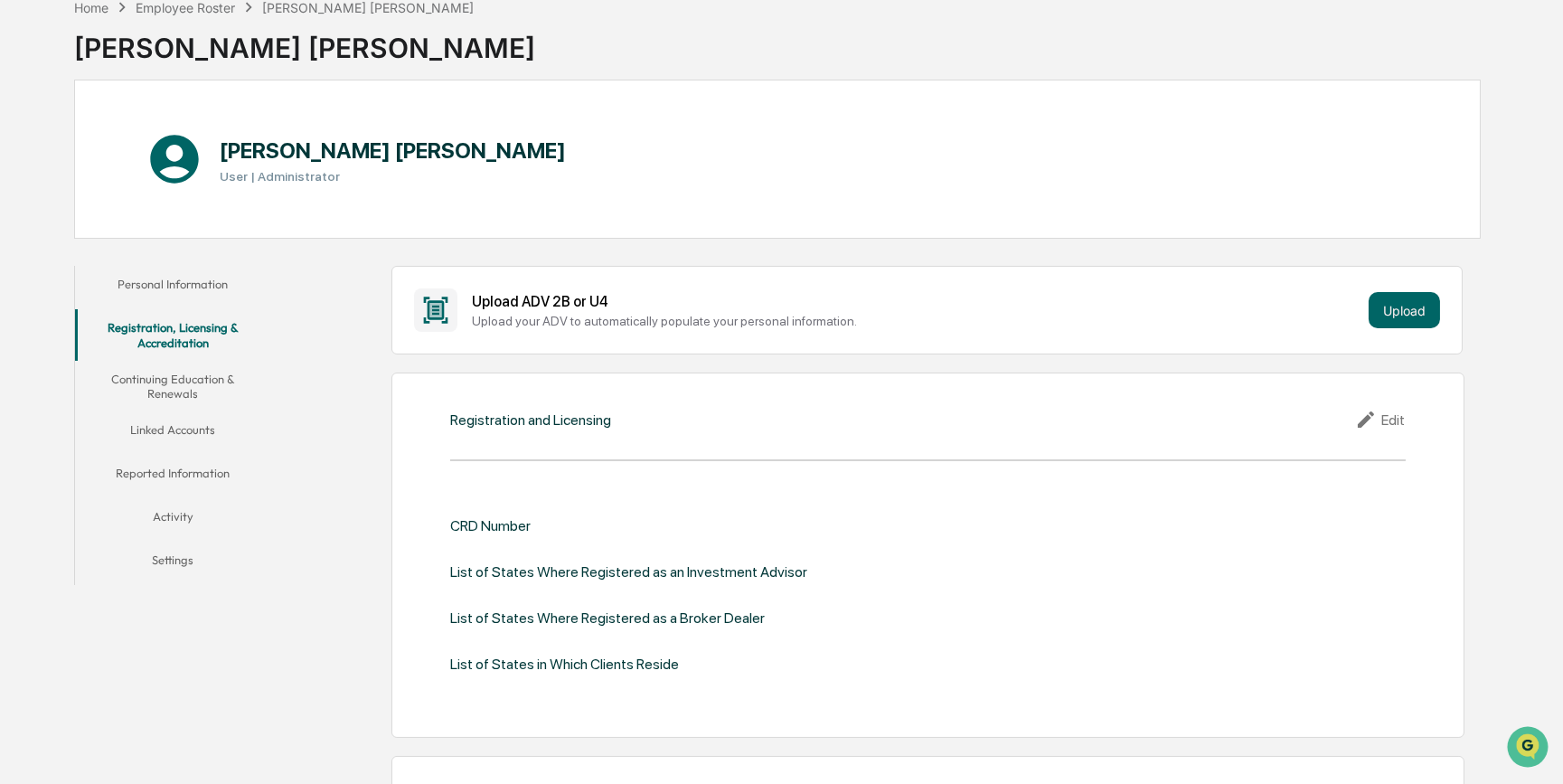
click at [200, 288] on button "Personal Information" at bounding box center [172, 287] width 197 height 44
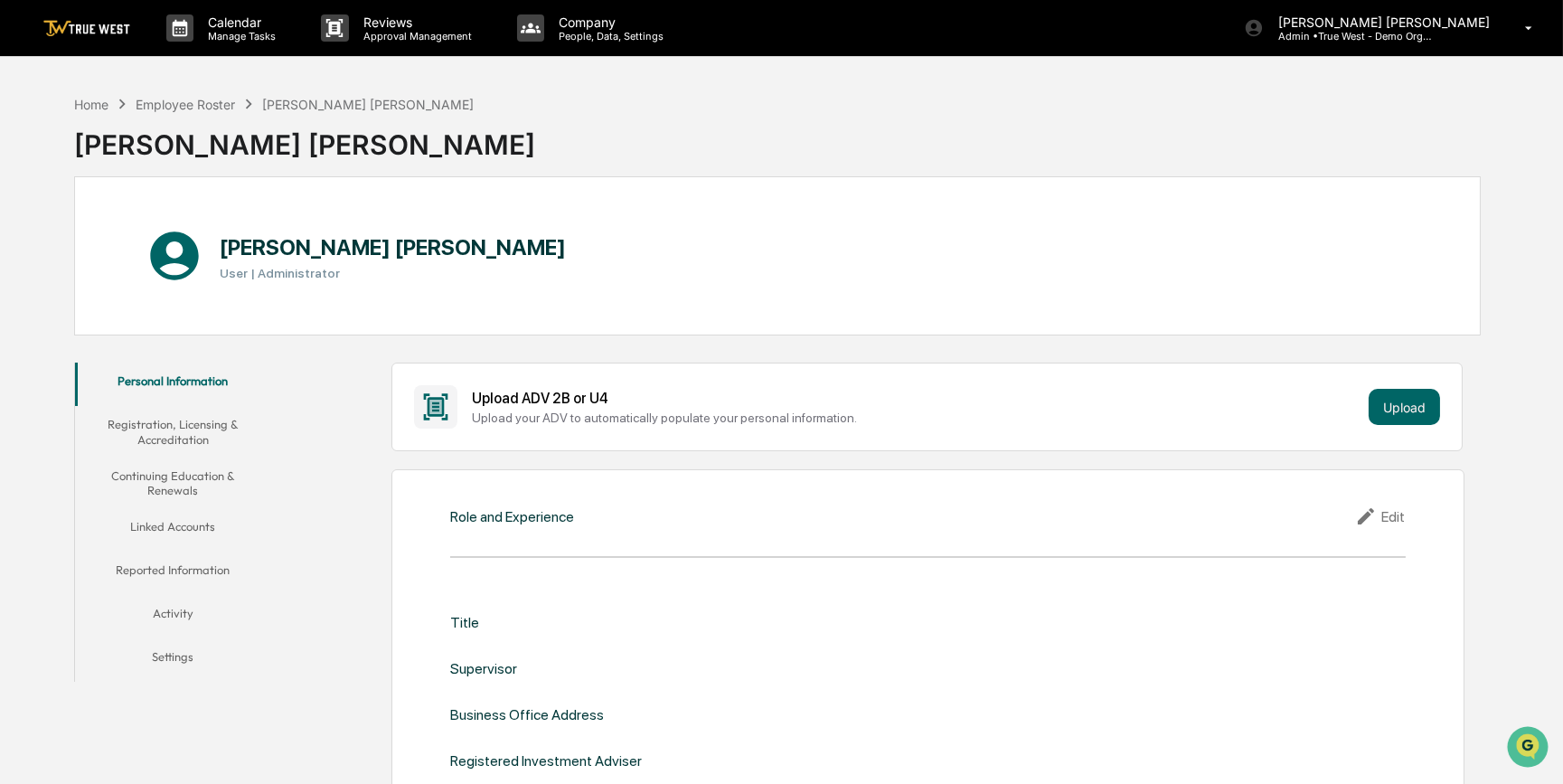
click at [181, 484] on button "Continuing Education & Renewals" at bounding box center [172, 482] width 197 height 51
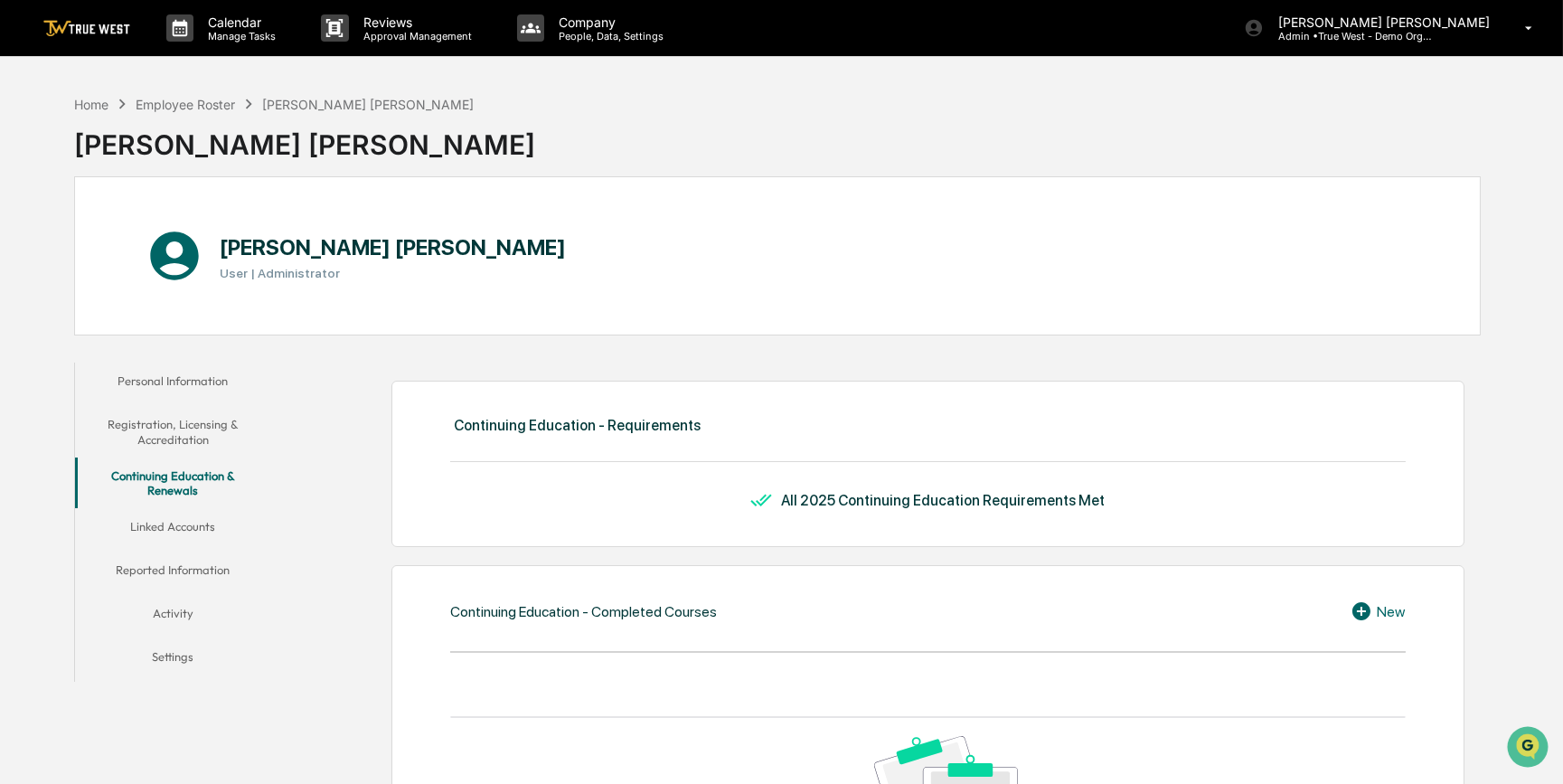
click at [181, 519] on button "Linked Accounts" at bounding box center [172, 529] width 197 height 44
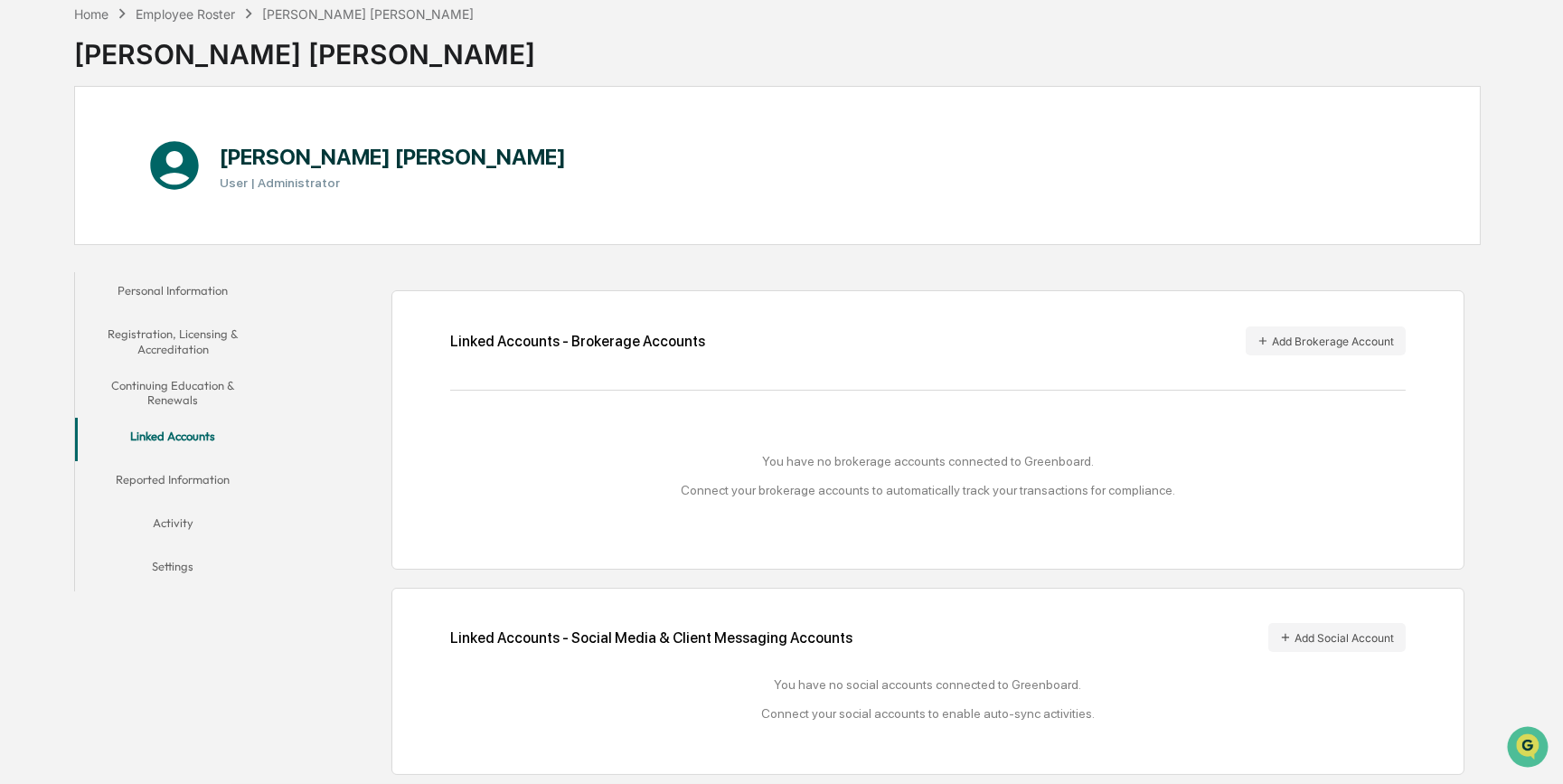
scroll to position [97, 0]
click at [1311, 333] on button "Add Brokerage Account" at bounding box center [1326, 341] width 160 height 29
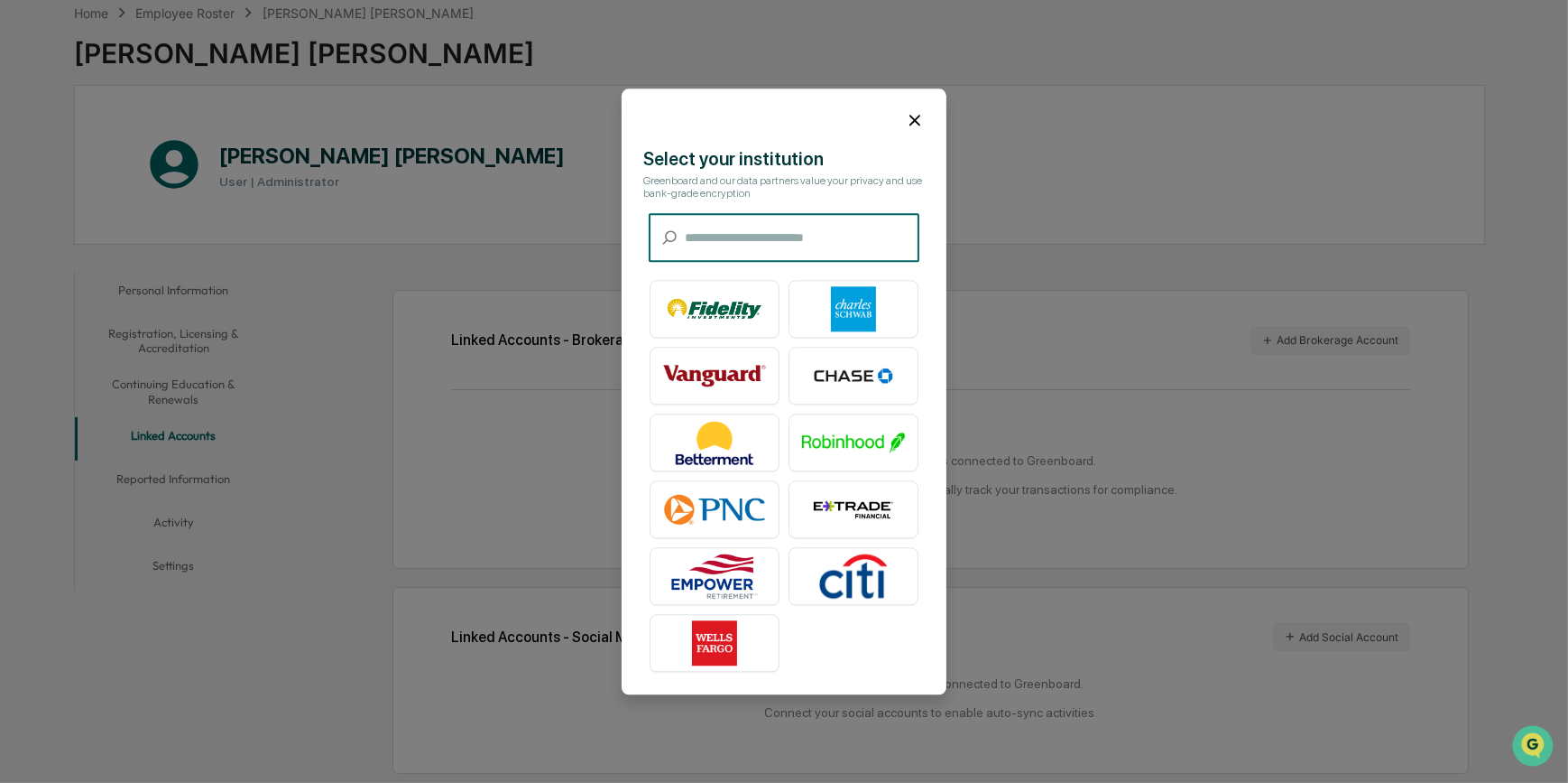
click at [912, 123] on icon at bounding box center [914, 120] width 11 height 11
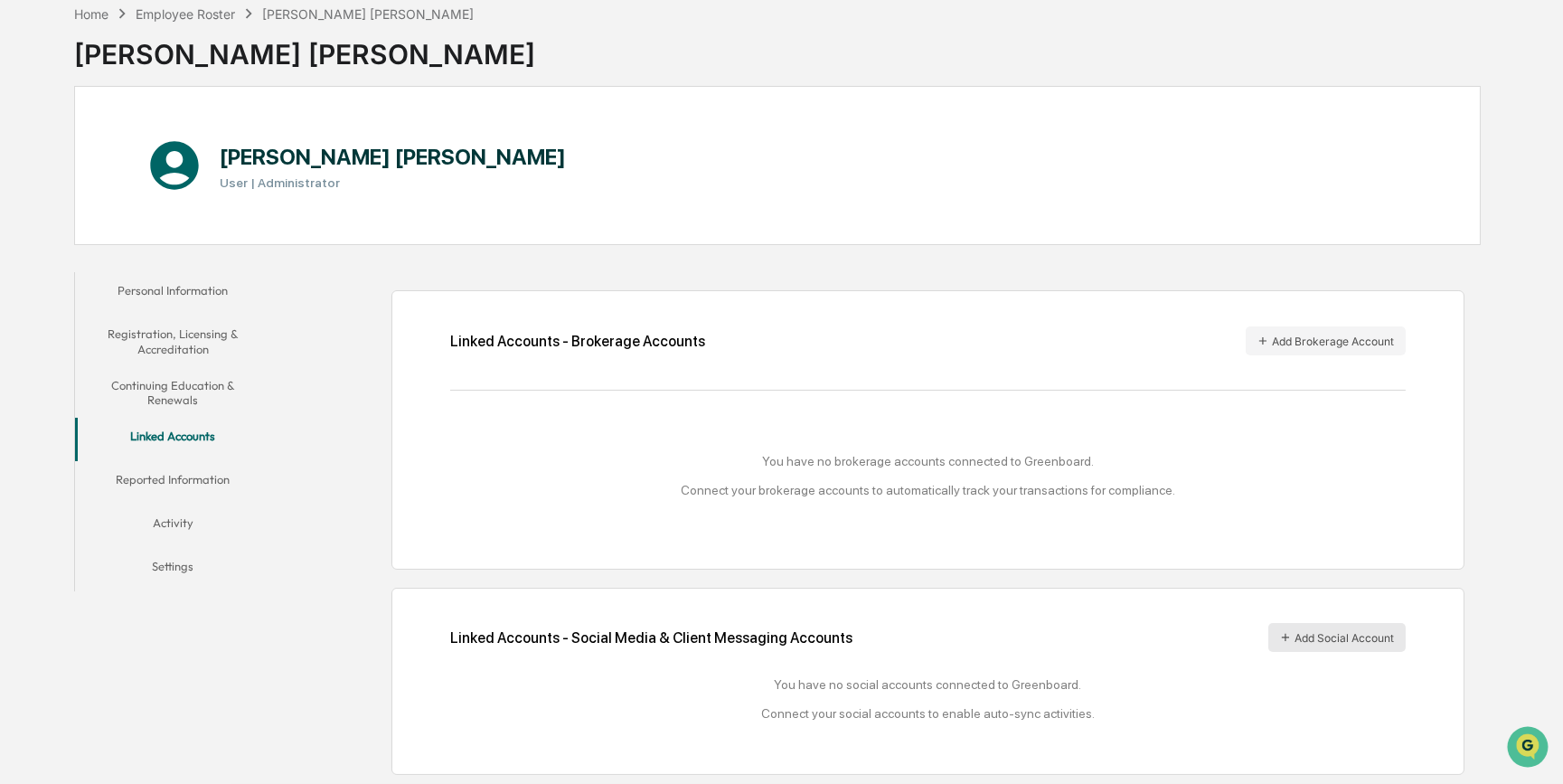
click at [1352, 626] on button "Add Social Account" at bounding box center [1337, 637] width 138 height 29
click at [199, 470] on button "Reported Information" at bounding box center [172, 482] width 197 height 44
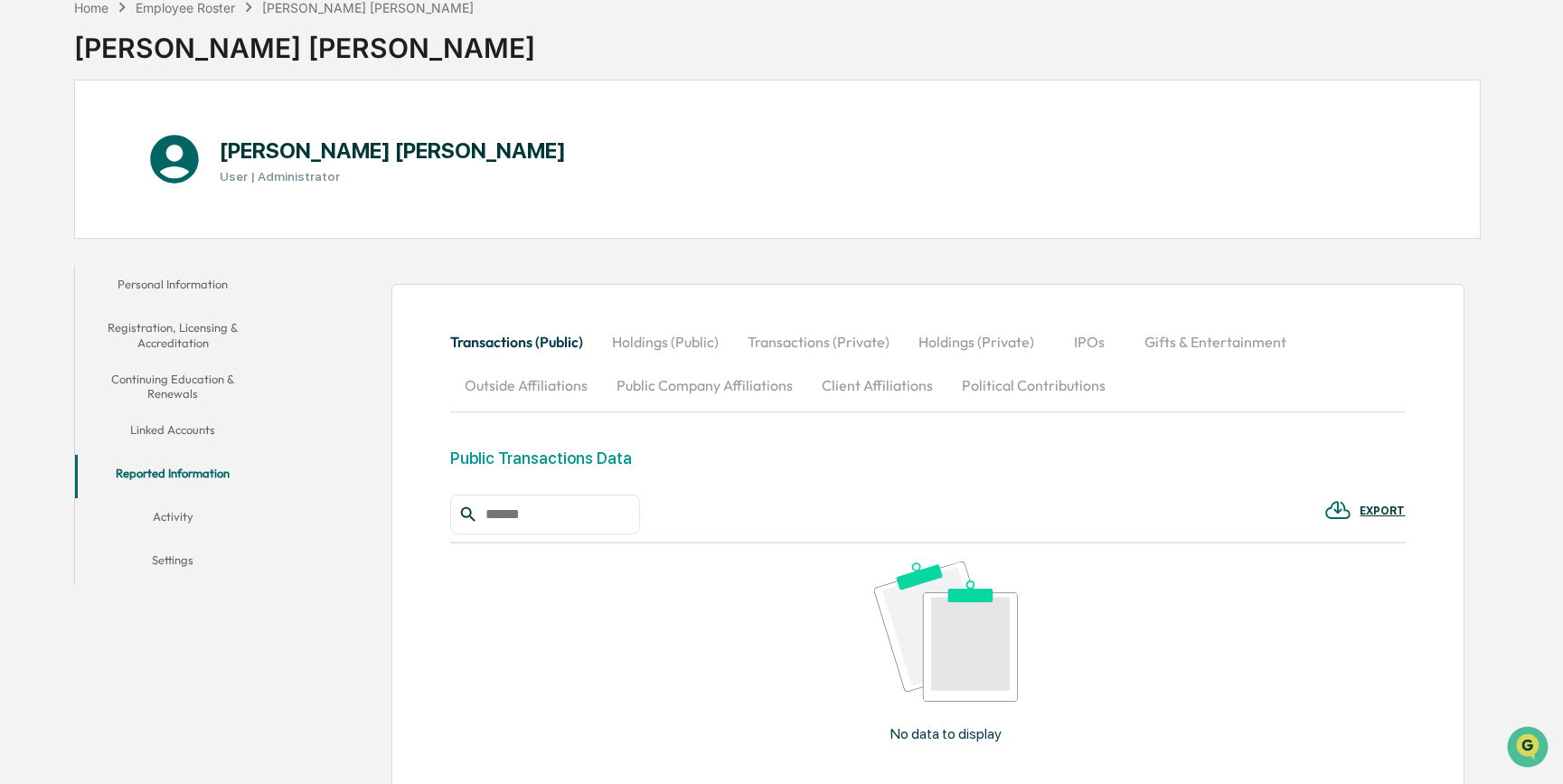
click at [678, 343] on button "Holdings (Public)" at bounding box center [665, 342] width 136 height 44
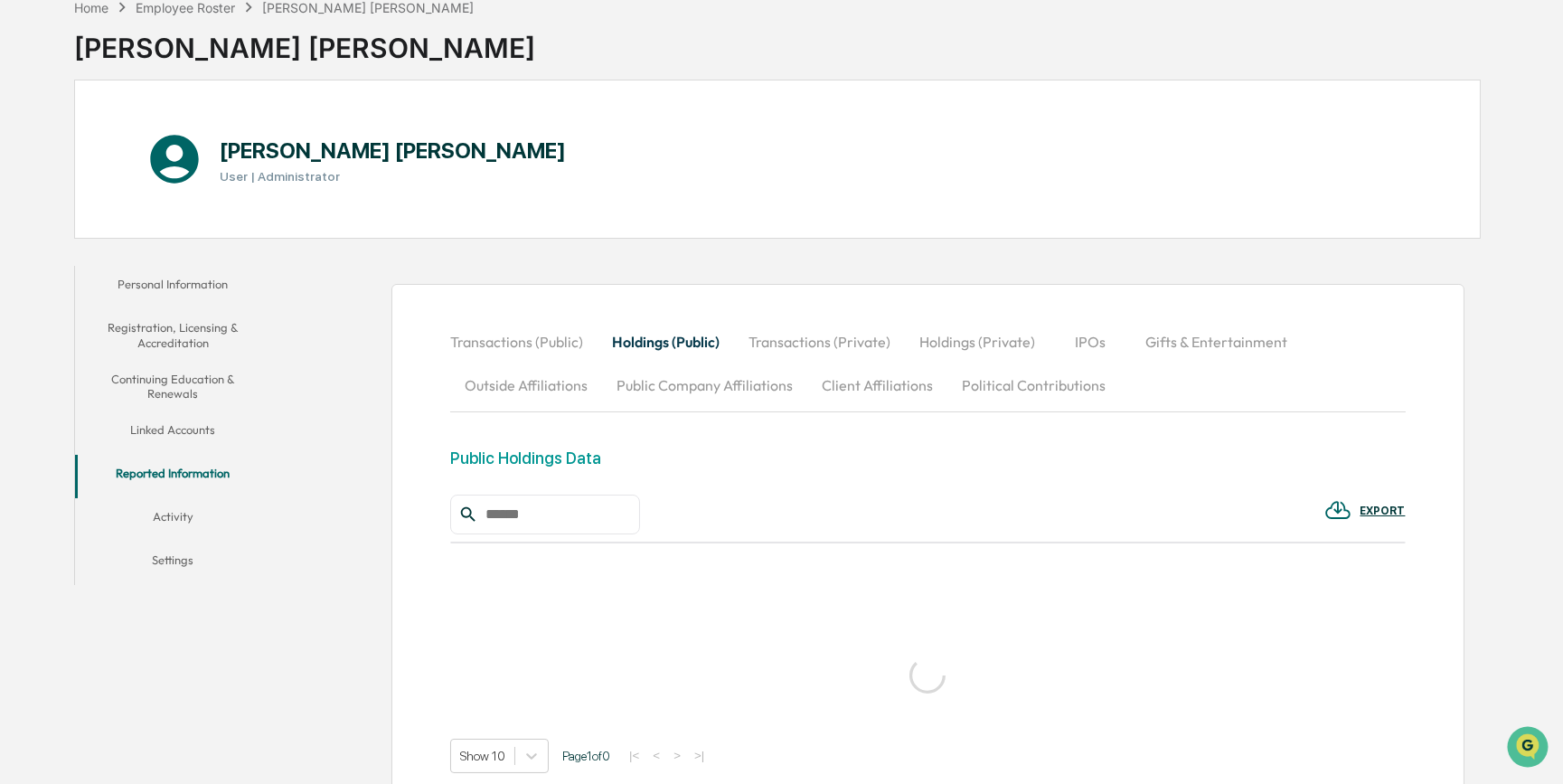
click at [751, 341] on button "Transactions (Private)" at bounding box center [819, 342] width 170 height 44
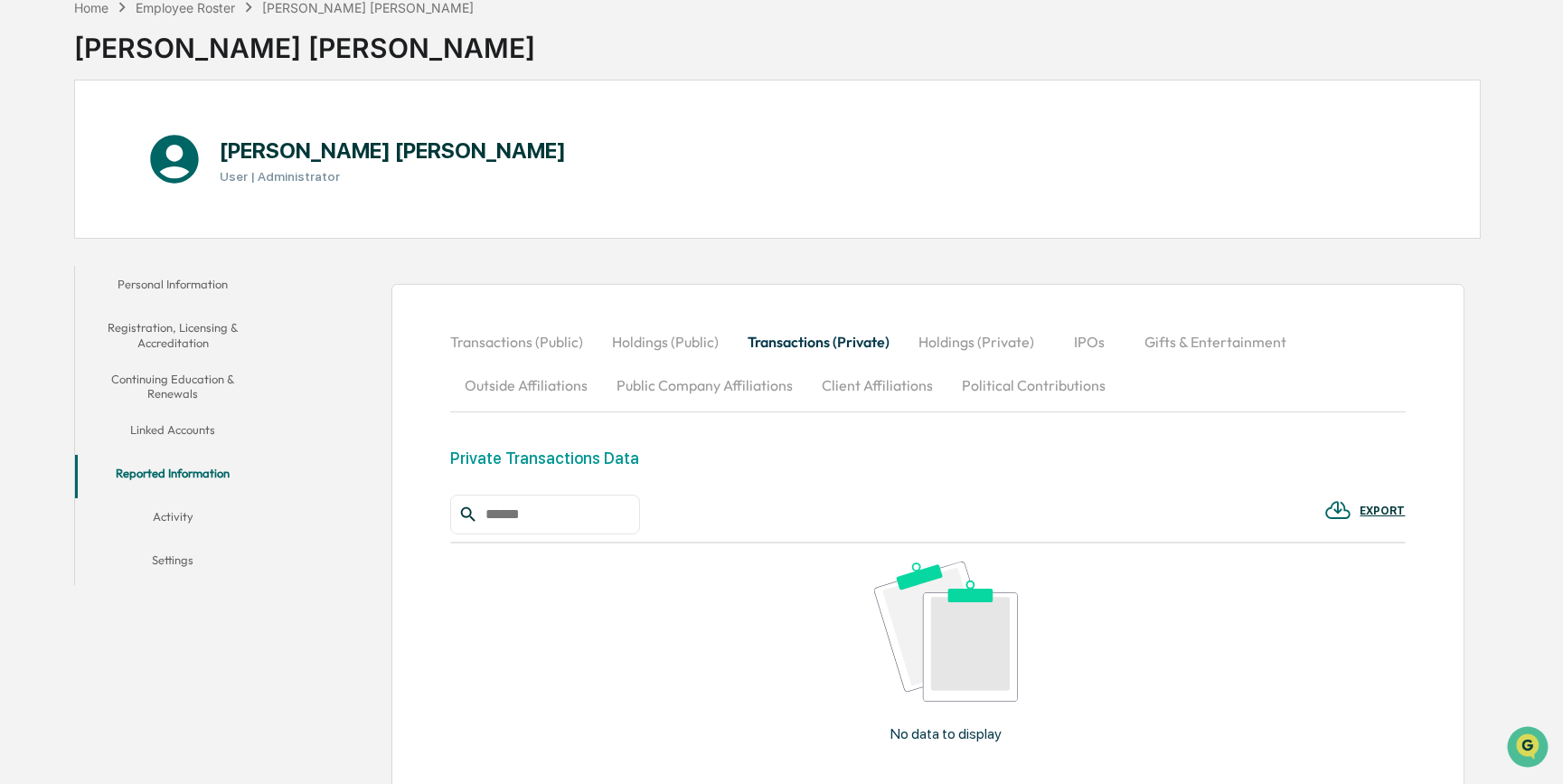
click at [956, 343] on button "Holdings (Private)" at bounding box center [976, 342] width 144 height 44
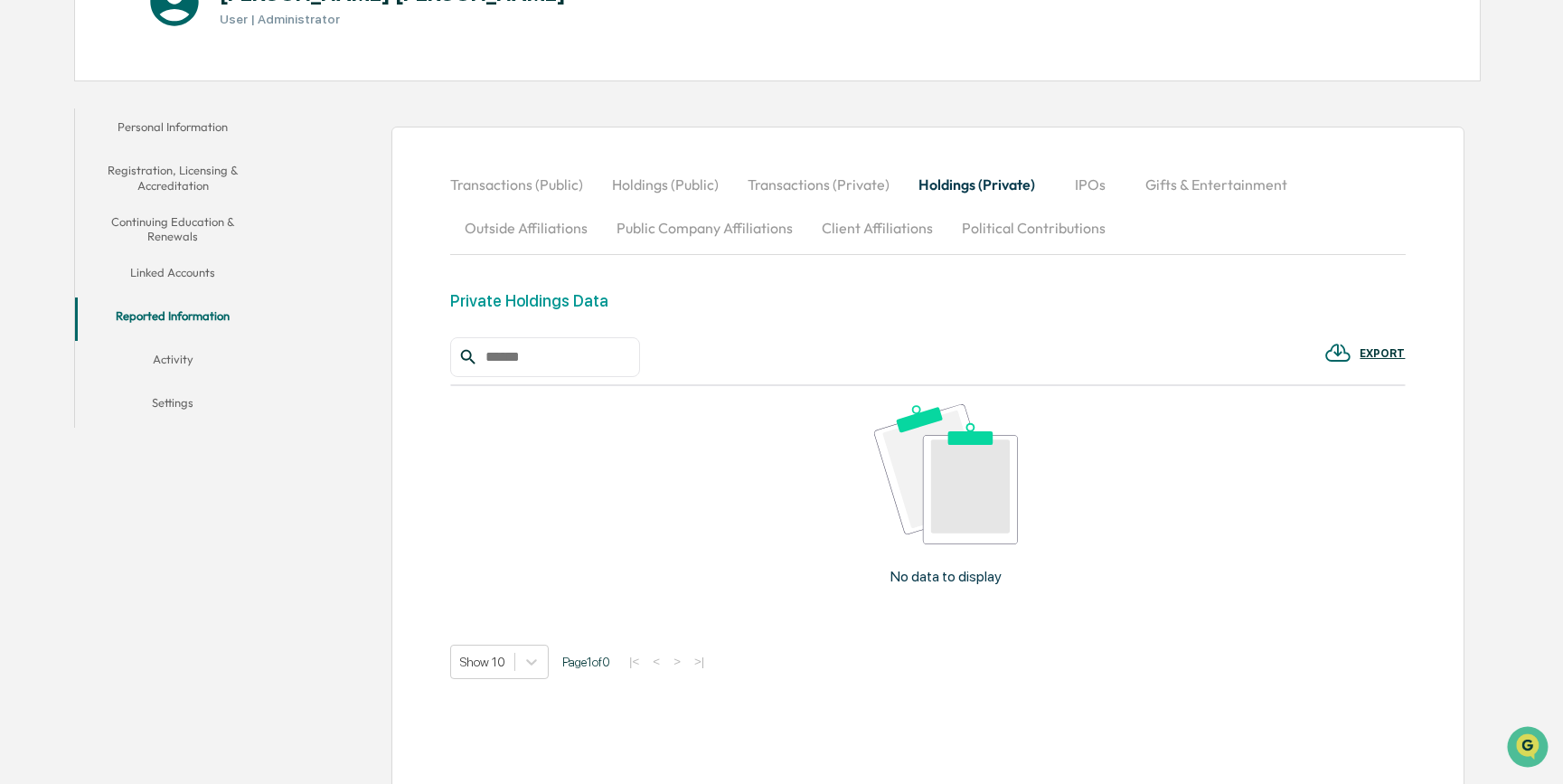
scroll to position [261, 0]
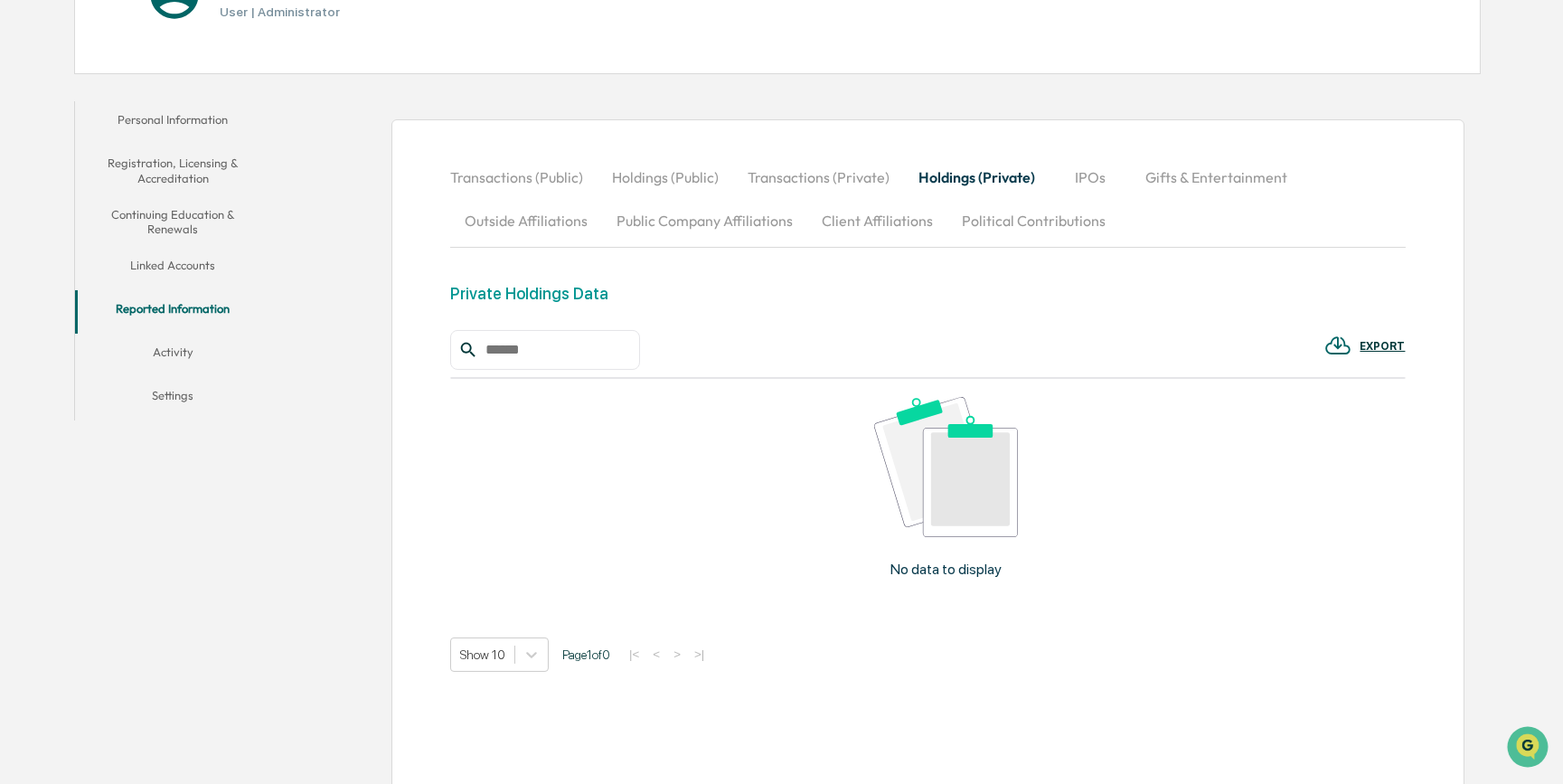
click at [1203, 181] on button "Gifts & Entertainment" at bounding box center [1216, 177] width 170 height 44
click at [180, 352] on button "Activity" at bounding box center [172, 355] width 197 height 44
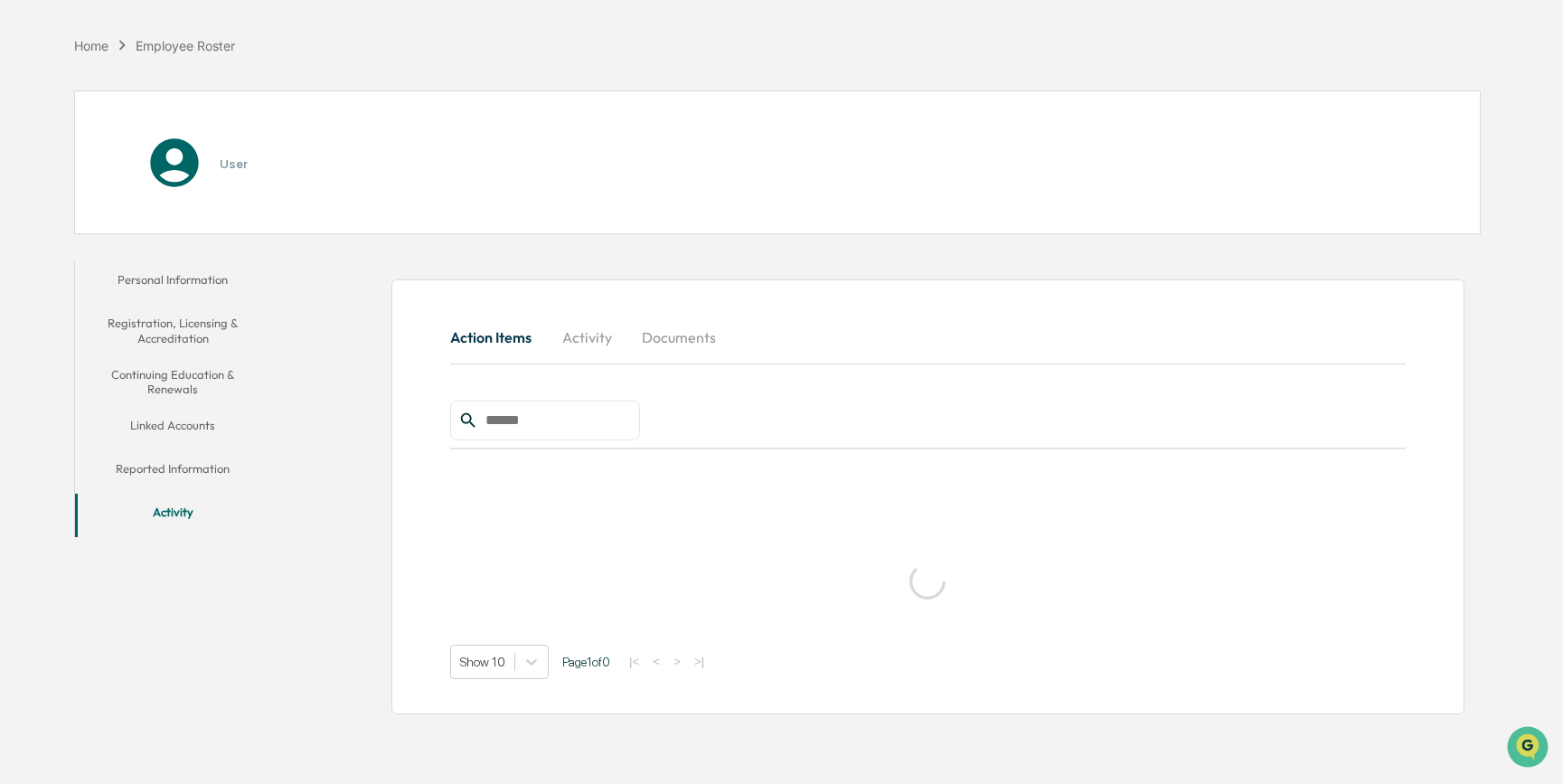
scroll to position [85, 0]
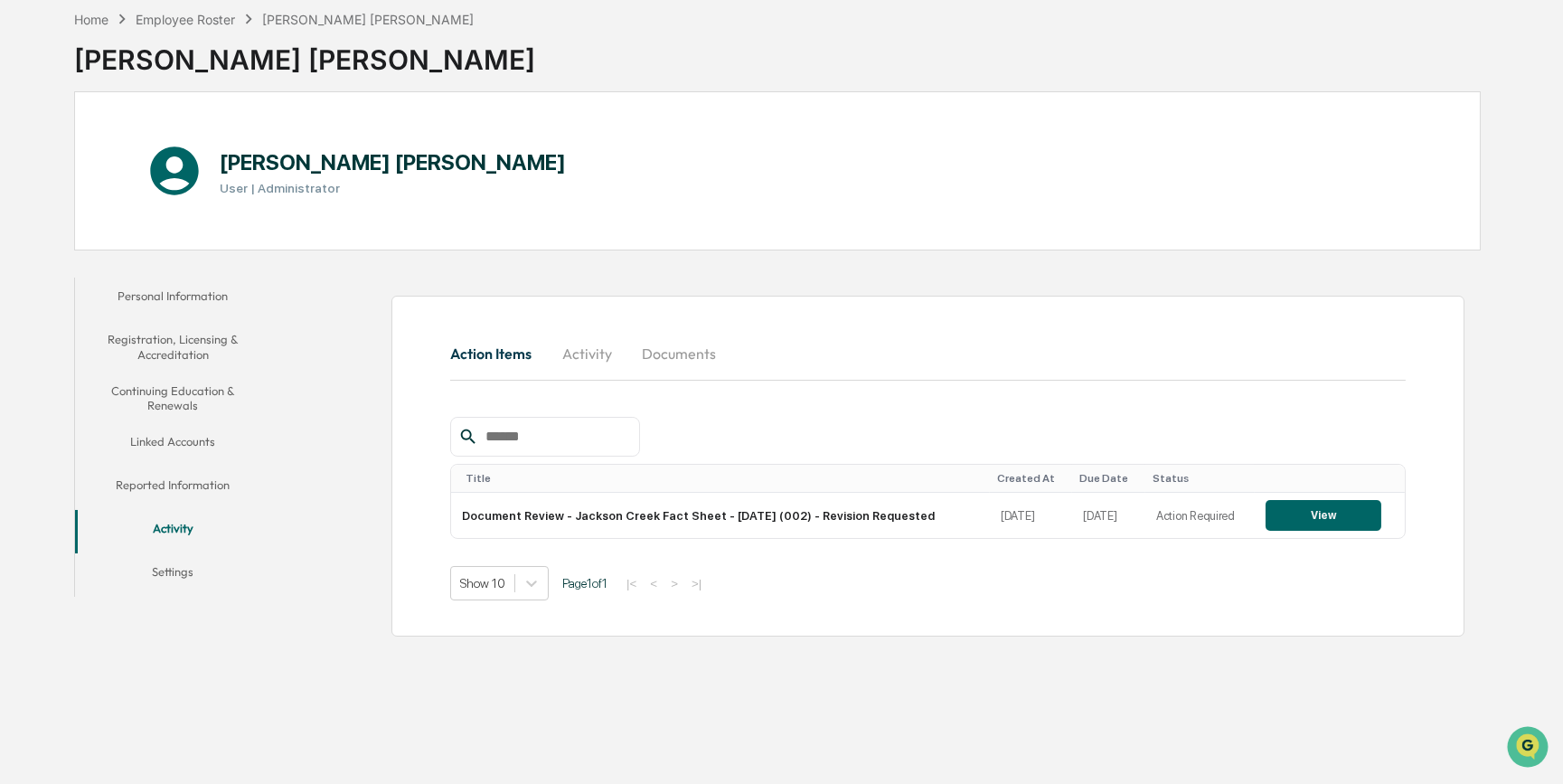
click at [184, 570] on button "Settings" at bounding box center [172, 574] width 197 height 44
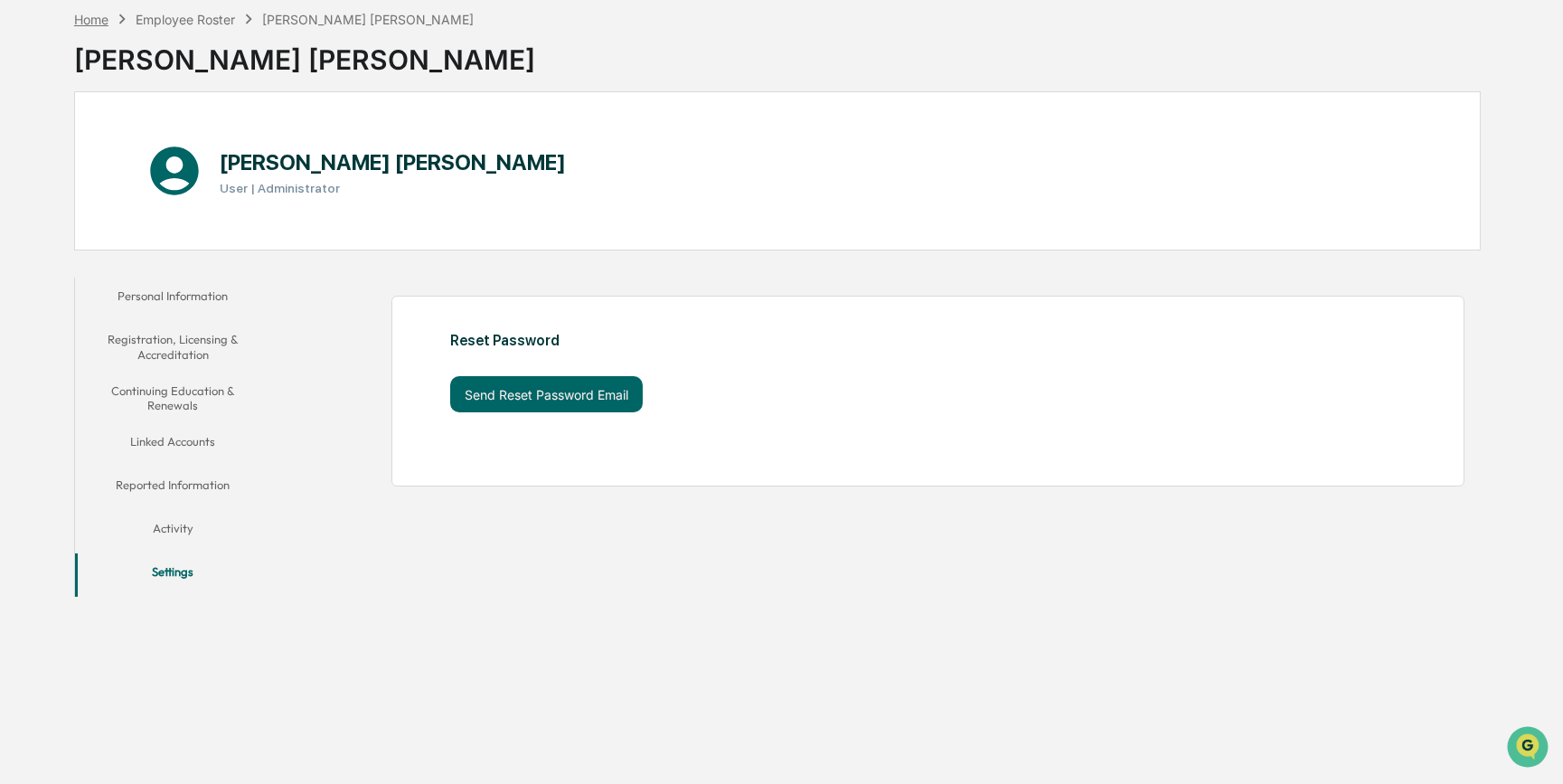
click at [86, 17] on div "Home" at bounding box center [91, 19] width 34 height 15
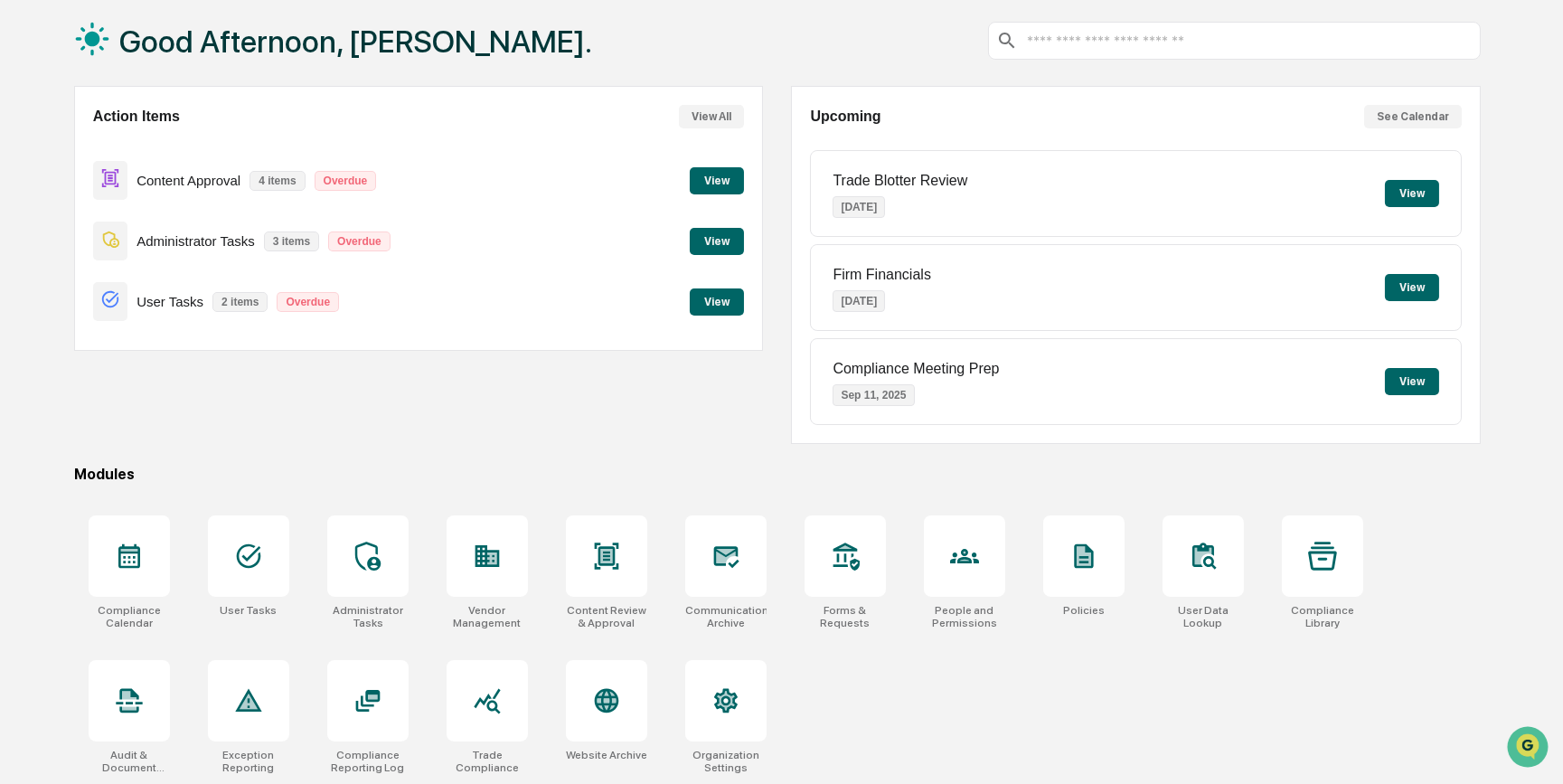
scroll to position [93, 0]
click at [491, 709] on icon at bounding box center [486, 701] width 26 height 25
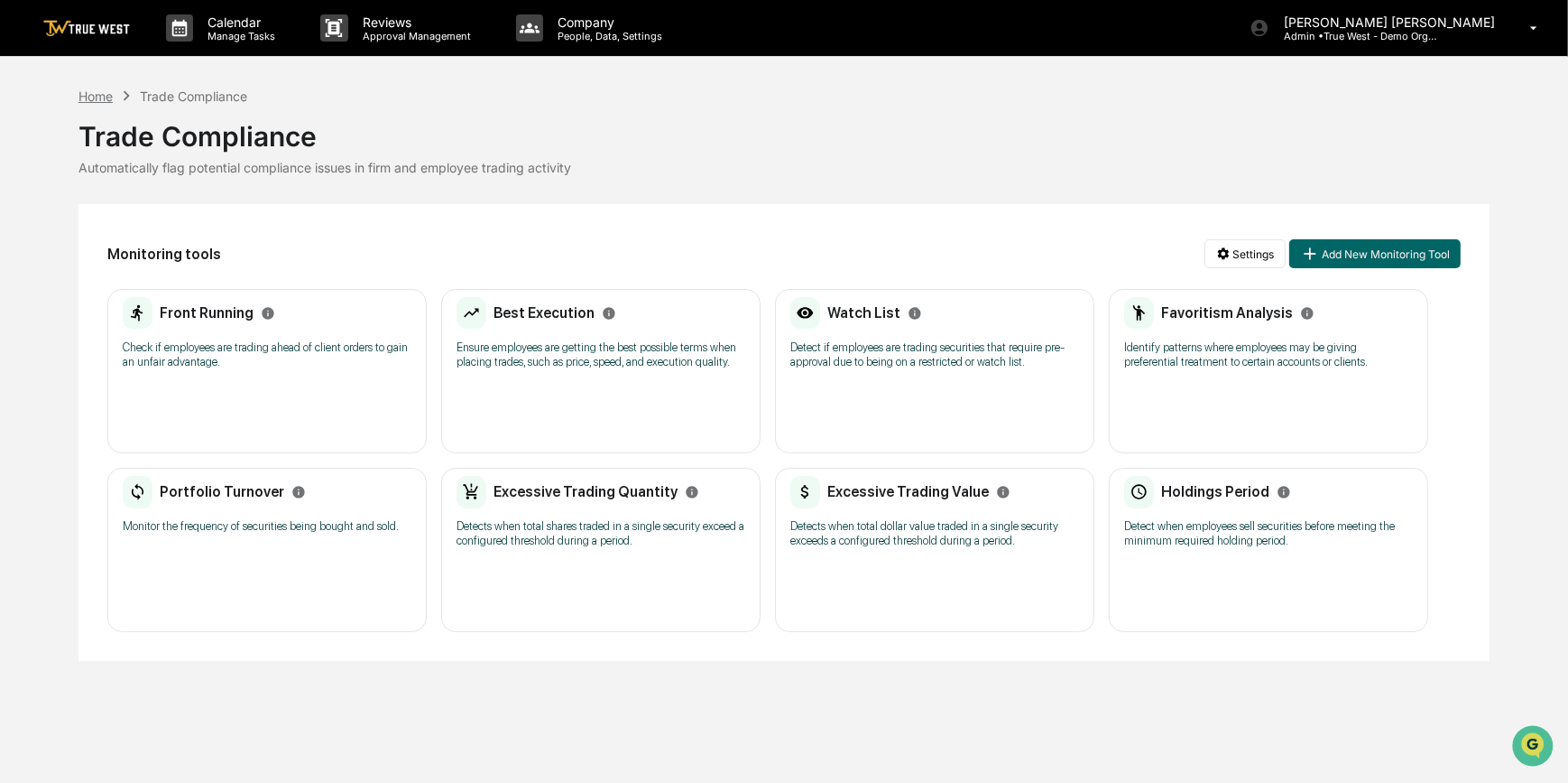
click at [90, 91] on div "Home" at bounding box center [95, 97] width 34 height 15
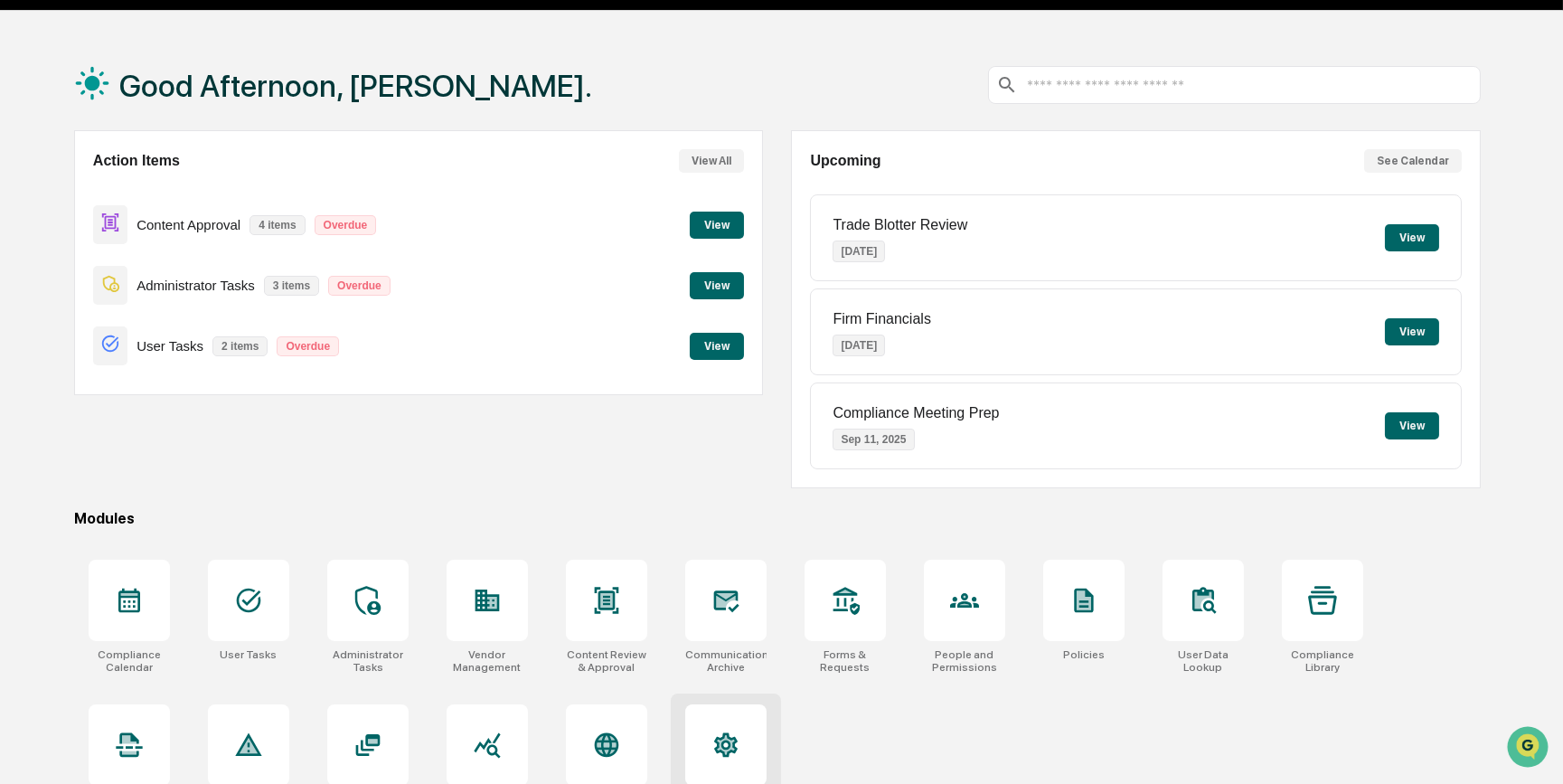
scroll to position [93, 0]
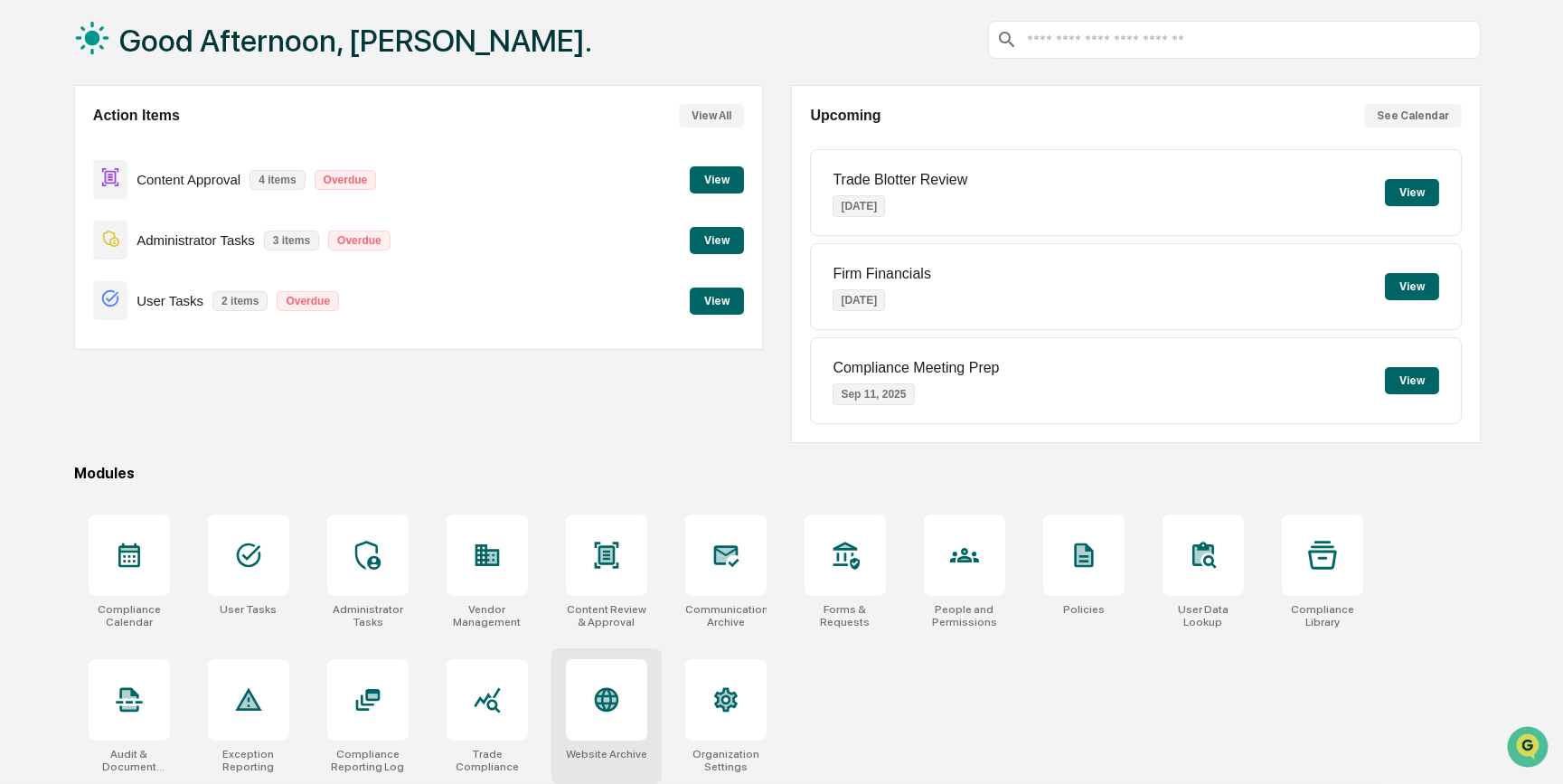
click at [606, 693] on icon at bounding box center [606, 699] width 19 height 19
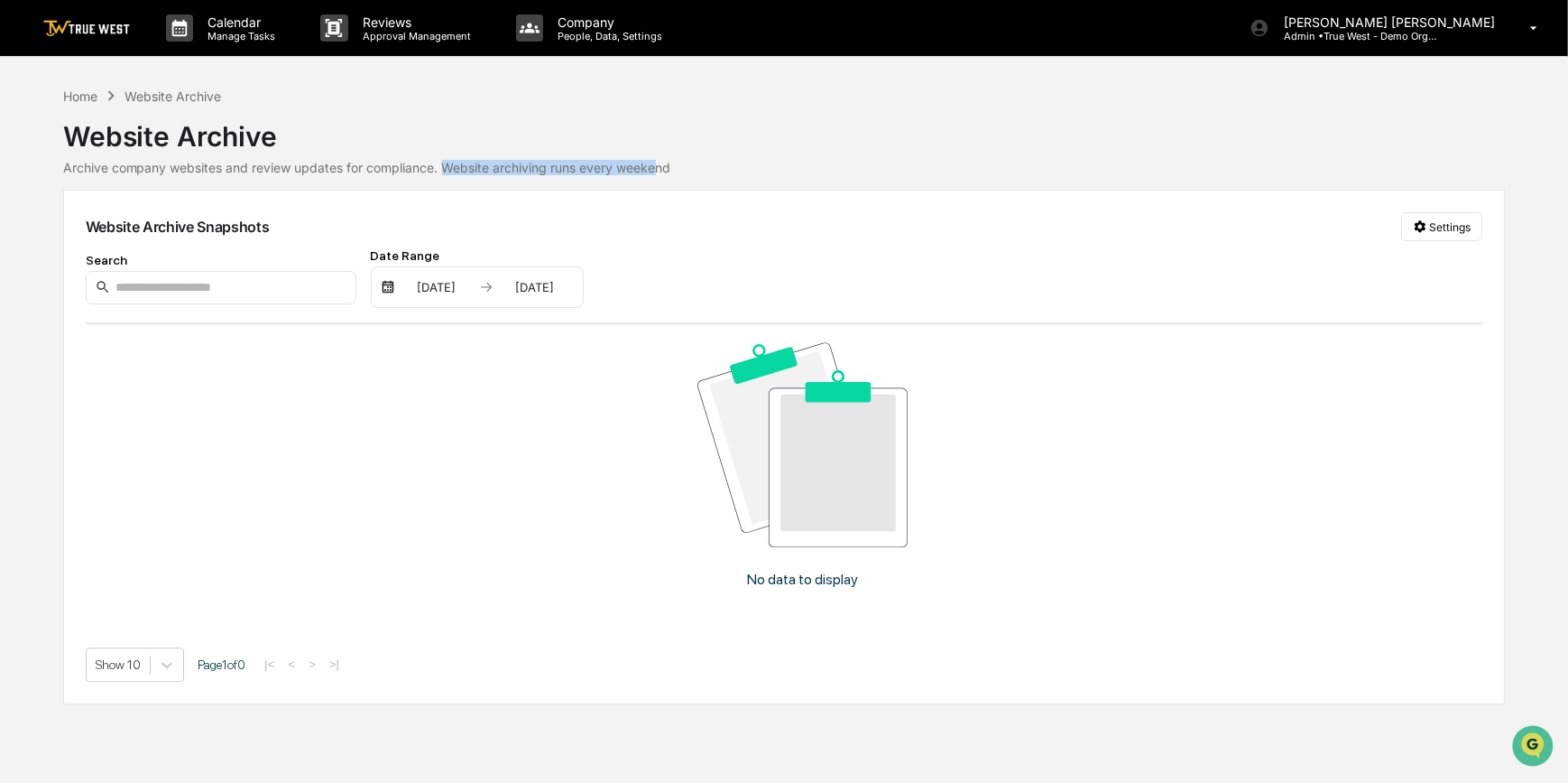
drag, startPoint x: 445, startPoint y: 170, endPoint x: 659, endPoint y: 162, distance: 214.1
click at [659, 162] on div "Archive company websites and review updates for compliance. Website archiving r…" at bounding box center [784, 167] width 1442 height 15
click at [138, 98] on div "Website Archive" at bounding box center [173, 97] width 97 height 15
drag, startPoint x: 138, startPoint y: 98, endPoint x: 72, endPoint y: 90, distance: 66.5
click at [72, 90] on div "Home" at bounding box center [79, 97] width 34 height 15
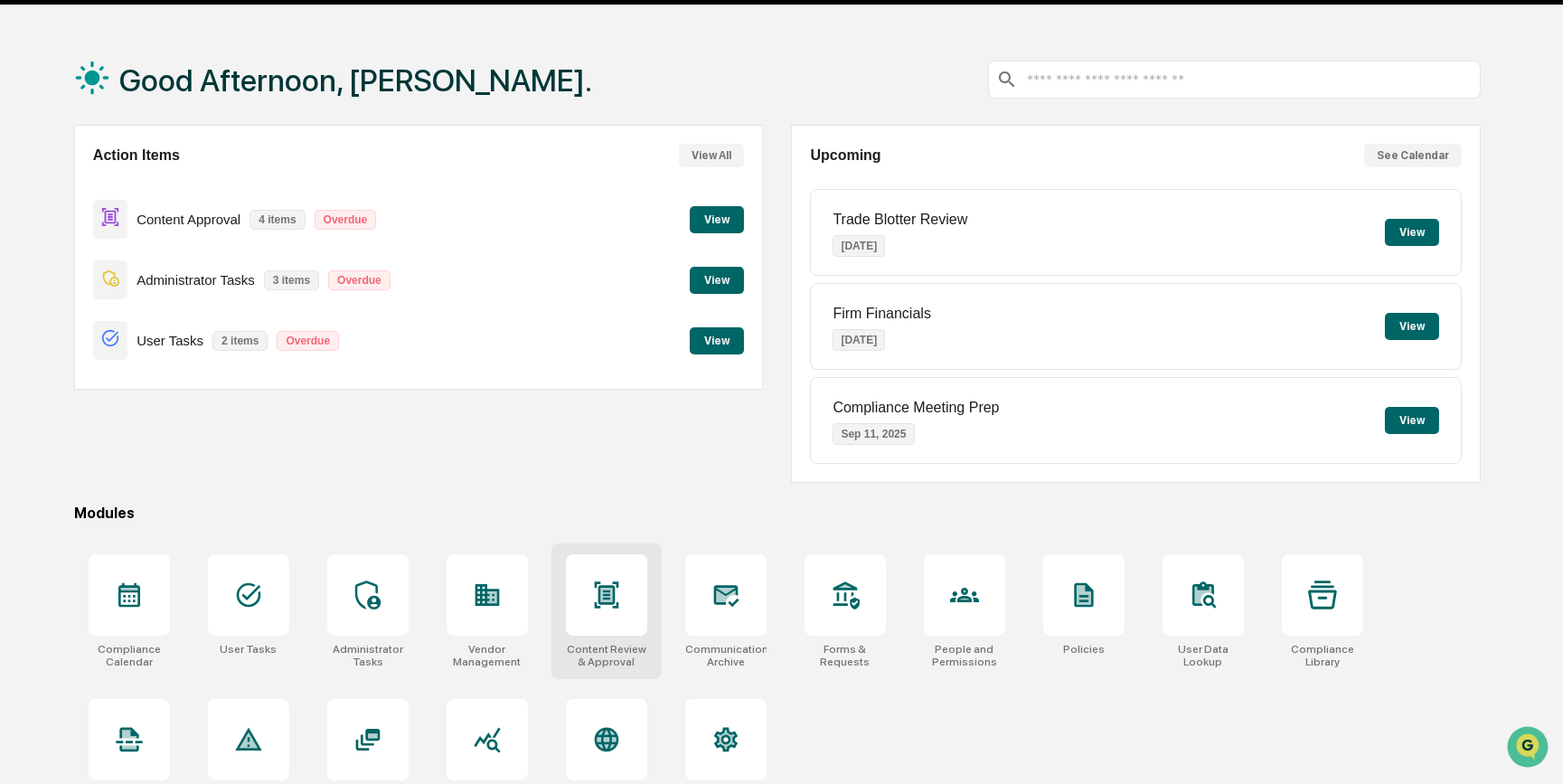
scroll to position [93, 0]
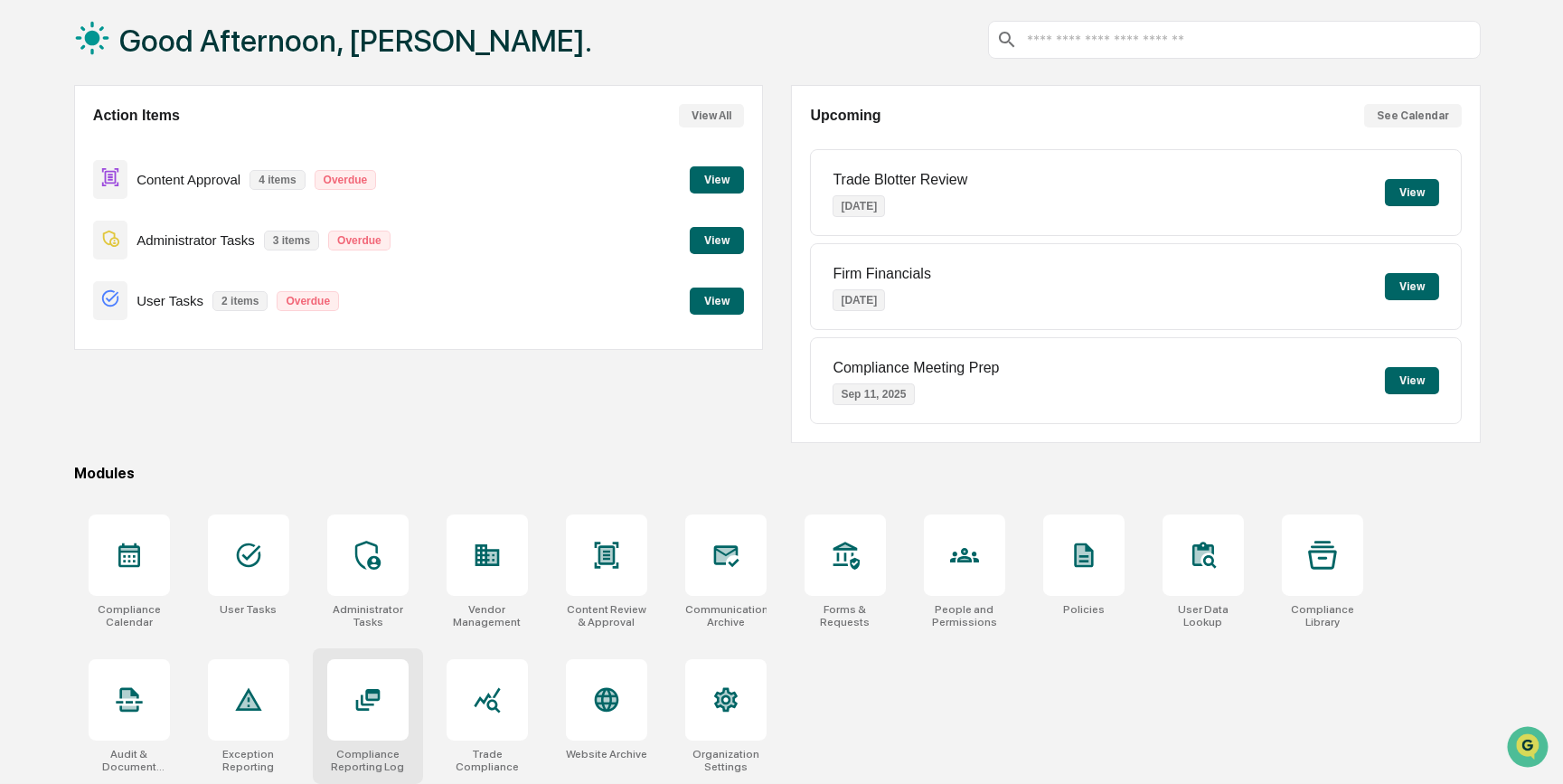
click at [349, 696] on div at bounding box center [368, 700] width 81 height 81
